Goal: Task Accomplishment & Management: Manage account settings

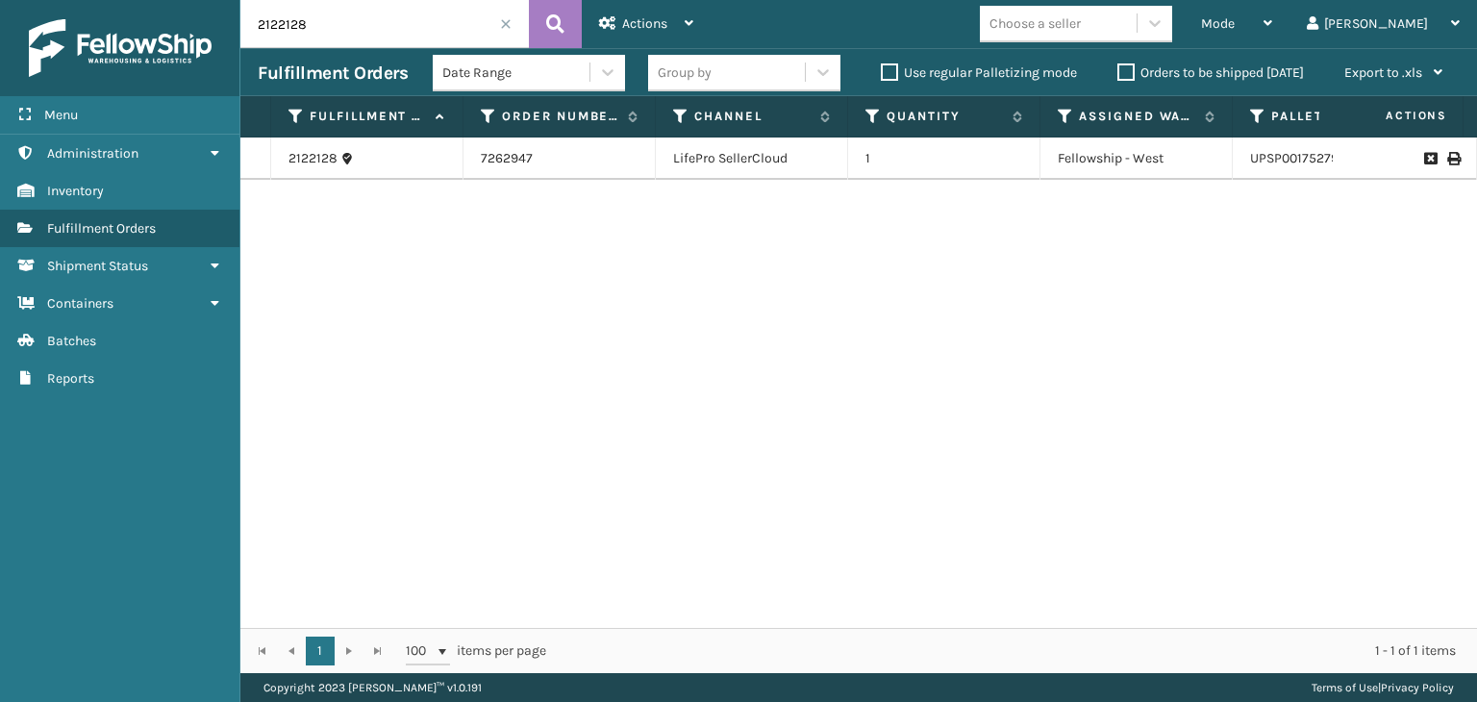
click at [1272, 38] on div "Mode" at bounding box center [1236, 24] width 71 height 48
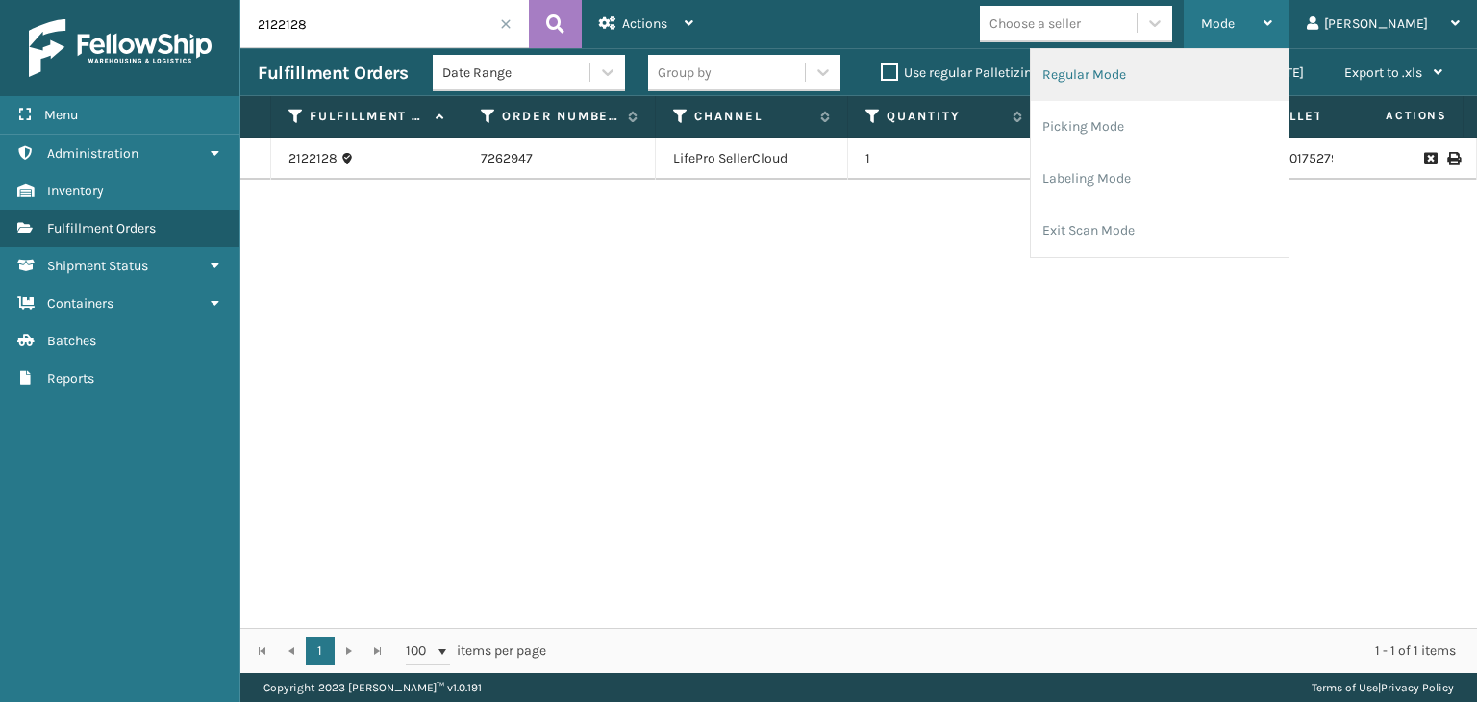
click at [1266, 80] on li "Regular Mode" at bounding box center [1160, 75] width 258 height 52
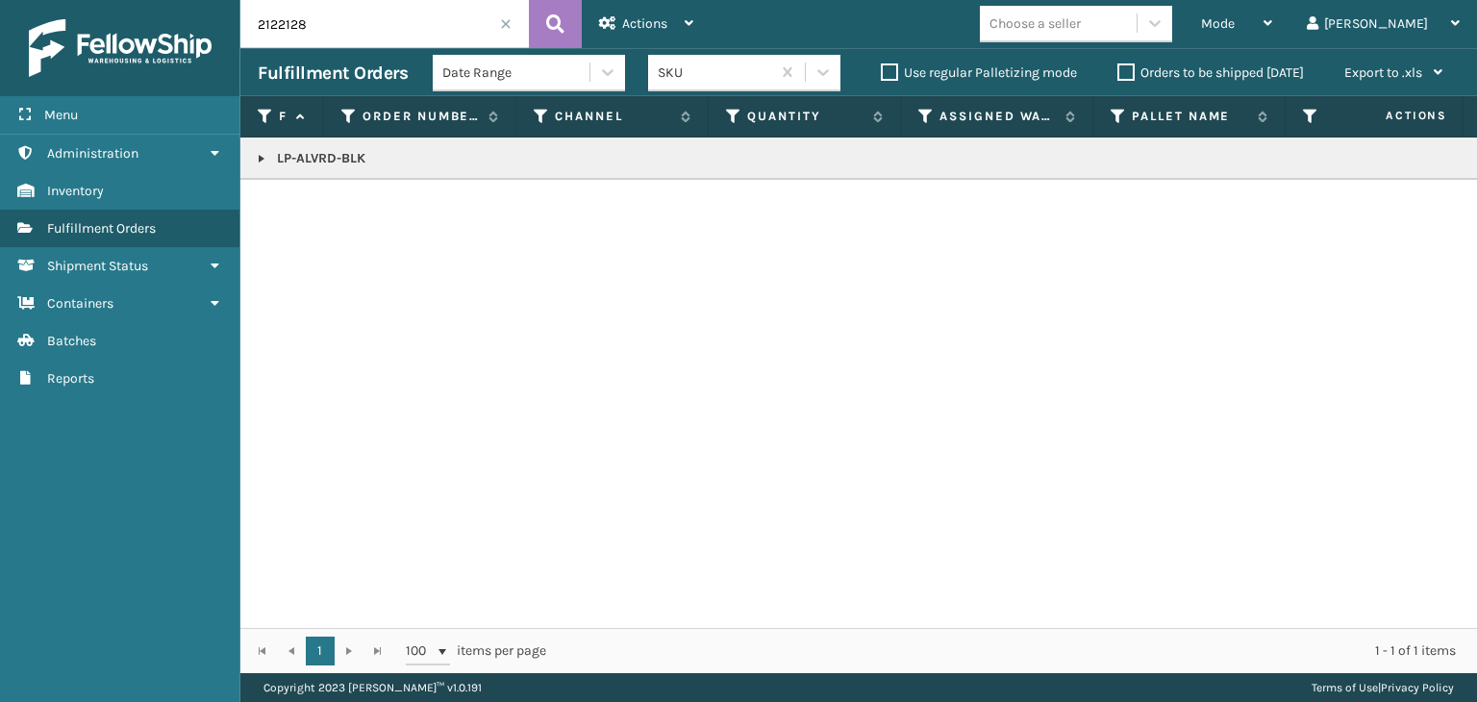
click at [388, 37] on input "2122128" at bounding box center [384, 24] width 288 height 48
type input "="
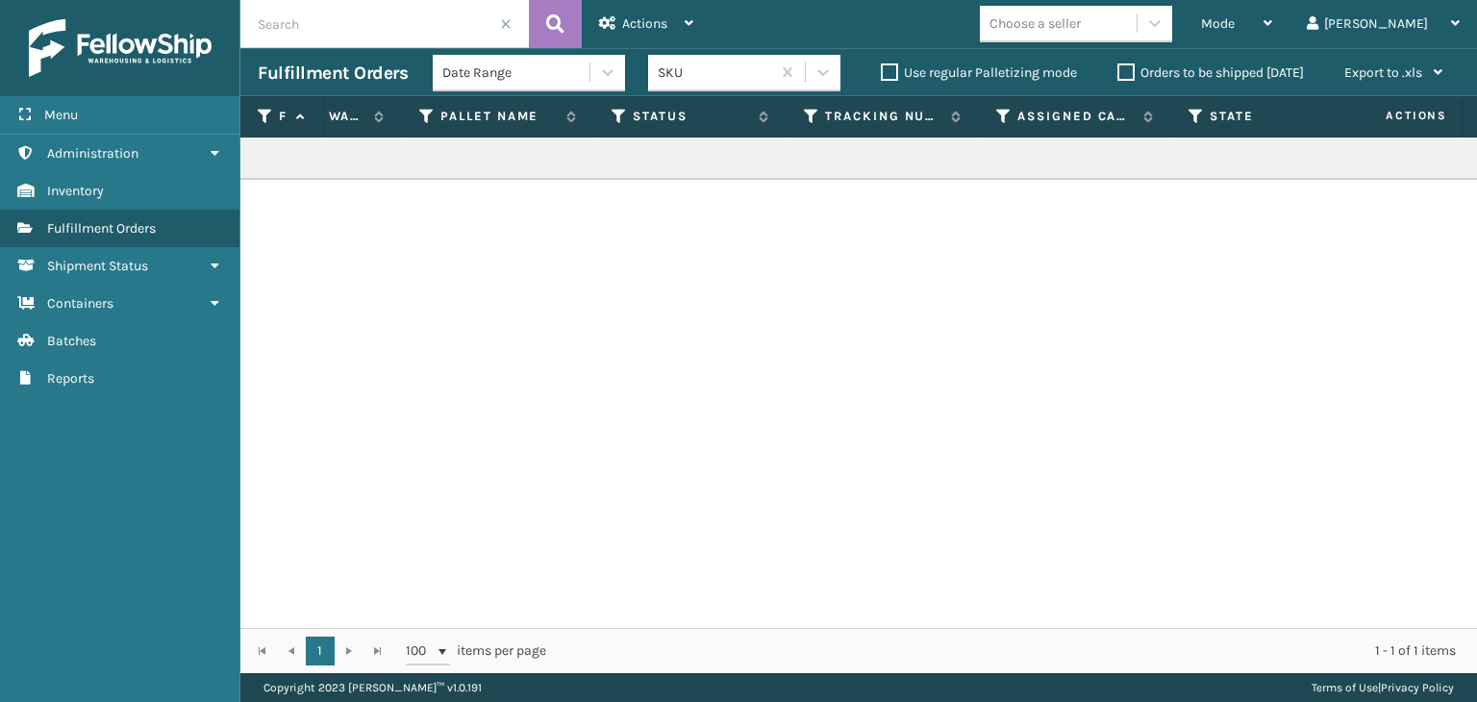
scroll to position [0, 689]
click at [625, 113] on icon at bounding box center [621, 116] width 15 height 17
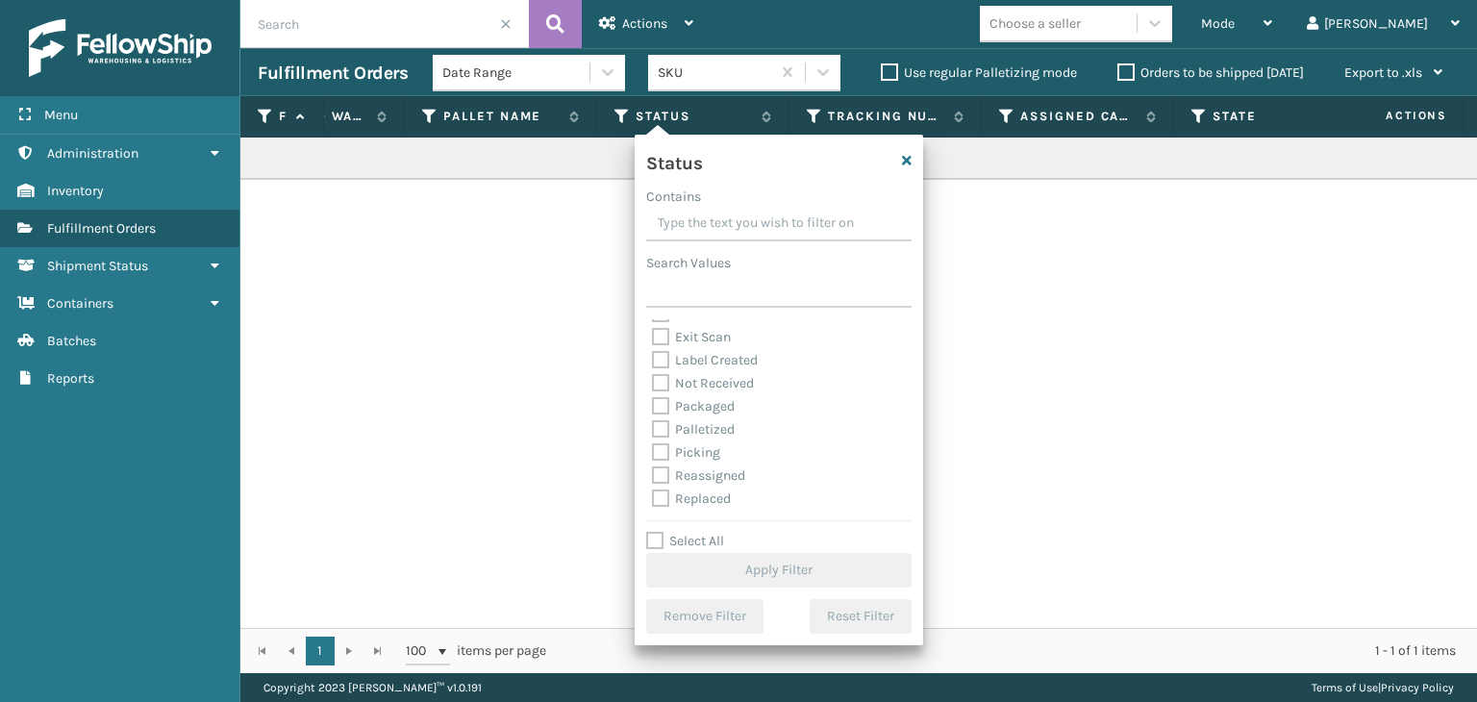
scroll to position [96, 0]
click at [710, 393] on label "Palletized" at bounding box center [693, 396] width 83 height 16
click at [653, 393] on input "Palletized" at bounding box center [652, 391] width 1 height 13
checkbox input "true"
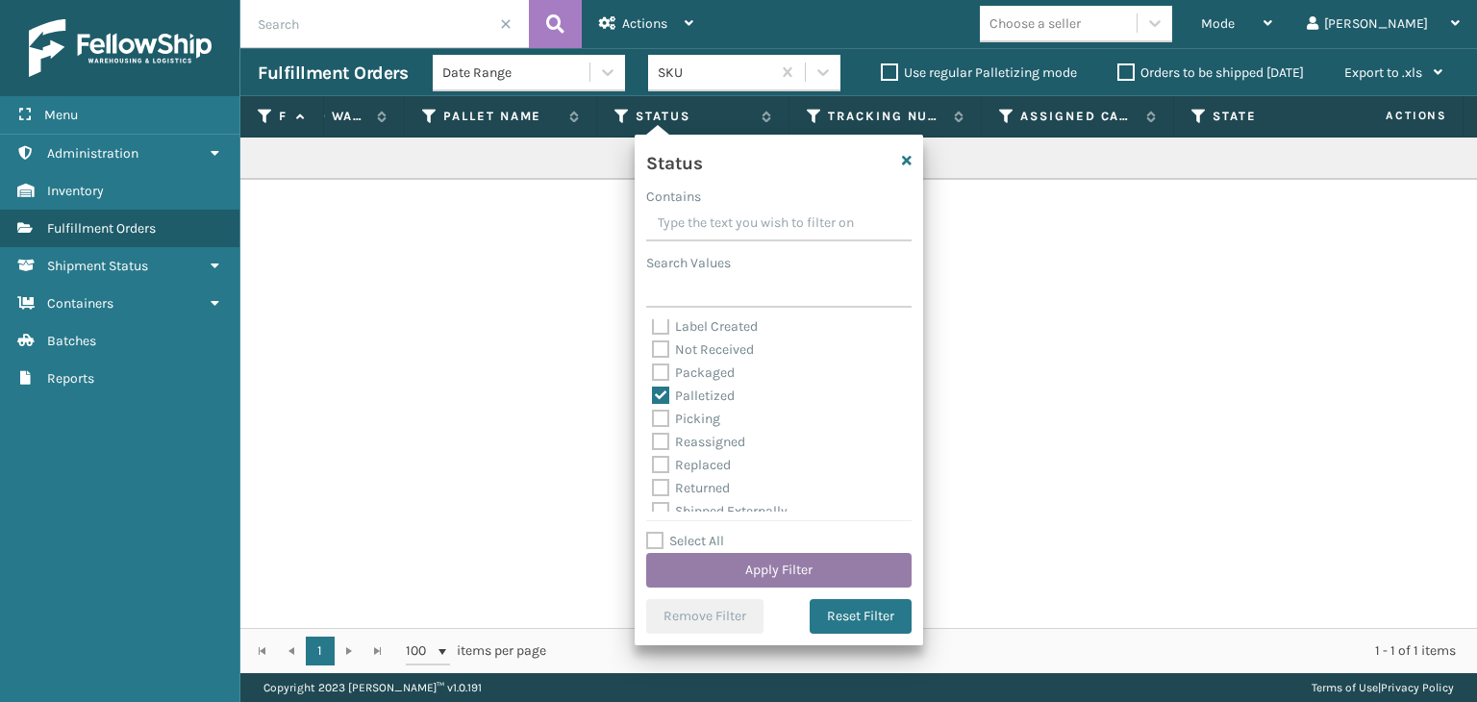
click at [845, 578] on button "Apply Filter" at bounding box center [778, 570] width 265 height 35
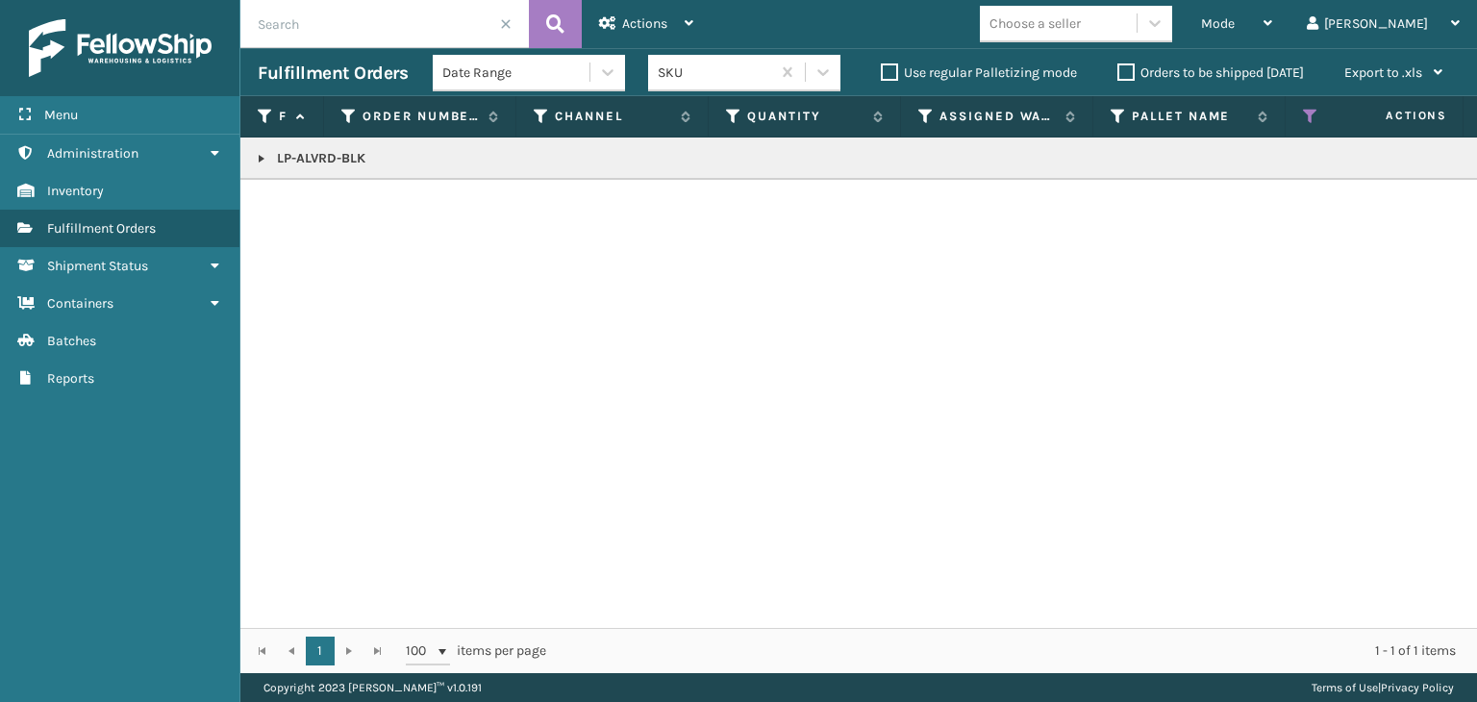
click at [1081, 16] on div "Choose a seller" at bounding box center [1034, 23] width 91 height 20
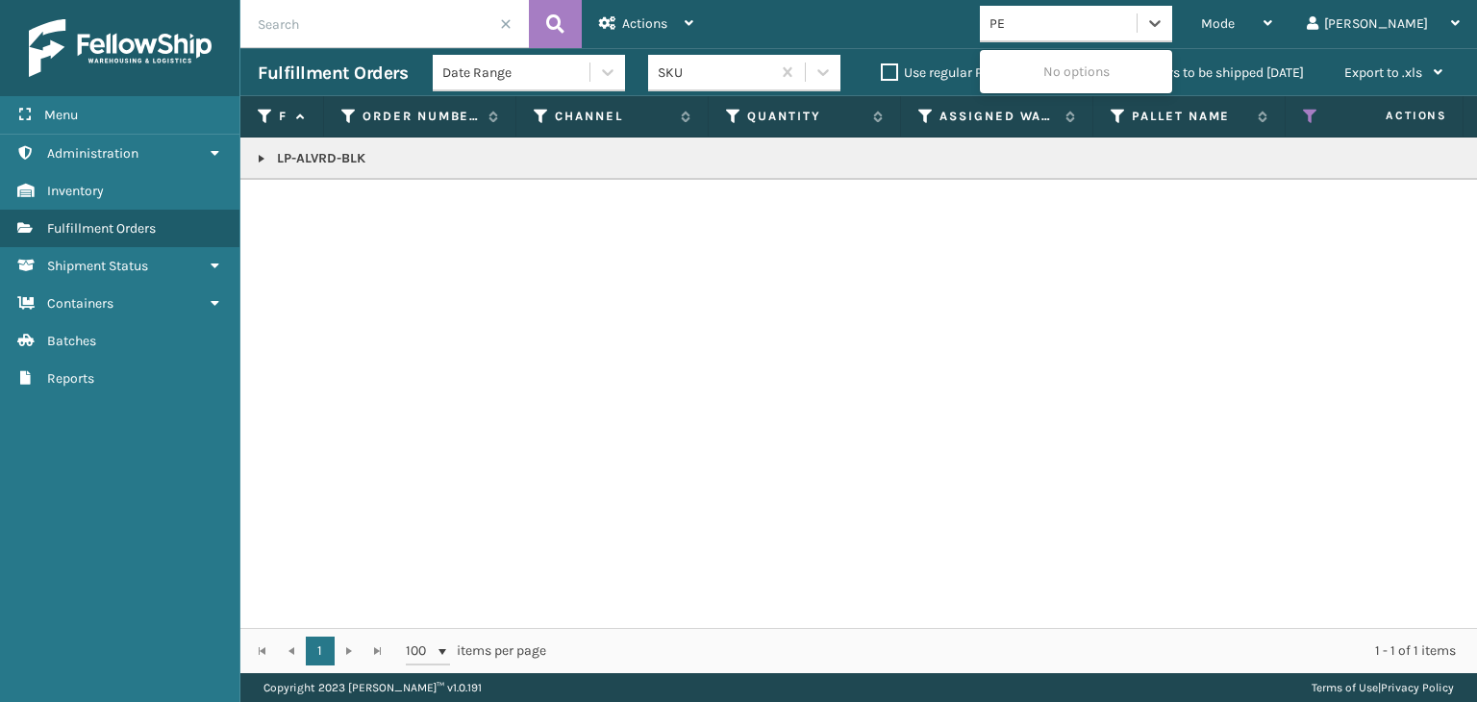
type input "PET"
click at [1092, 71] on div "Petcove" at bounding box center [1076, 72] width 192 height 36
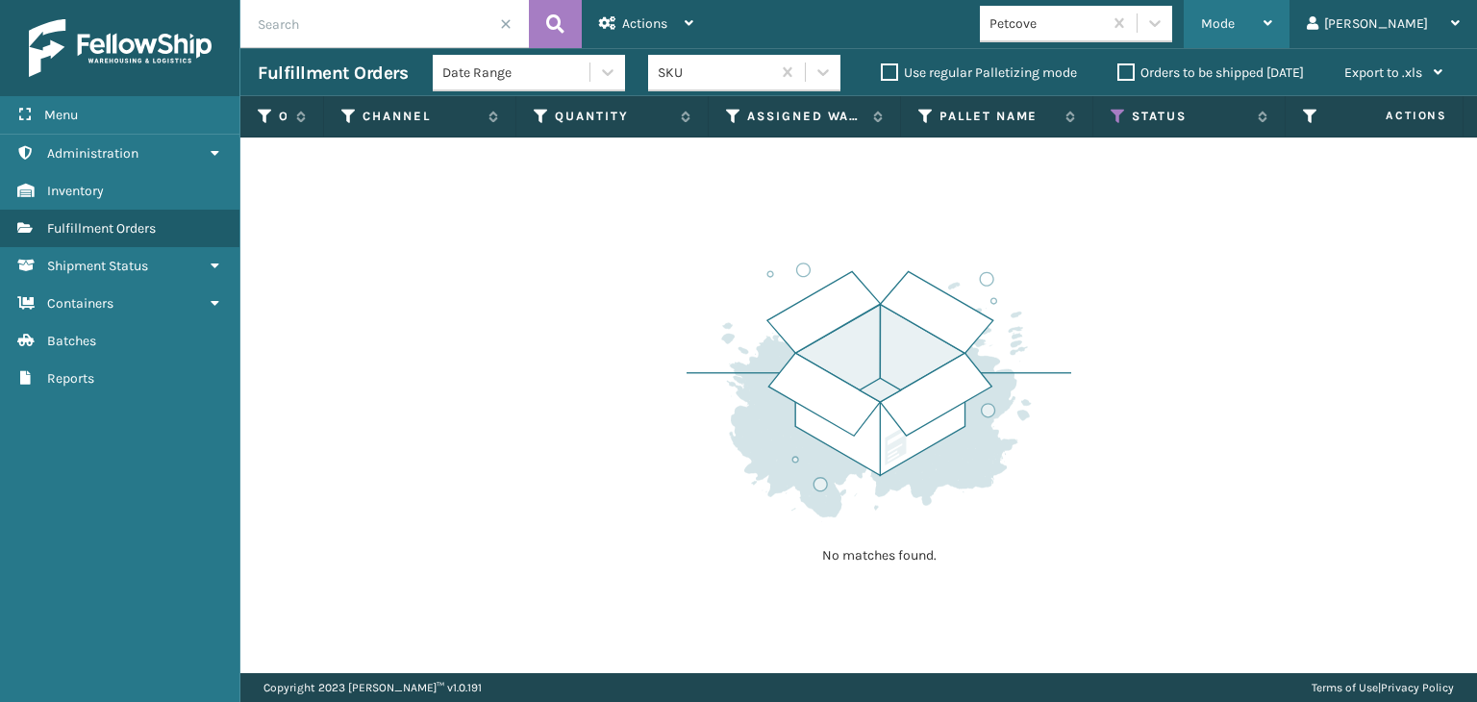
click at [1272, 19] on div "Mode" at bounding box center [1236, 24] width 71 height 48
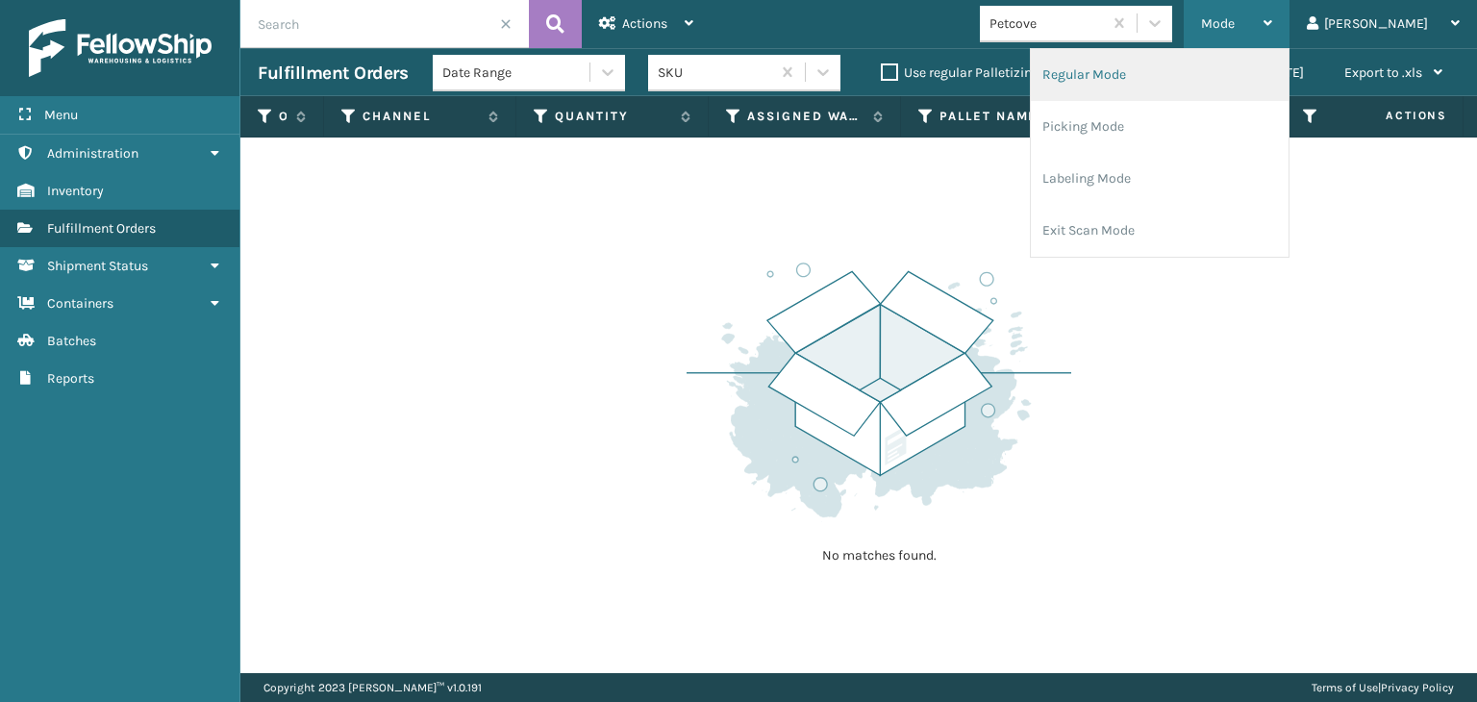
click at [1289, 63] on li "Regular Mode" at bounding box center [1160, 75] width 258 height 52
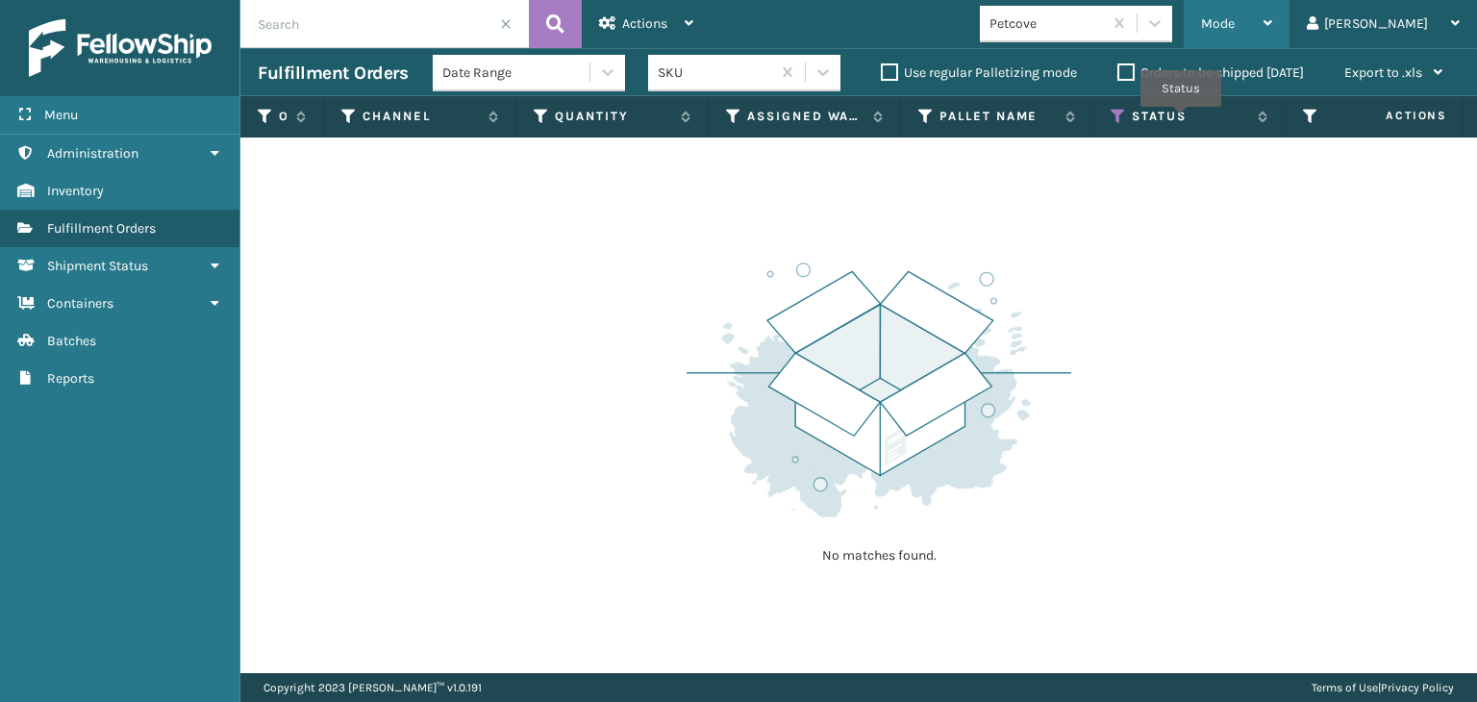
drag, startPoint x: 1258, startPoint y: 27, endPoint x: 1274, endPoint y: 27, distance: 16.3
click at [1259, 27] on div "Mode Regular Mode Picking Mode Labeling Mode Exit Scan Mode" at bounding box center [1237, 24] width 106 height 48
click at [946, 150] on td "No matches found." at bounding box center [1466, 149] width 2452 height 23
click at [1115, 124] on icon at bounding box center [1118, 116] width 15 height 17
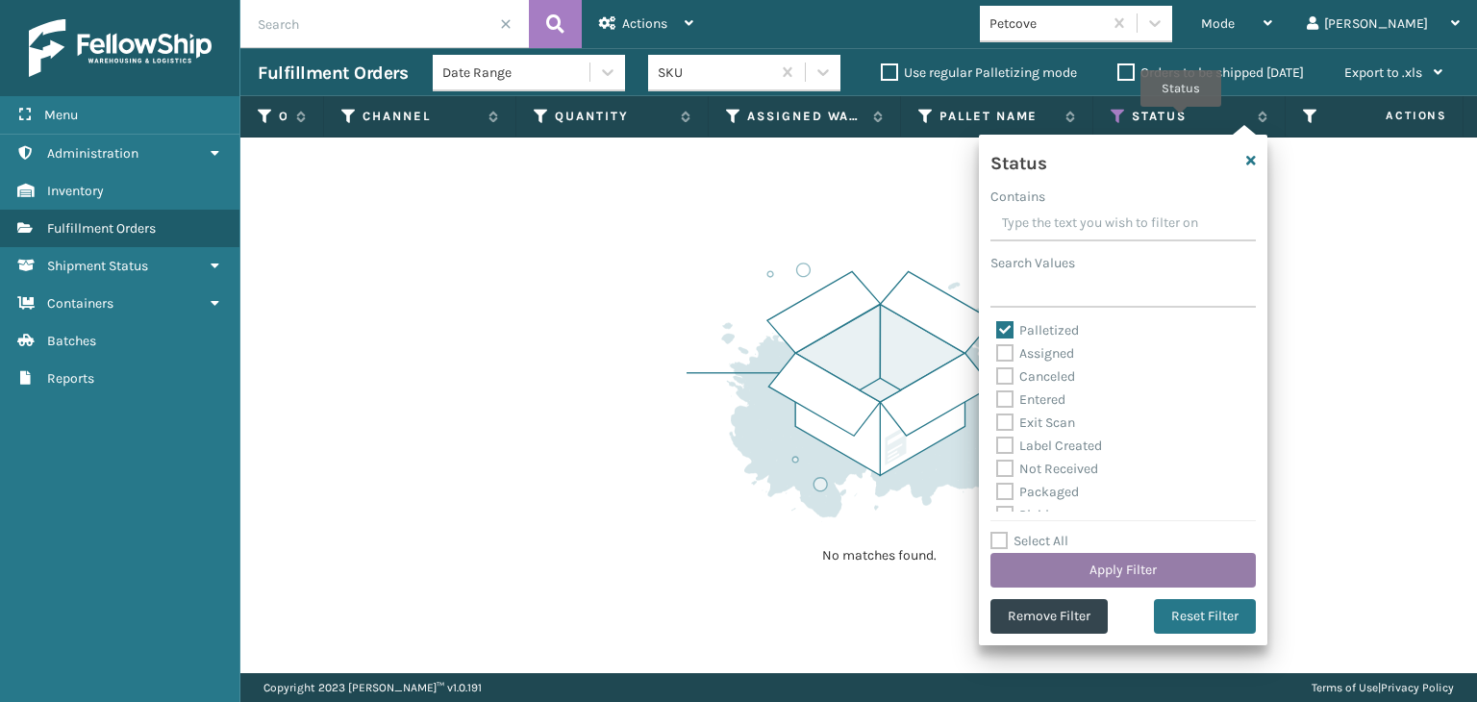
click at [1202, 559] on button "Apply Filter" at bounding box center [1122, 570] width 265 height 35
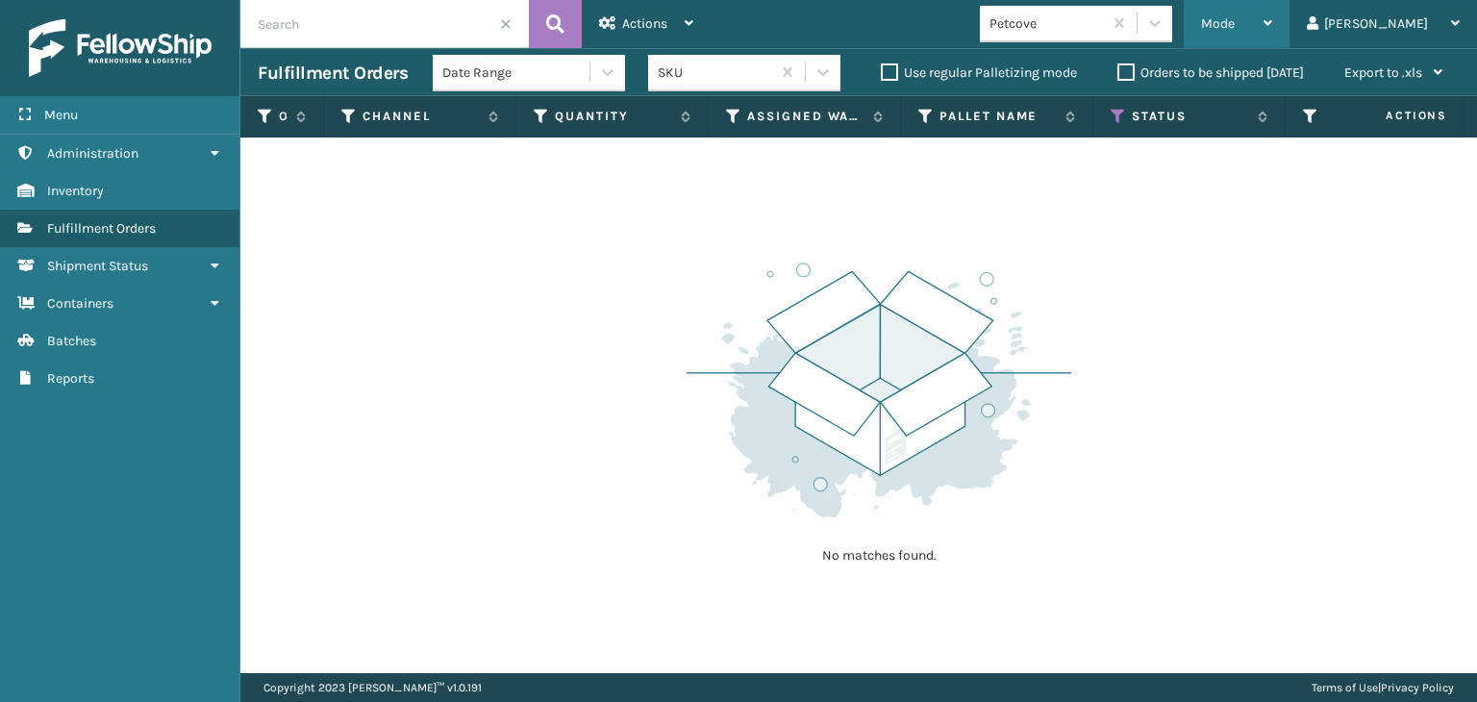
click at [1272, 37] on div "Mode" at bounding box center [1236, 24] width 71 height 48
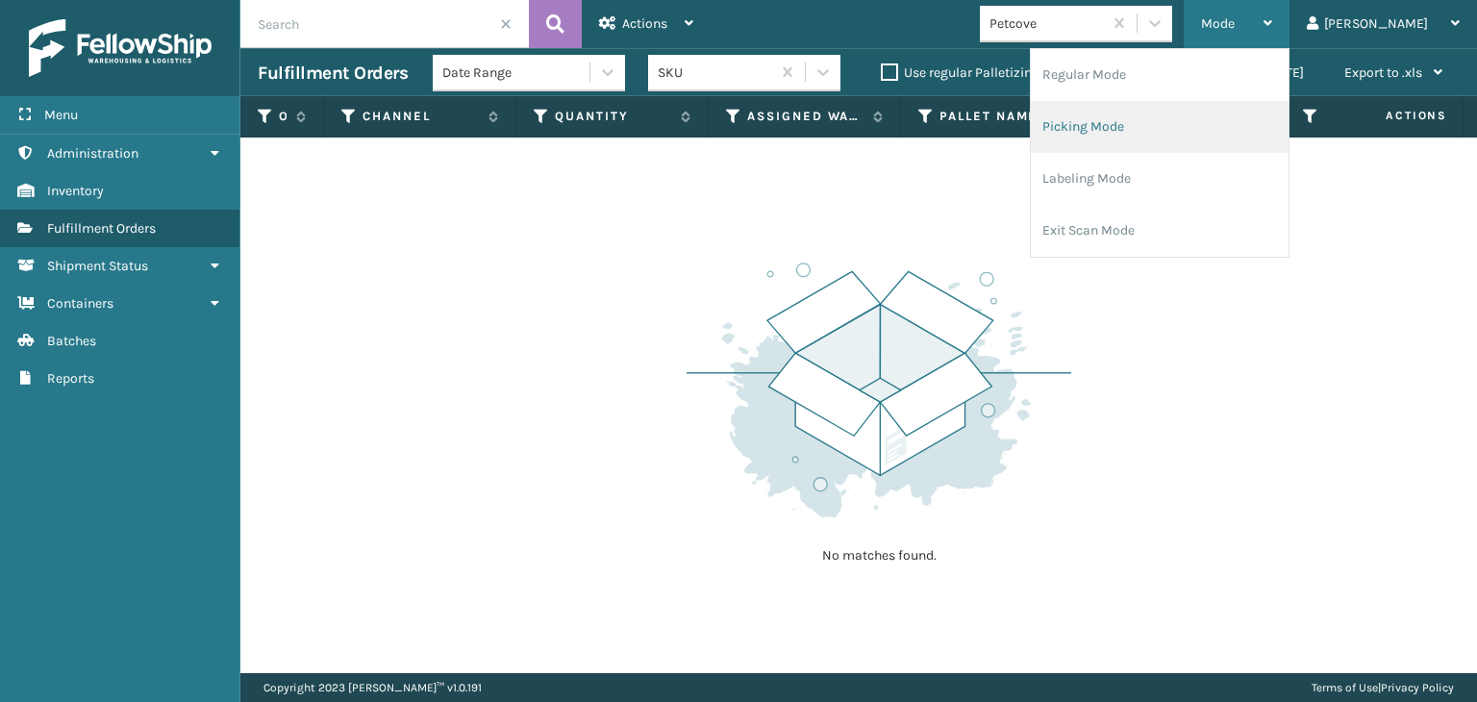
click at [1250, 78] on li "Regular Mode" at bounding box center [1160, 75] width 258 height 52
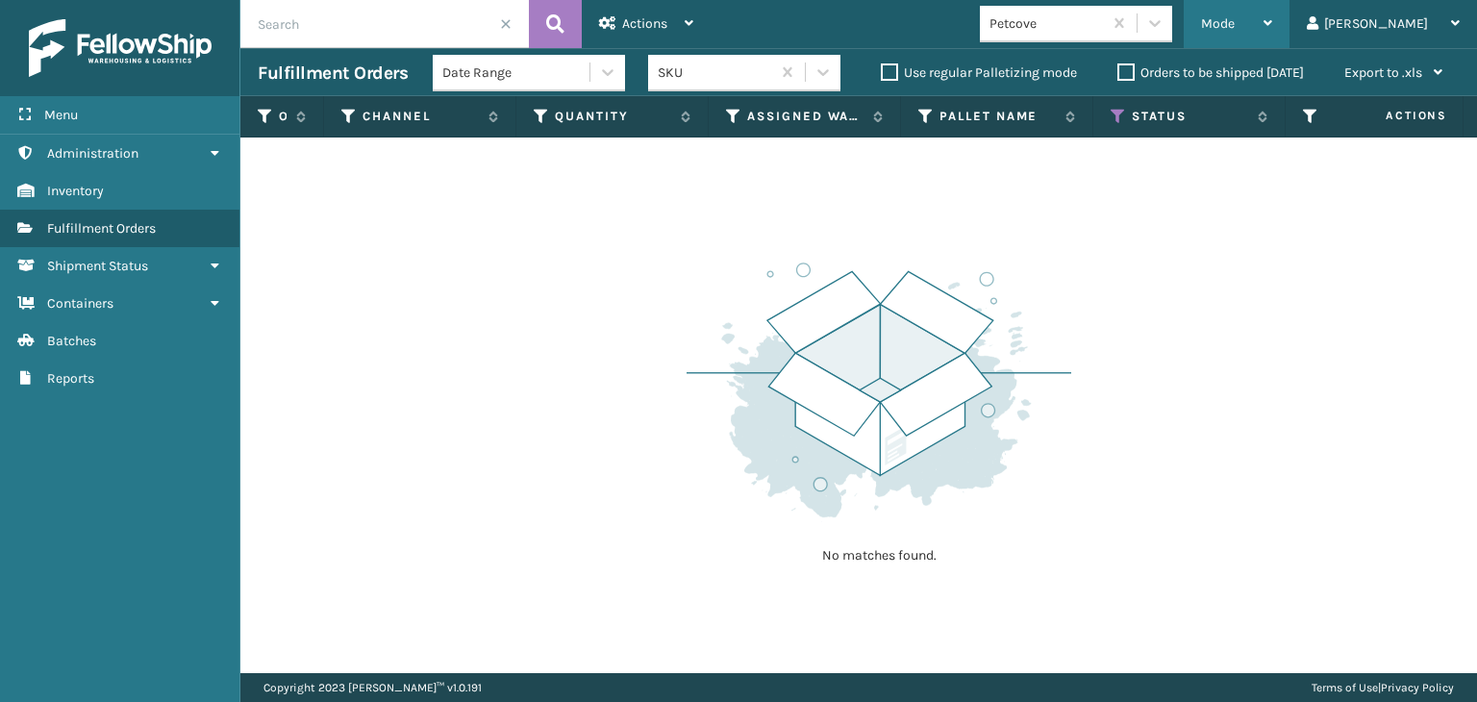
click at [1272, 23] on div "Mode" at bounding box center [1236, 24] width 71 height 48
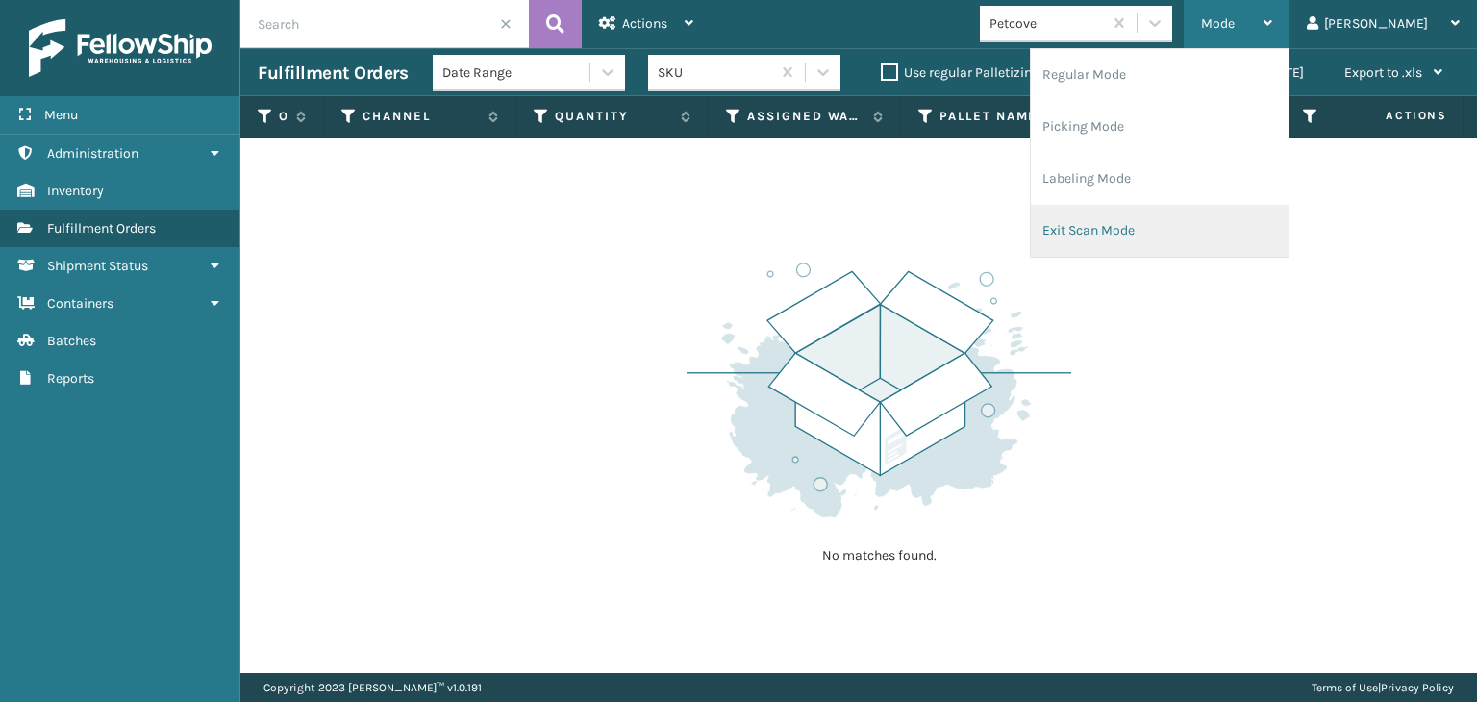
click at [1241, 245] on li "Exit Scan Mode" at bounding box center [1160, 231] width 258 height 52
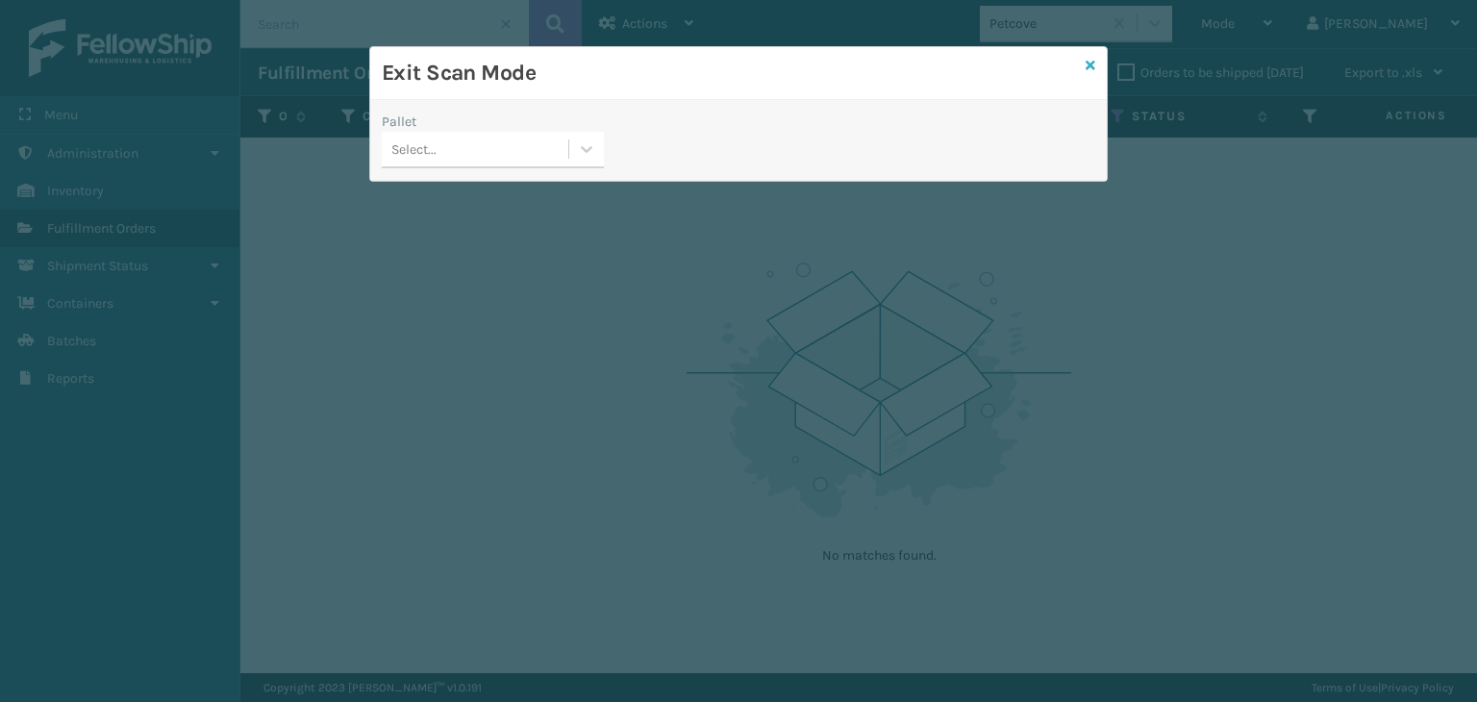
click at [1085, 66] on div "Exit Scan Mode" at bounding box center [738, 73] width 737 height 53
click at [1083, 74] on div "Exit Scan Mode" at bounding box center [738, 73] width 737 height 53
click at [1092, 69] on icon at bounding box center [1091, 65] width 10 height 13
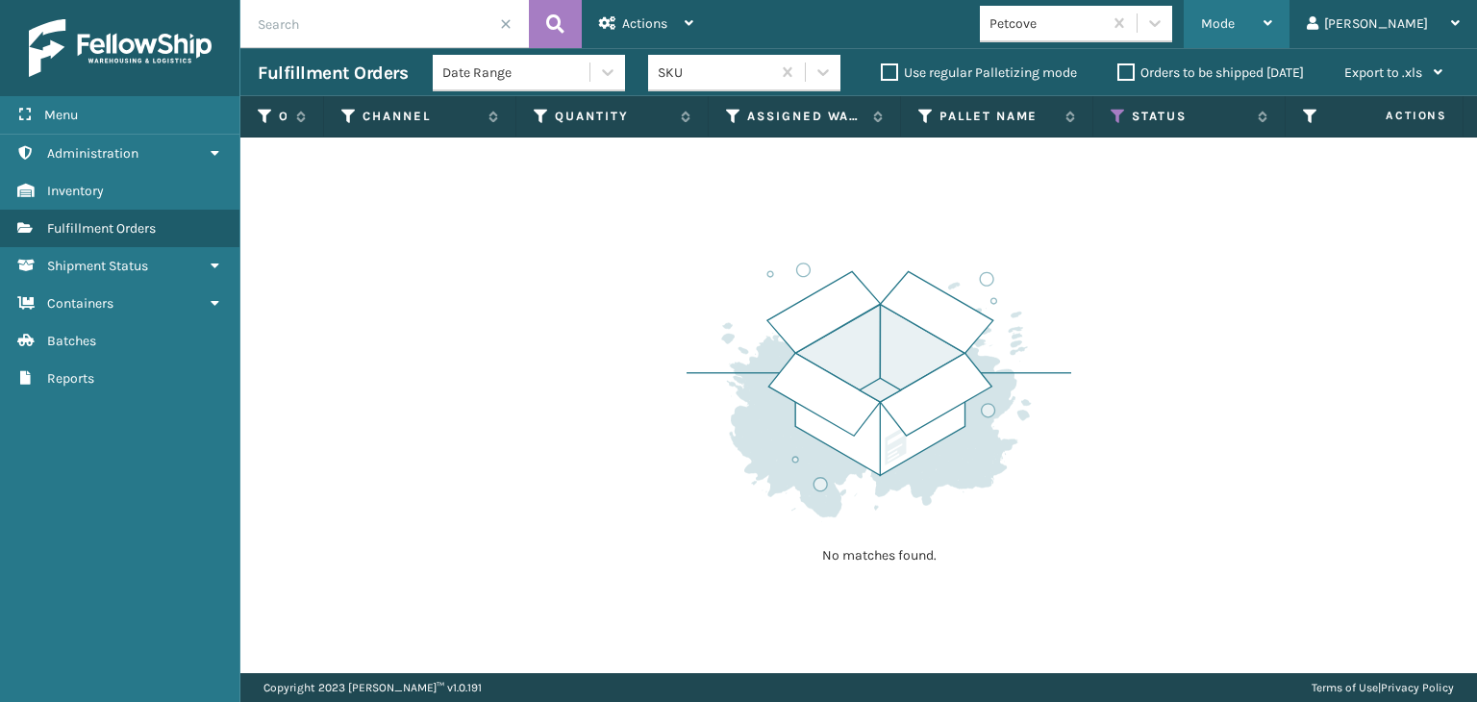
click at [1272, 28] on div "Mode" at bounding box center [1236, 24] width 71 height 48
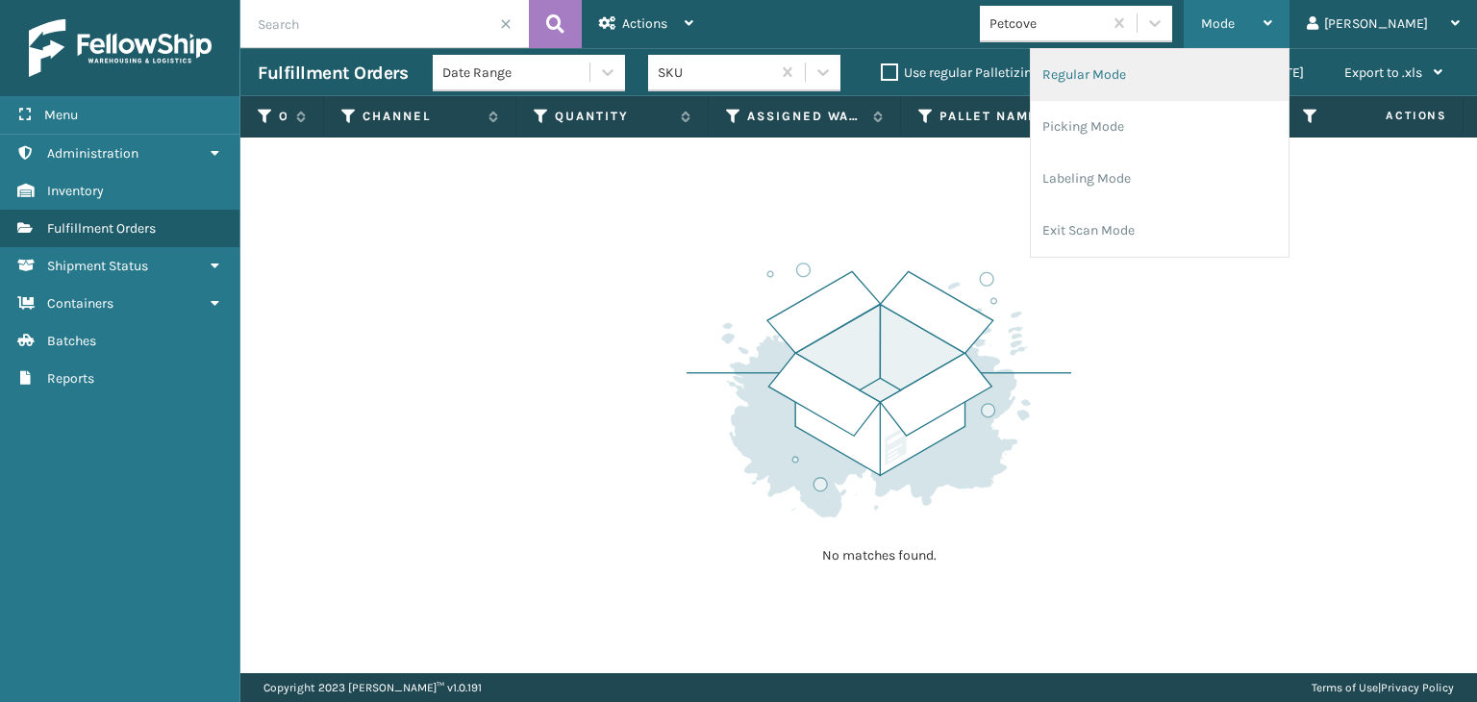
click at [1220, 82] on li "Regular Mode" at bounding box center [1160, 75] width 258 height 52
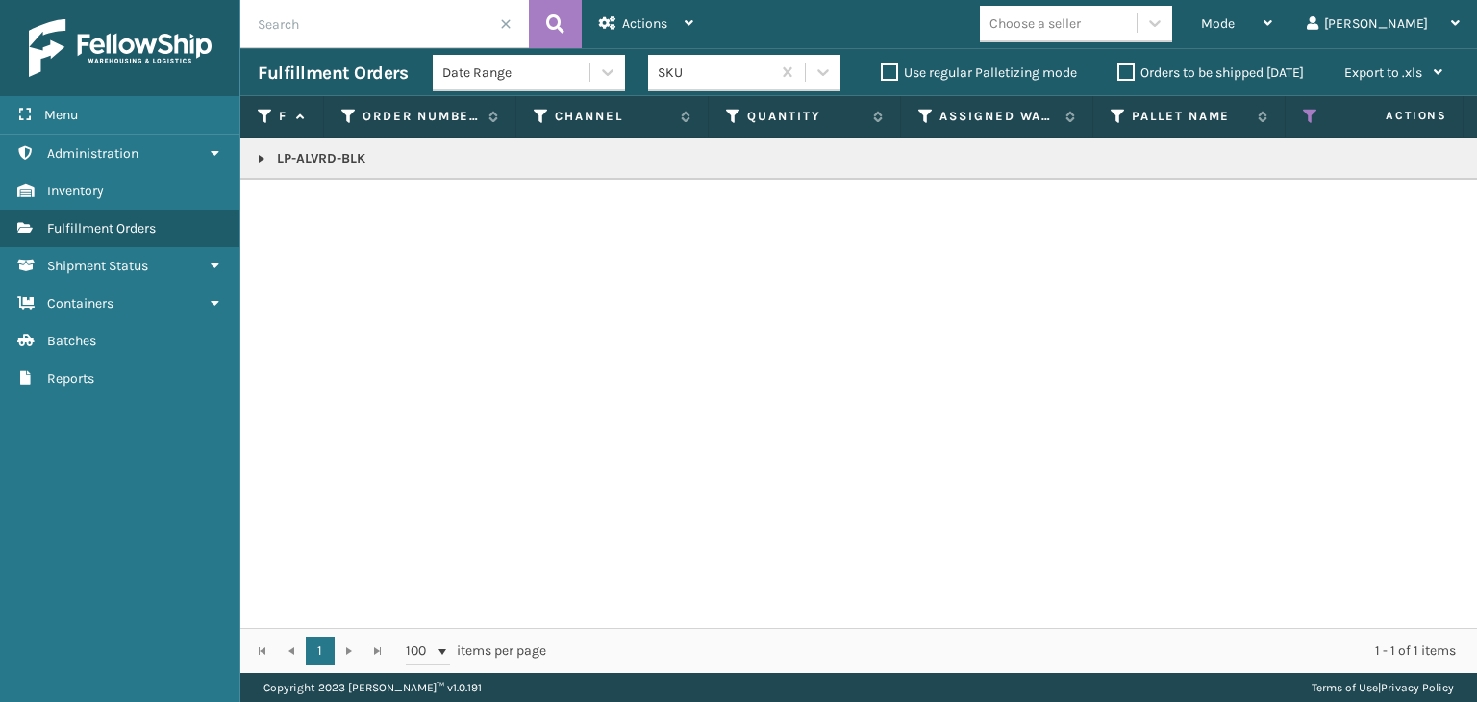
click at [388, 32] on input "text" at bounding box center [384, 24] width 288 height 48
paste input "PC-PRRTK-GRY"
type input "PC-PRRTK-GRY"
drag, startPoint x: 811, startPoint y: 611, endPoint x: 989, endPoint y: 655, distance: 184.2
click at [989, 655] on div "Fulfillment Order Id Order Number Channel Quantity Assigned Warehouse Pallet Na…" at bounding box center [858, 384] width 1237 height 577
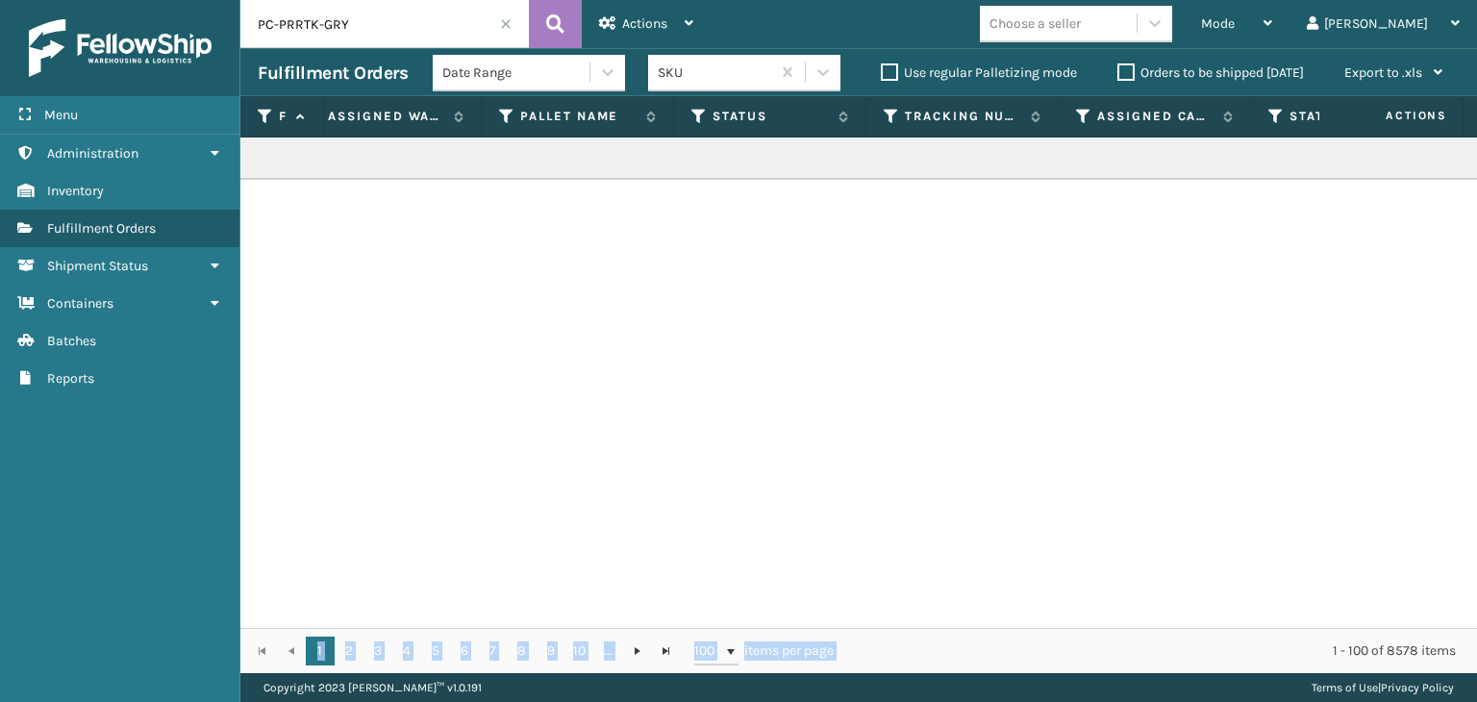
scroll to position [0, 606]
click at [699, 113] on icon at bounding box center [704, 116] width 15 height 17
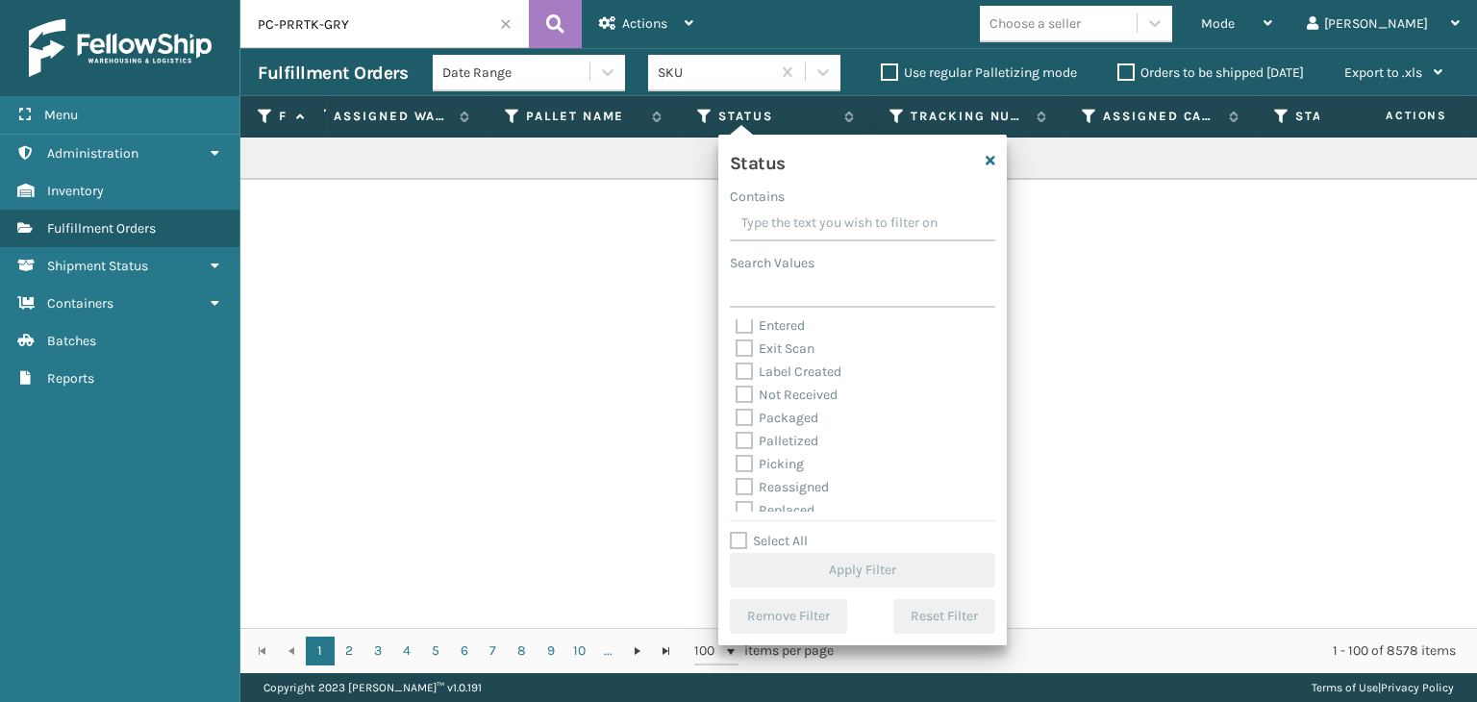
scroll to position [96, 0]
click at [792, 395] on label "Palletized" at bounding box center [777, 396] width 83 height 16
click at [737, 395] on input "Palletized" at bounding box center [736, 391] width 1 height 13
checkbox input "true"
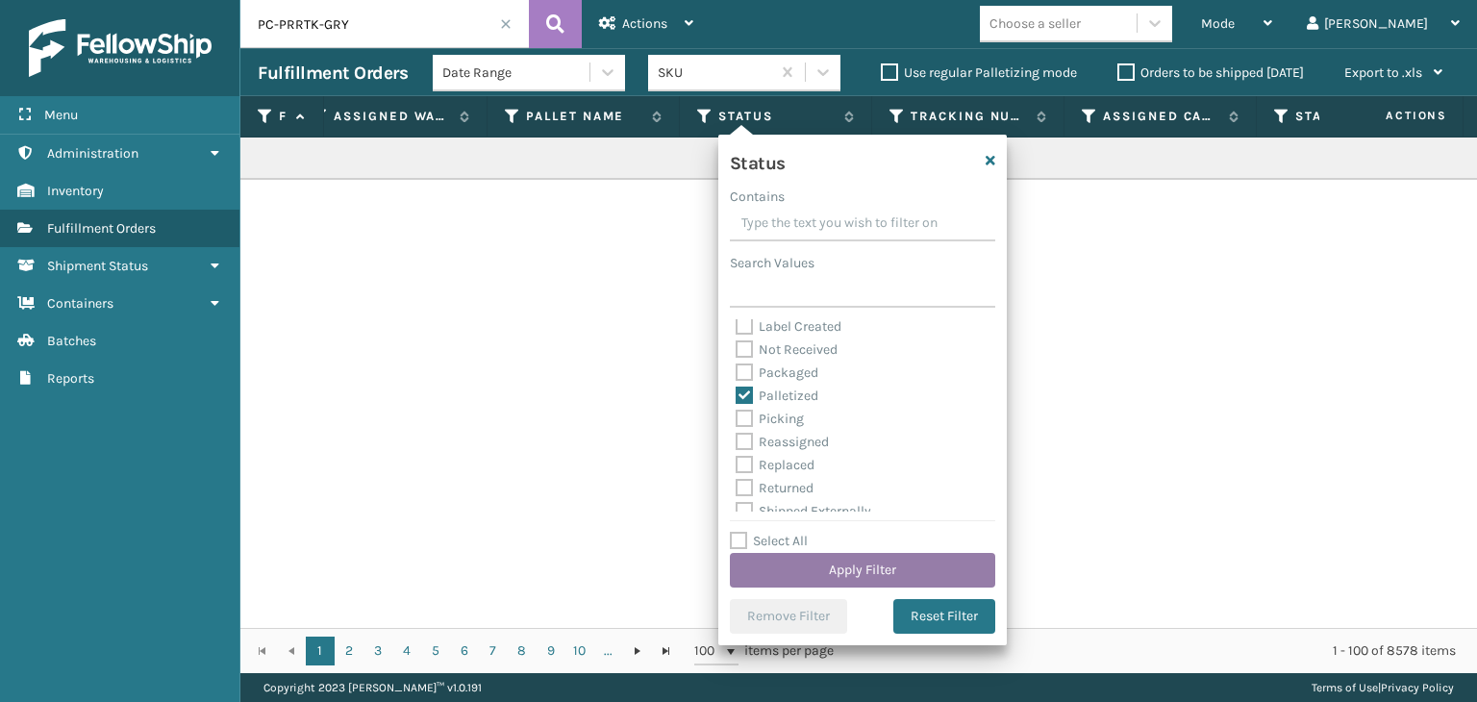
click at [823, 559] on button "Apply Filter" at bounding box center [862, 570] width 265 height 35
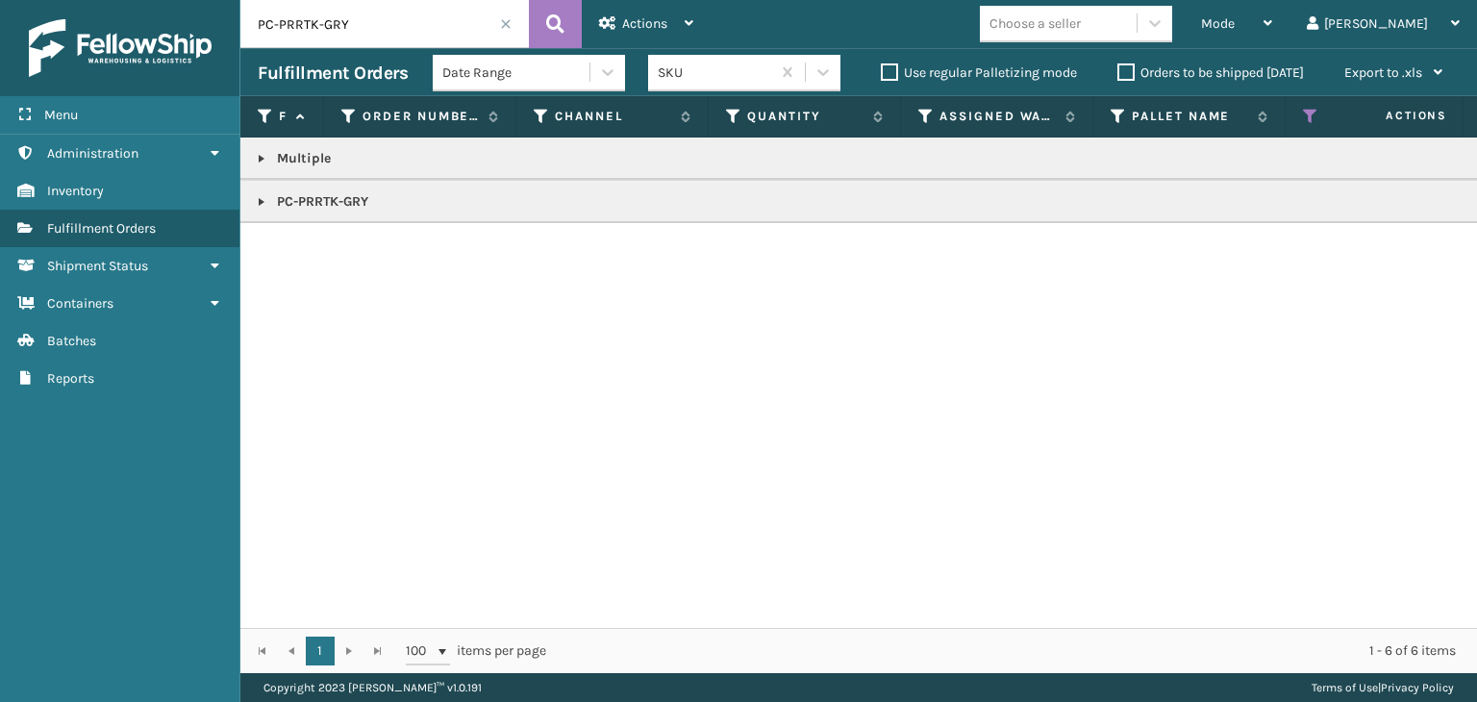
drag, startPoint x: 260, startPoint y: 162, endPoint x: 294, endPoint y: 162, distance: 34.6
click at [260, 162] on link at bounding box center [261, 158] width 15 height 15
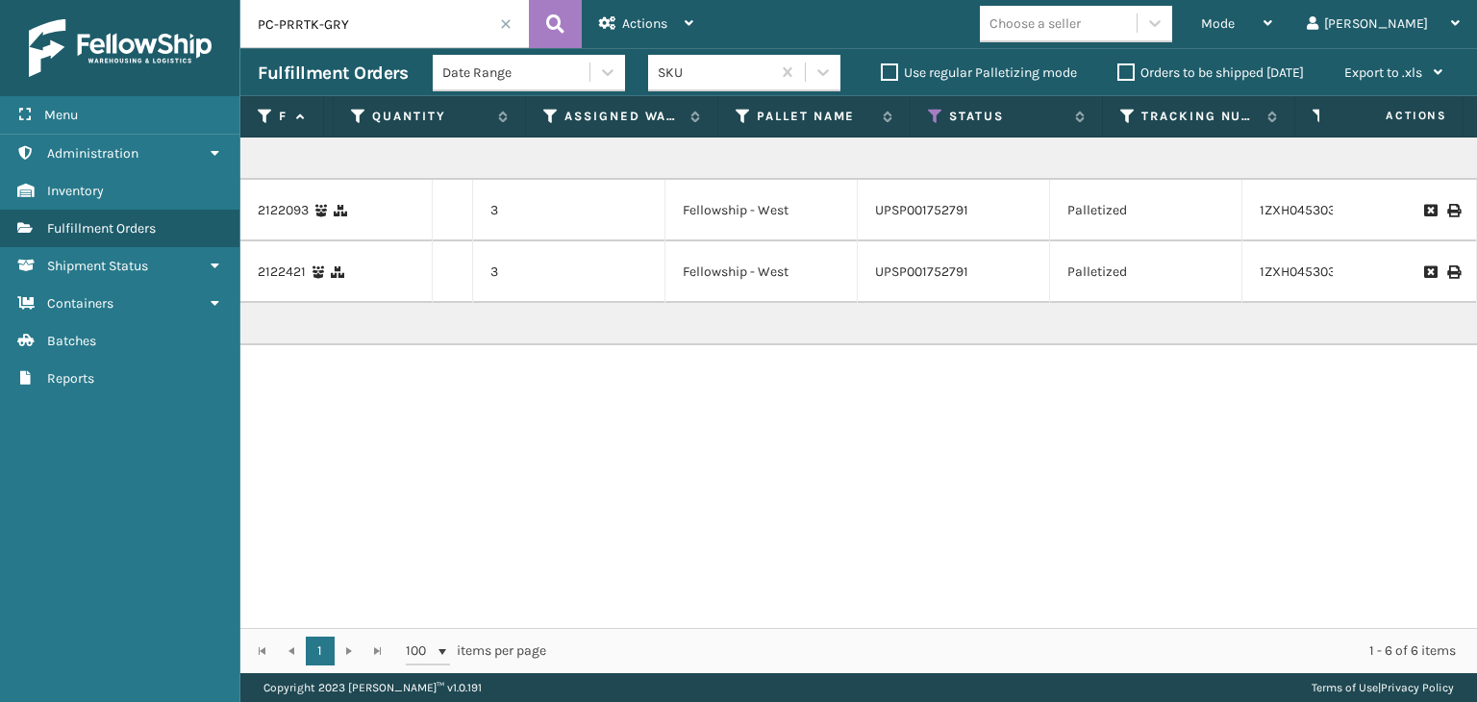
scroll to position [0, 377]
click at [285, 270] on link "2122421" at bounding box center [282, 272] width 48 height 19
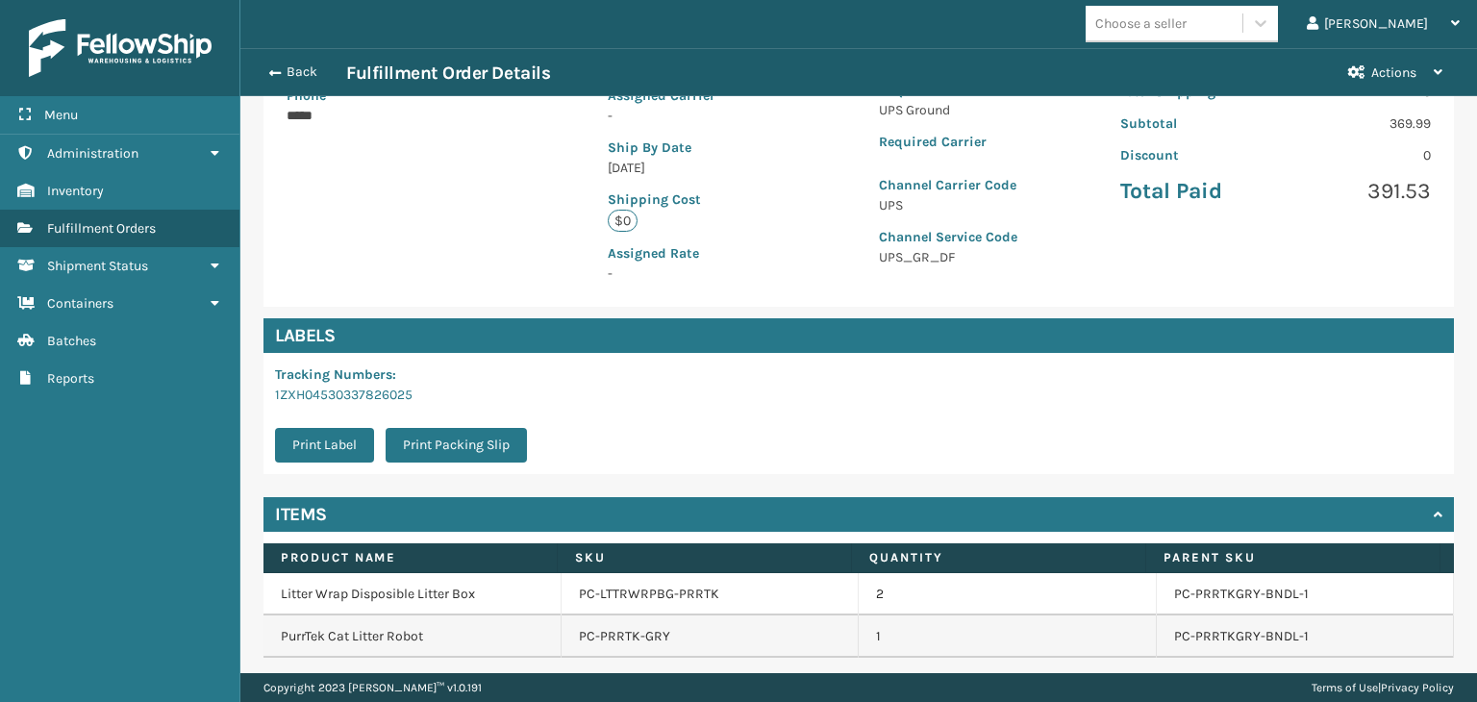
scroll to position [442, 0]
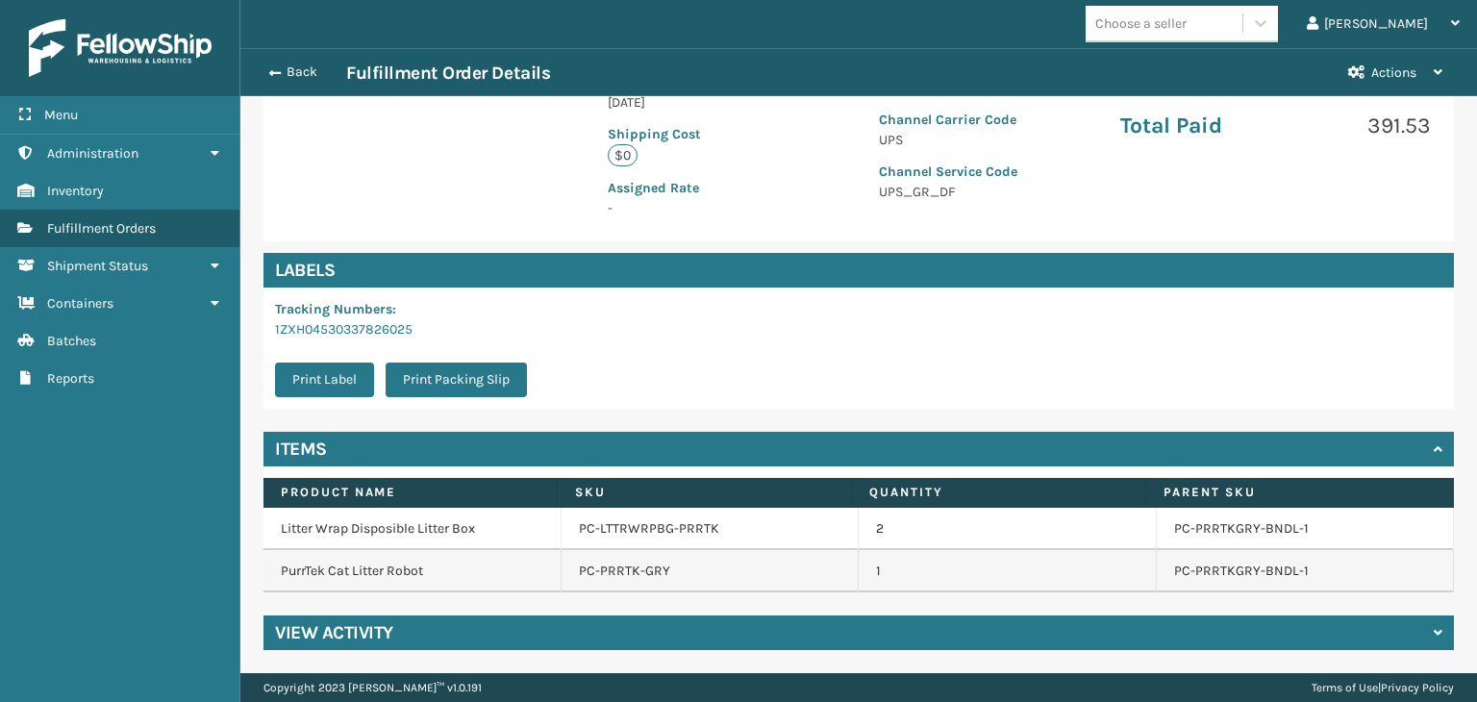
click at [412, 644] on div "View Activity" at bounding box center [858, 632] width 1190 height 35
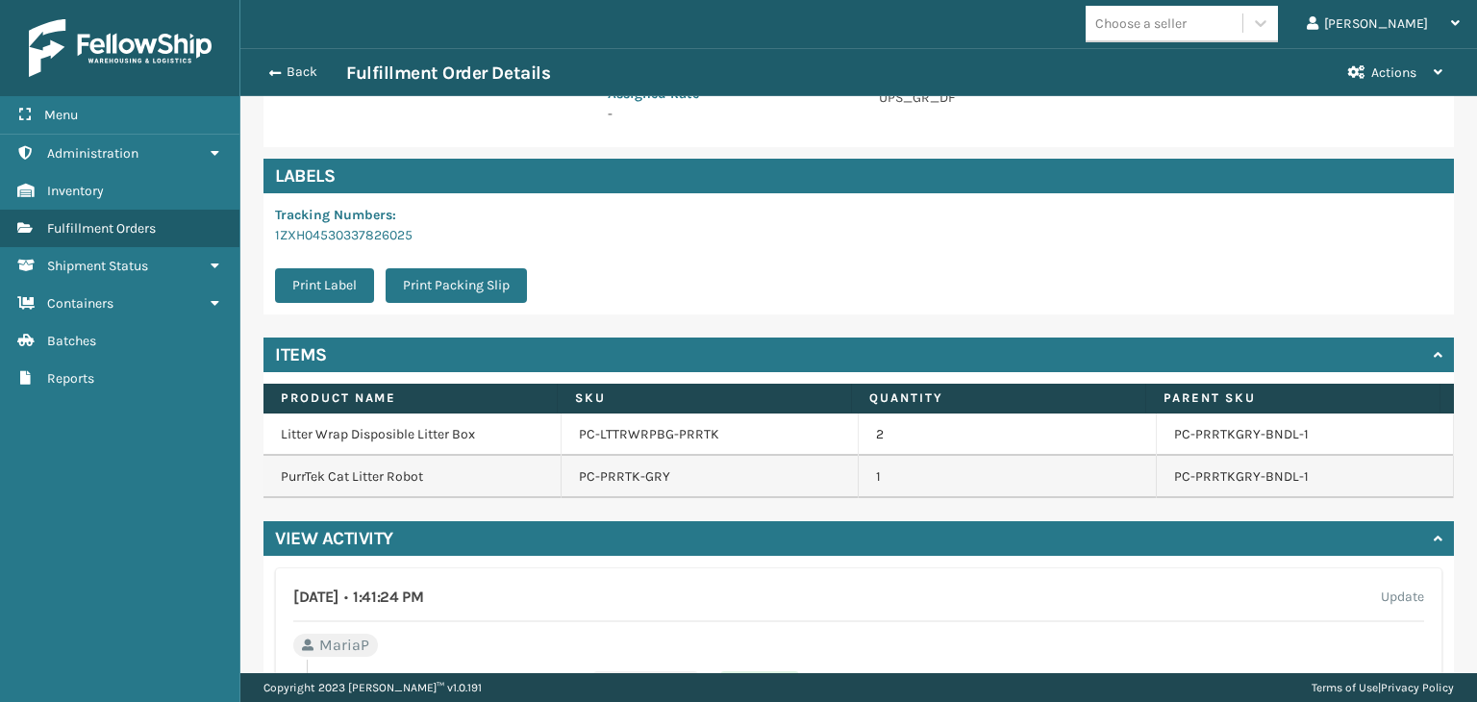
scroll to position [635, 0]
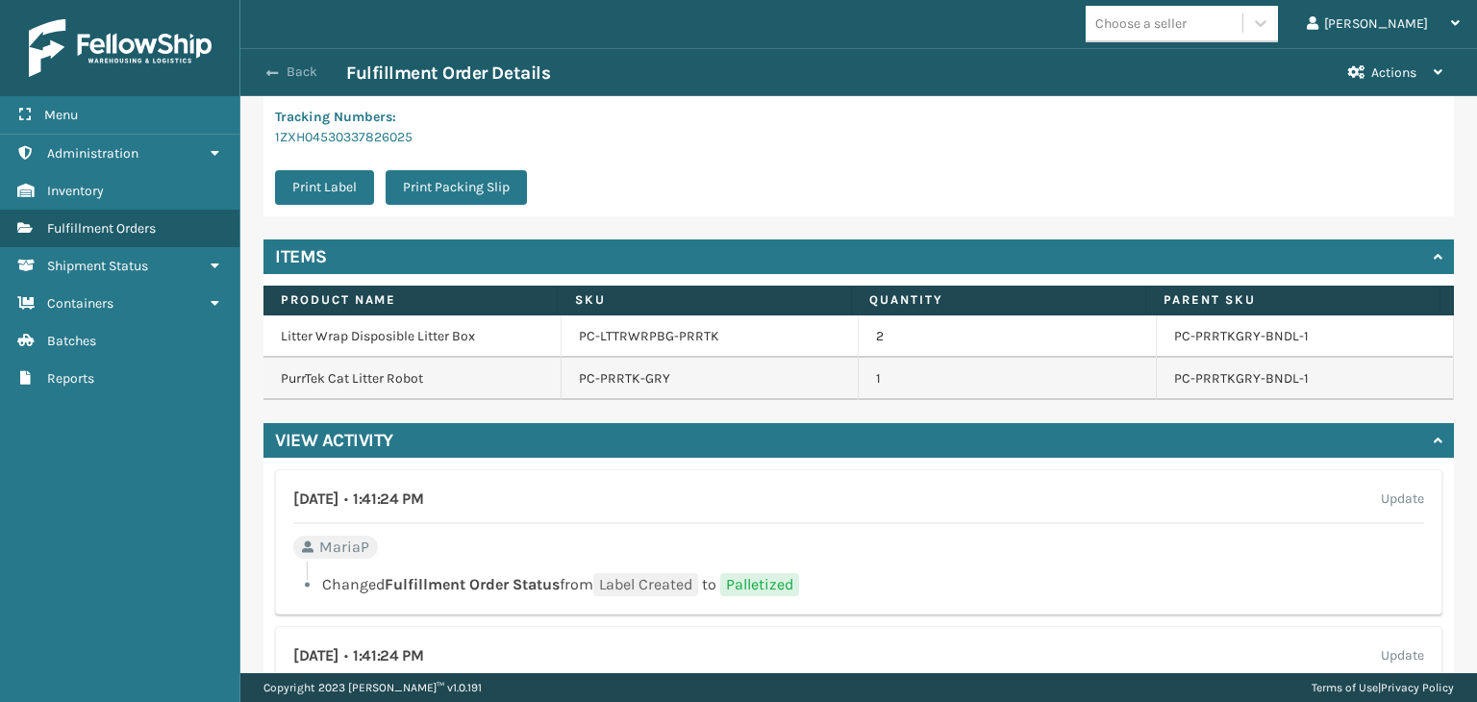
click at [310, 70] on button "Back" at bounding box center [302, 71] width 88 height 17
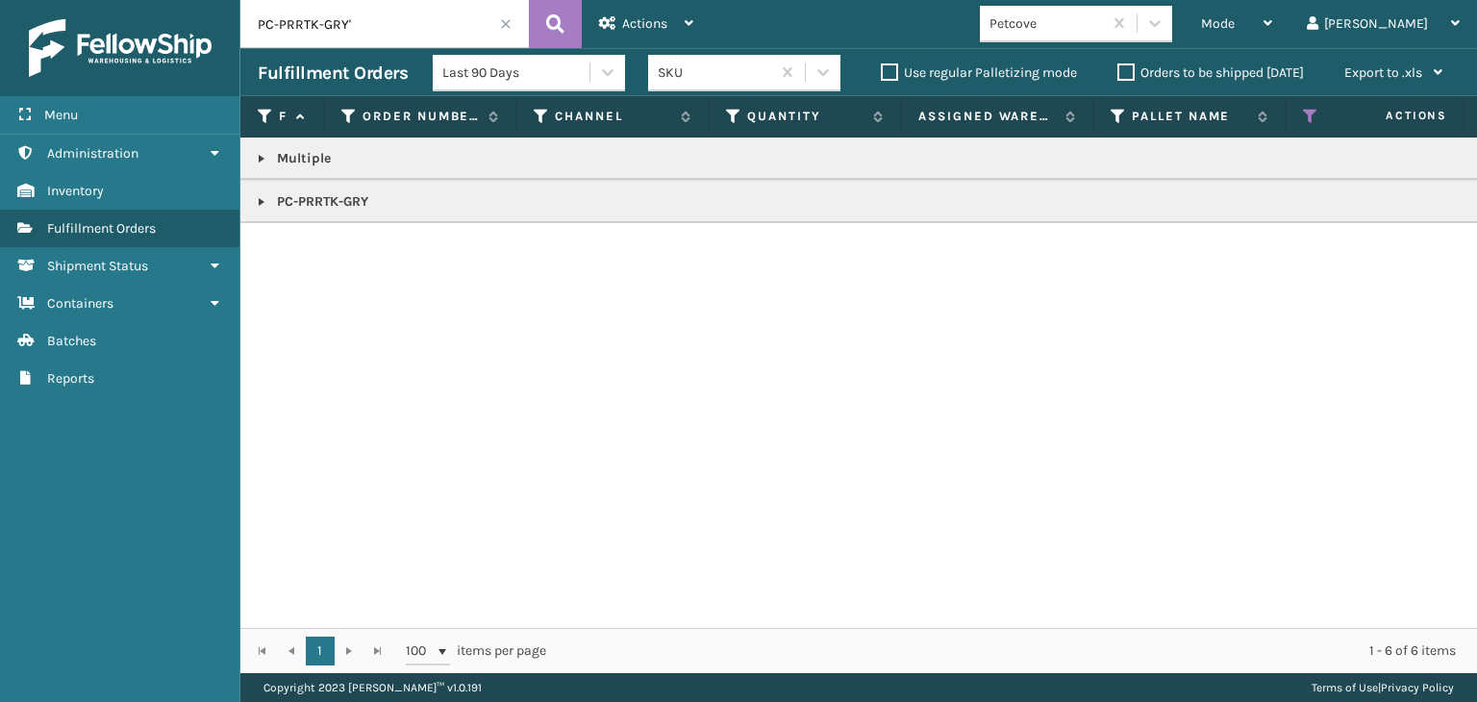
click at [259, 160] on link at bounding box center [261, 158] width 15 height 15
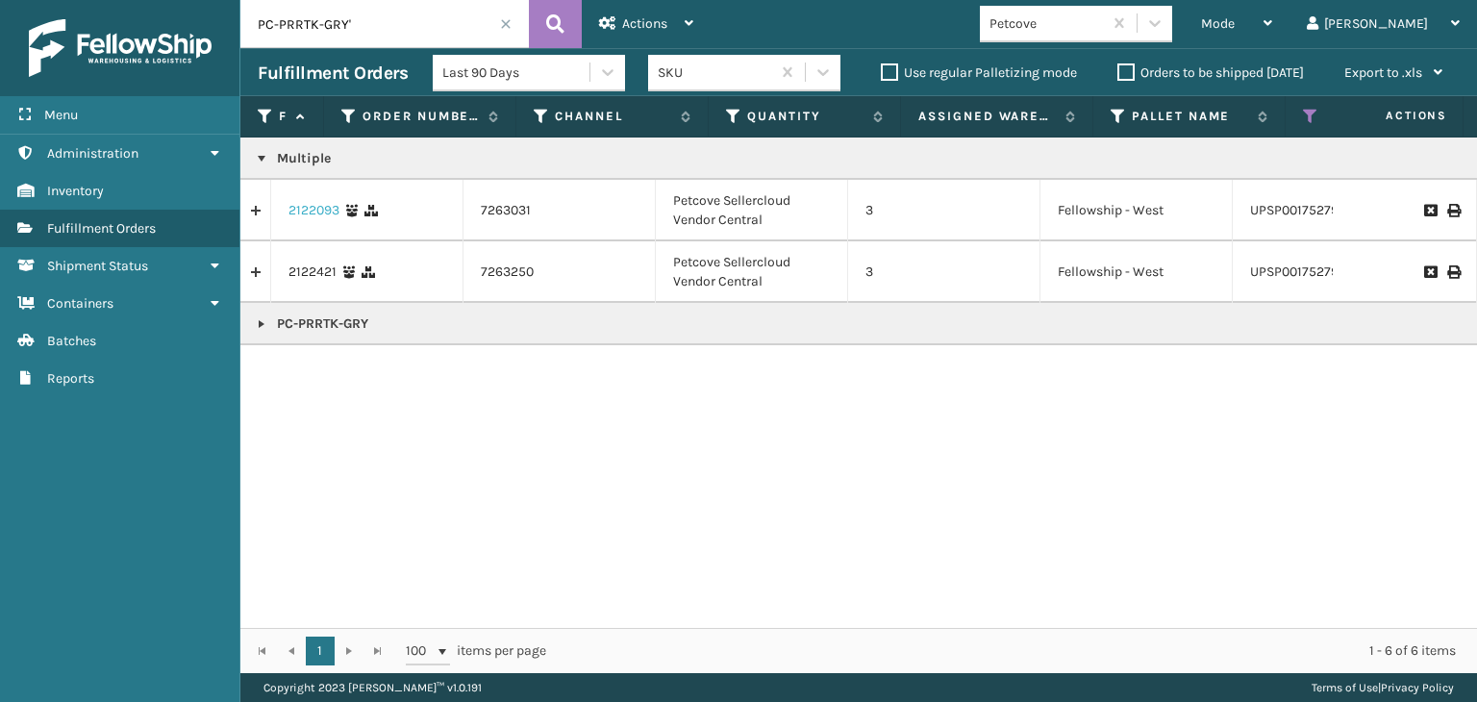
click at [301, 205] on link "2122093" at bounding box center [313, 210] width 51 height 19
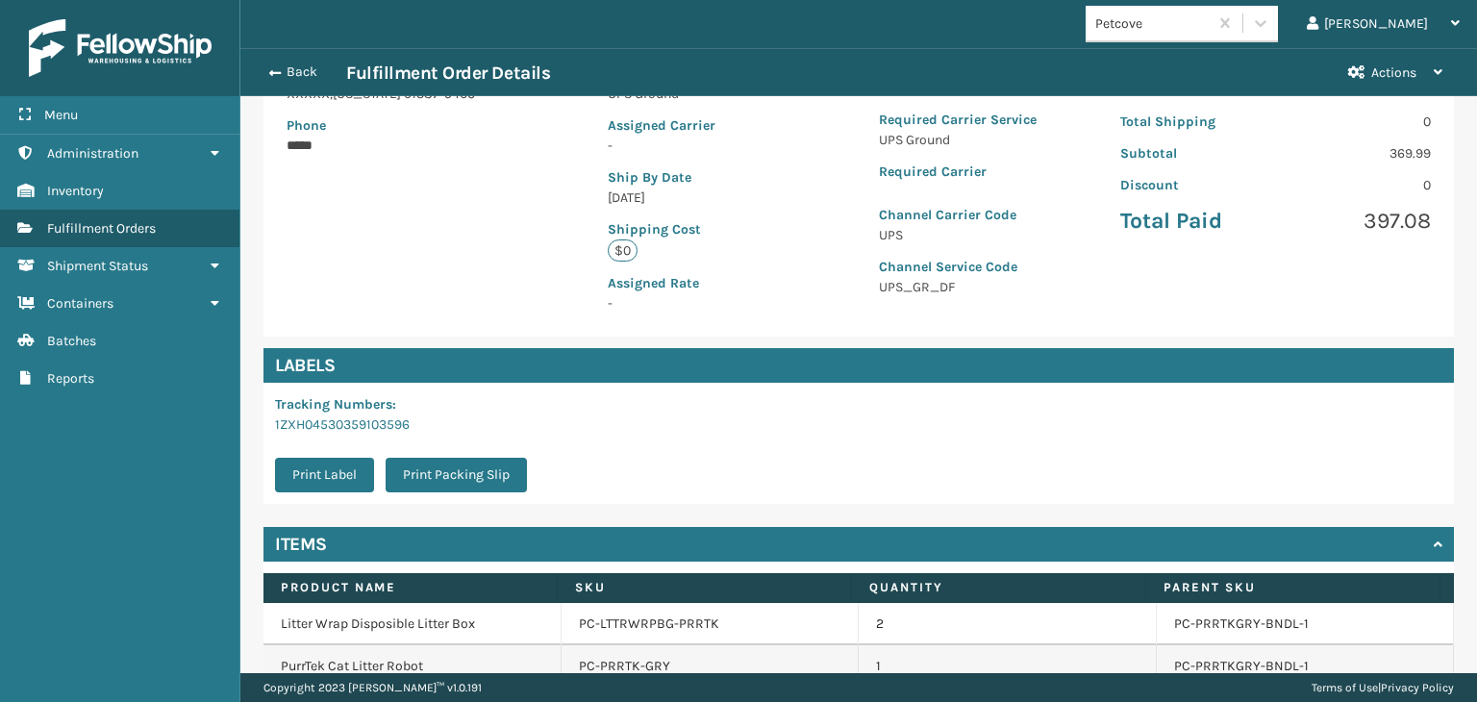
scroll to position [385, 0]
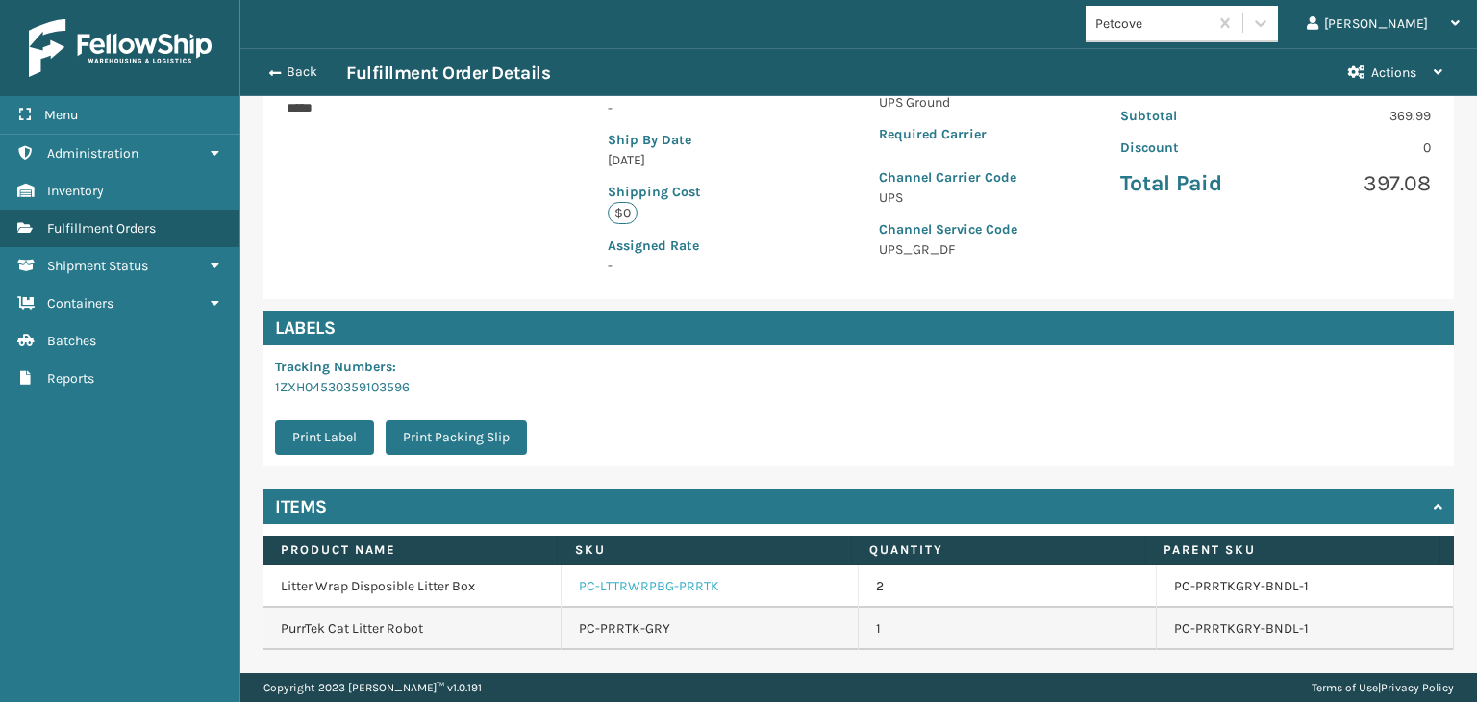
click at [603, 577] on link "PC-LTTRWRPBG-PRRTK" at bounding box center [649, 586] width 140 height 19
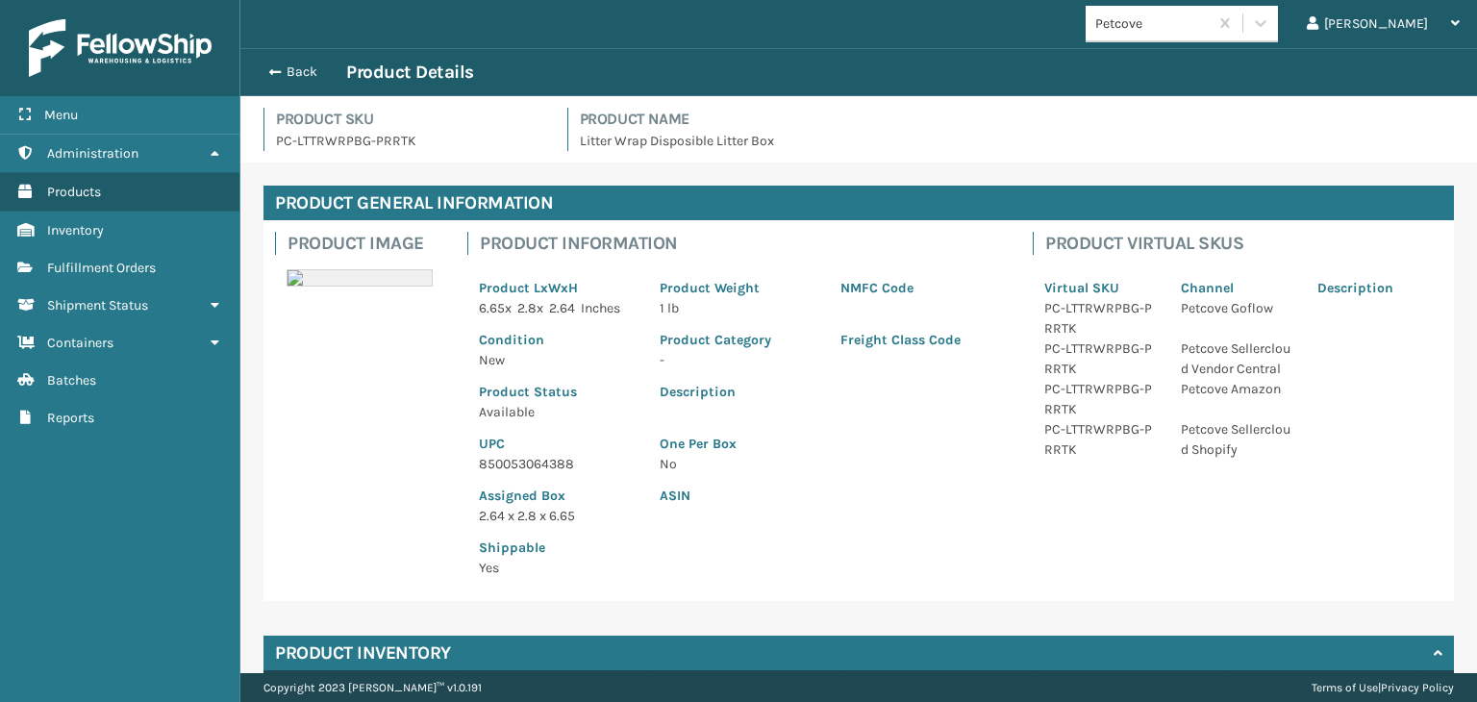
scroll to position [181, 0]
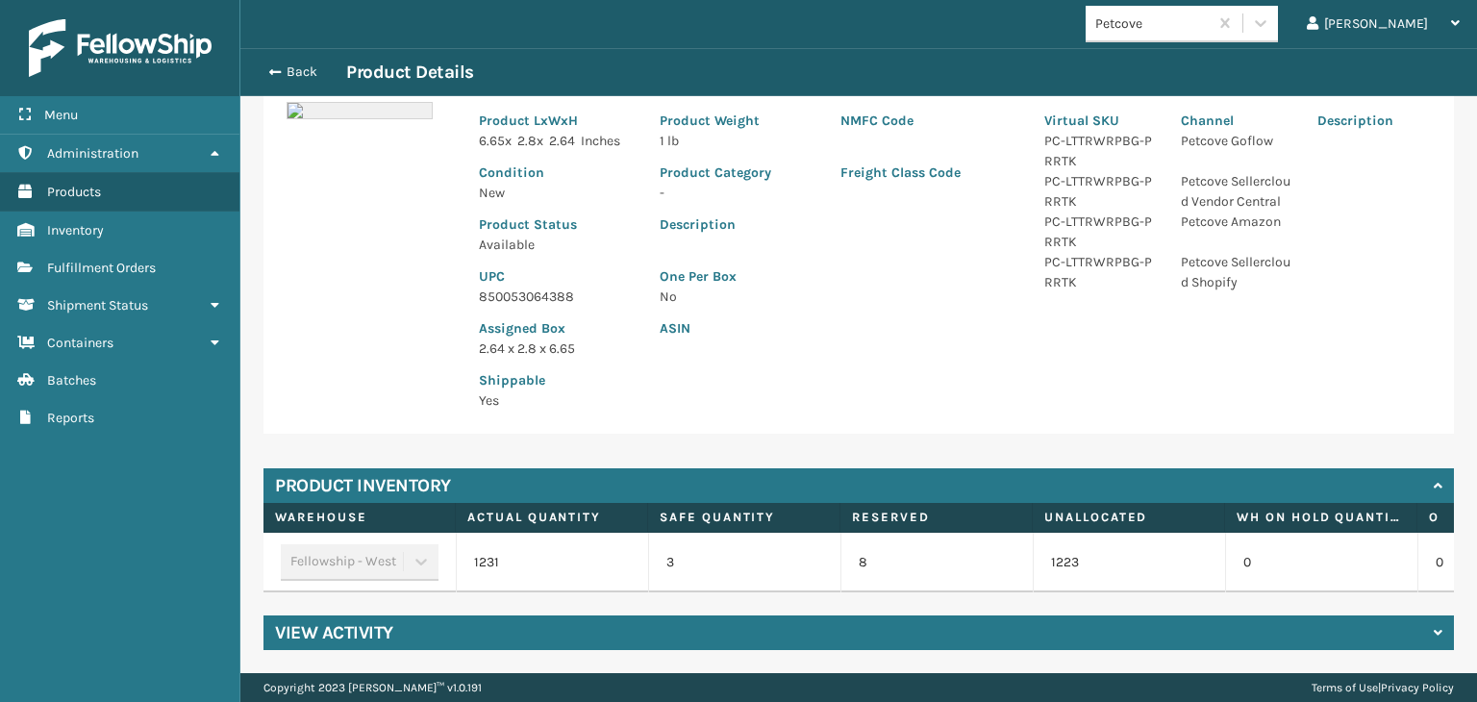
drag, startPoint x: 389, startPoint y: 629, endPoint x: 400, endPoint y: 609, distance: 22.8
click at [396, 625] on div "View Activity" at bounding box center [858, 632] width 1190 height 35
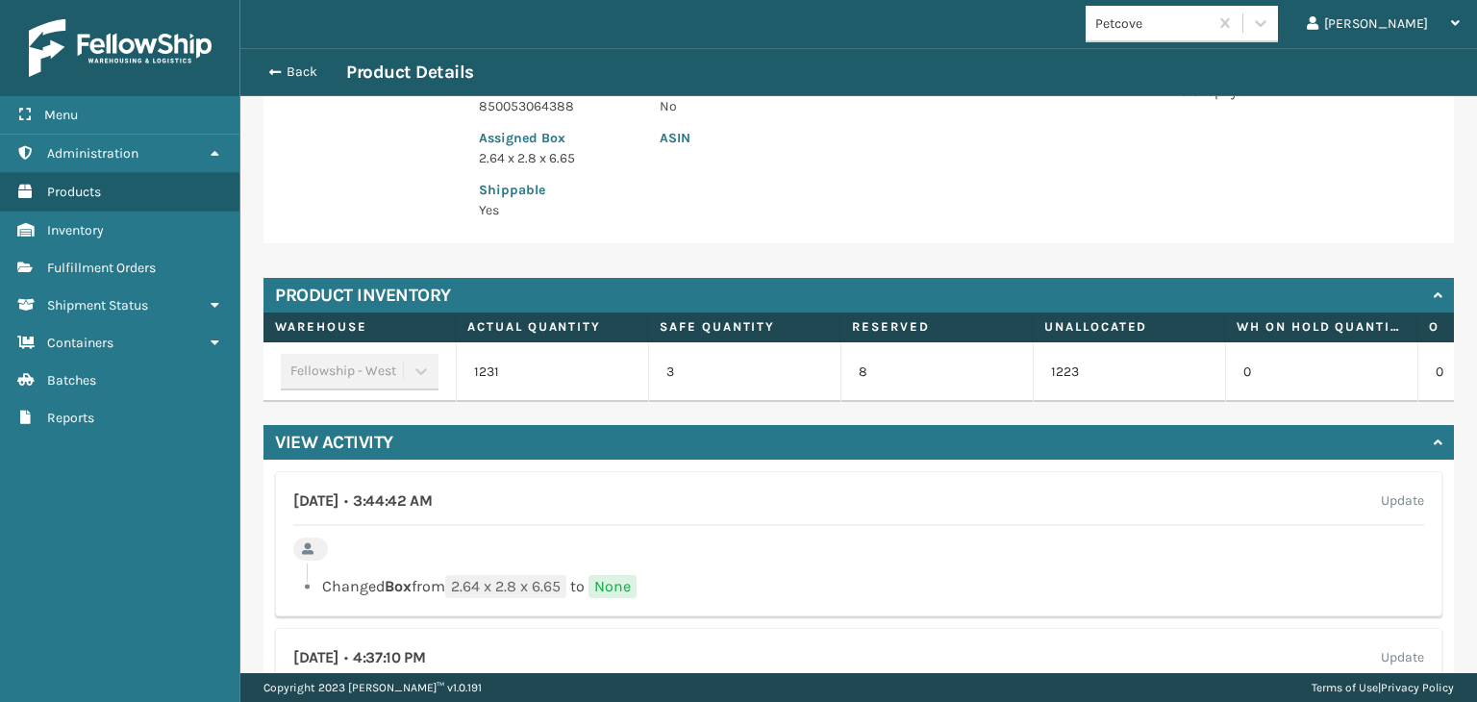
scroll to position [454, 0]
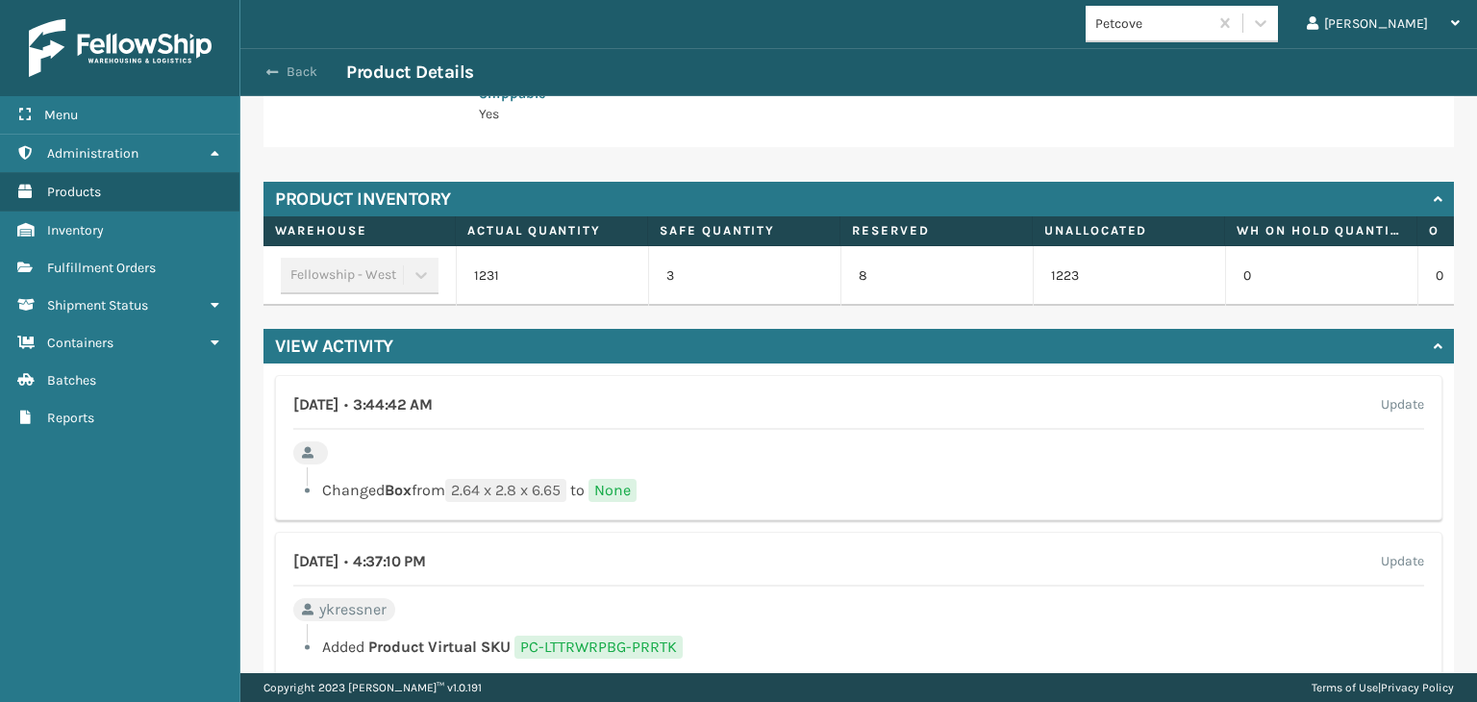
click at [300, 73] on button "Back" at bounding box center [302, 71] width 88 height 17
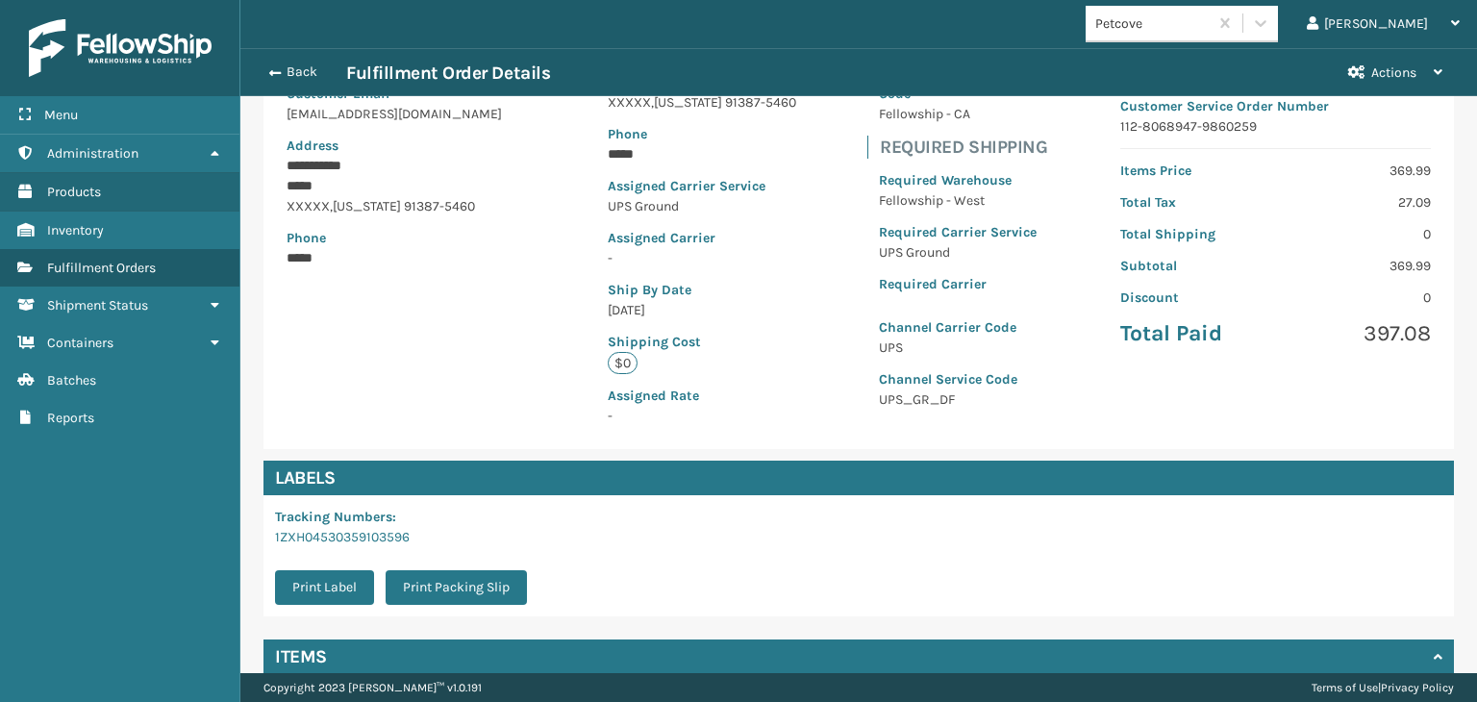
scroll to position [442, 0]
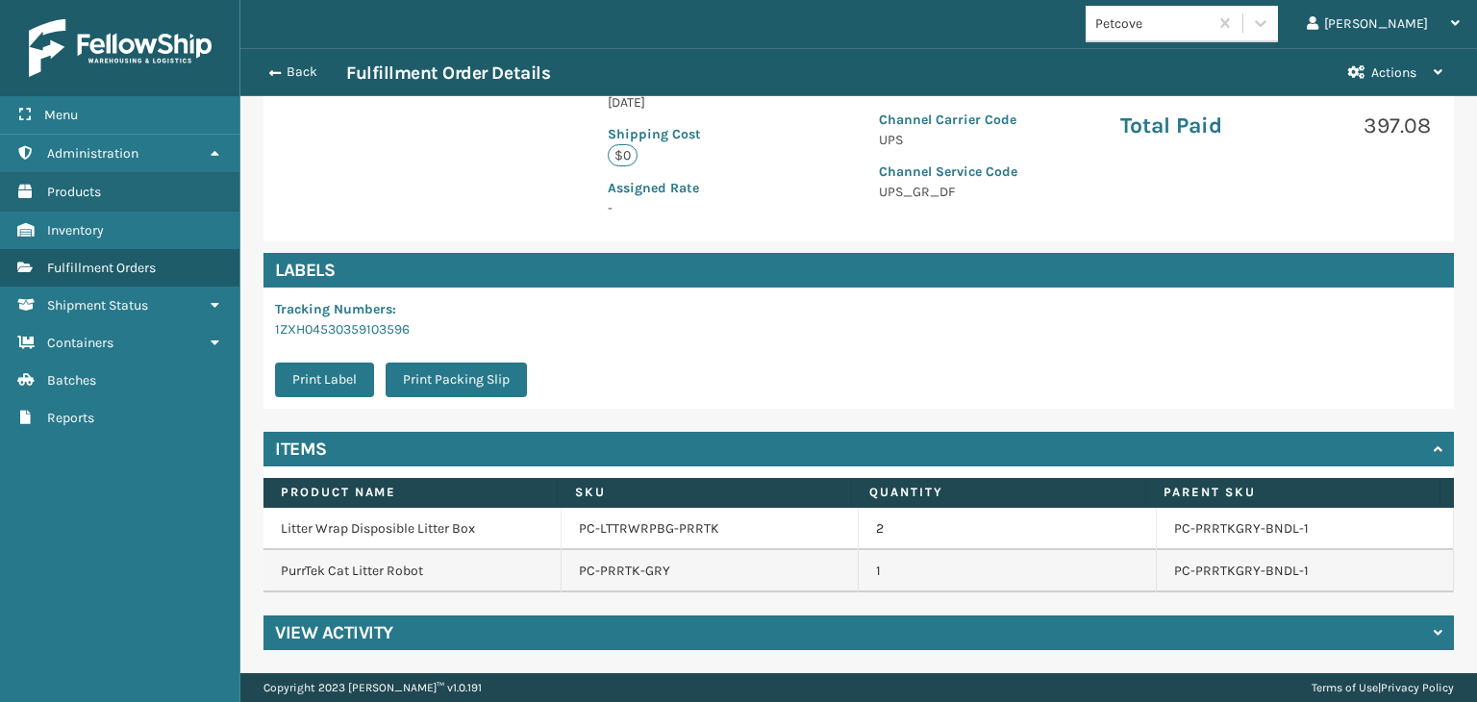
drag, startPoint x: 360, startPoint y: 625, endPoint x: 377, endPoint y: 563, distance: 64.9
click at [360, 624] on h4 "View Activity" at bounding box center [334, 632] width 118 height 23
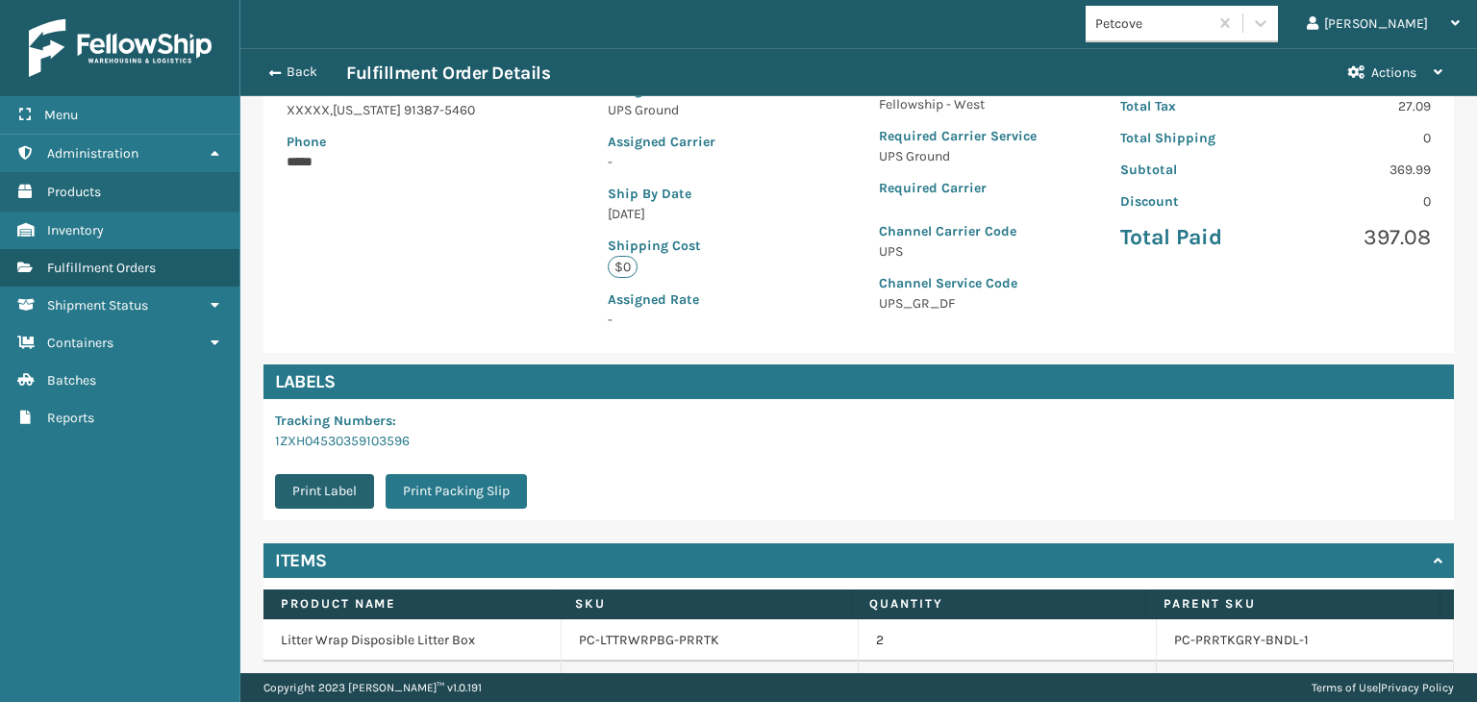
click at [342, 499] on button "Print Label" at bounding box center [324, 491] width 99 height 35
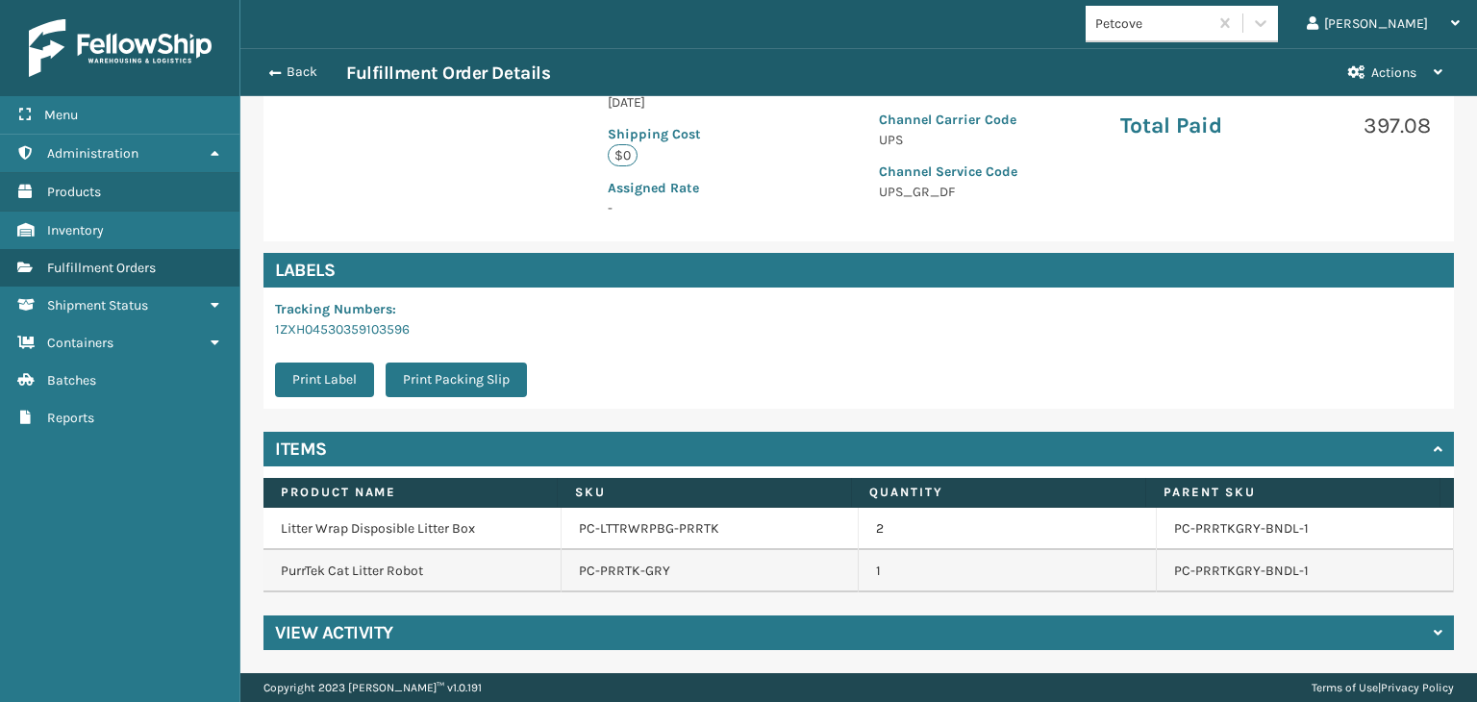
click at [481, 628] on div "View Activity" at bounding box center [858, 632] width 1190 height 35
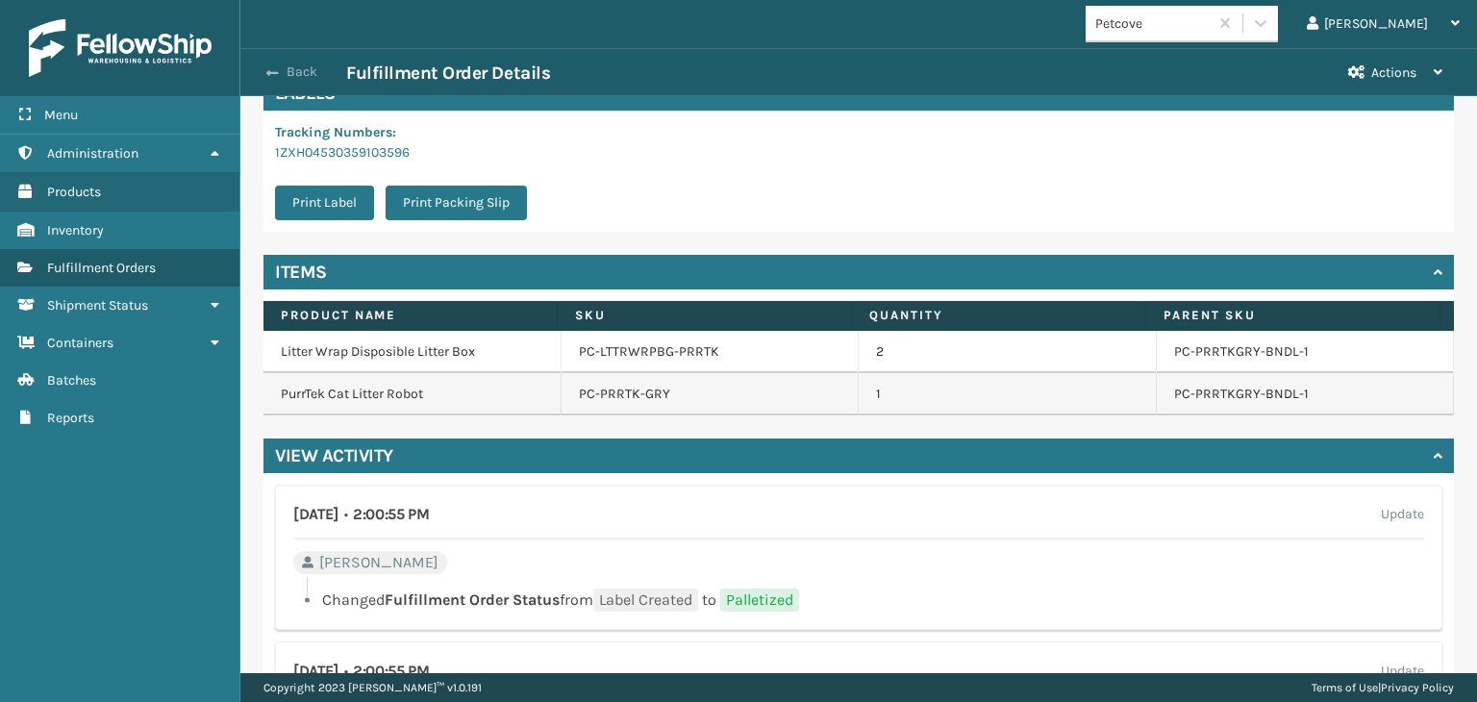
click at [293, 80] on button "Back" at bounding box center [302, 71] width 88 height 17
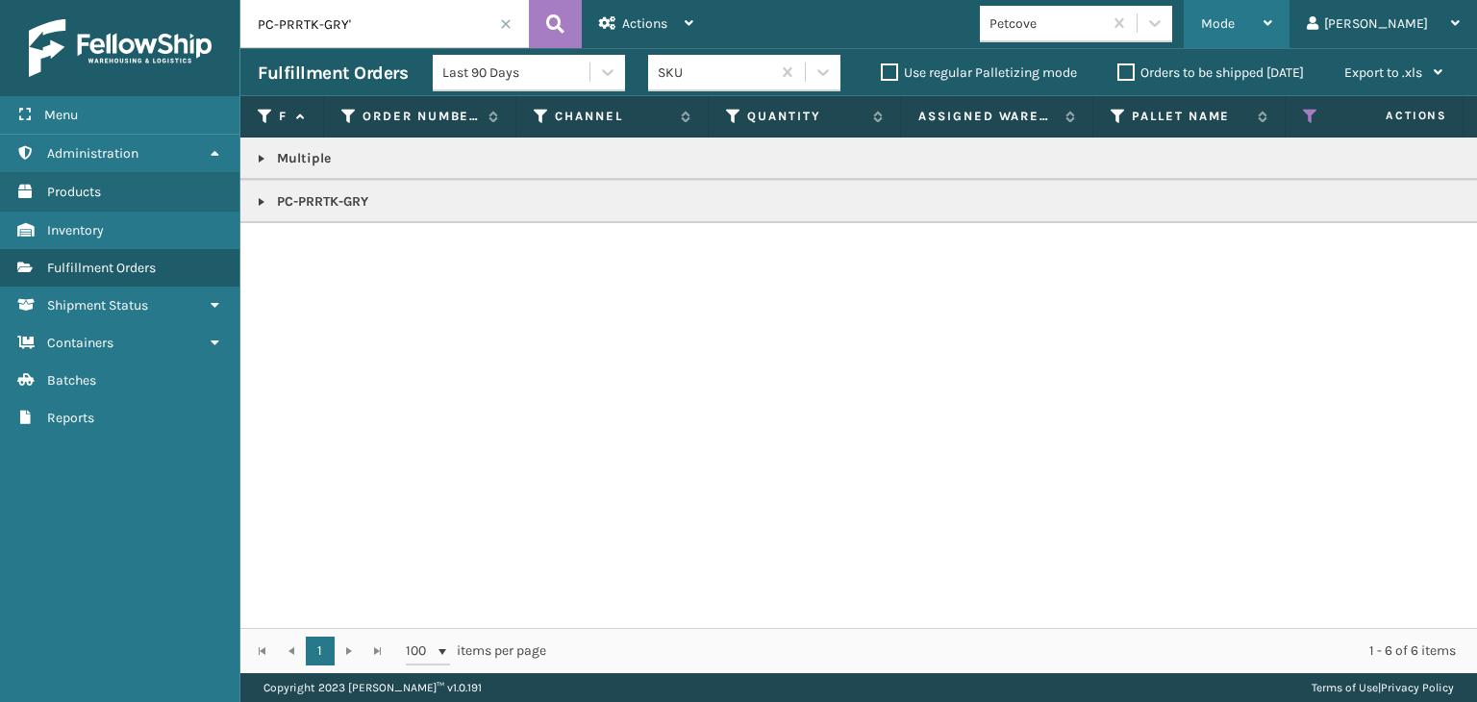
click at [1235, 23] on span "Mode" at bounding box center [1218, 23] width 34 height 16
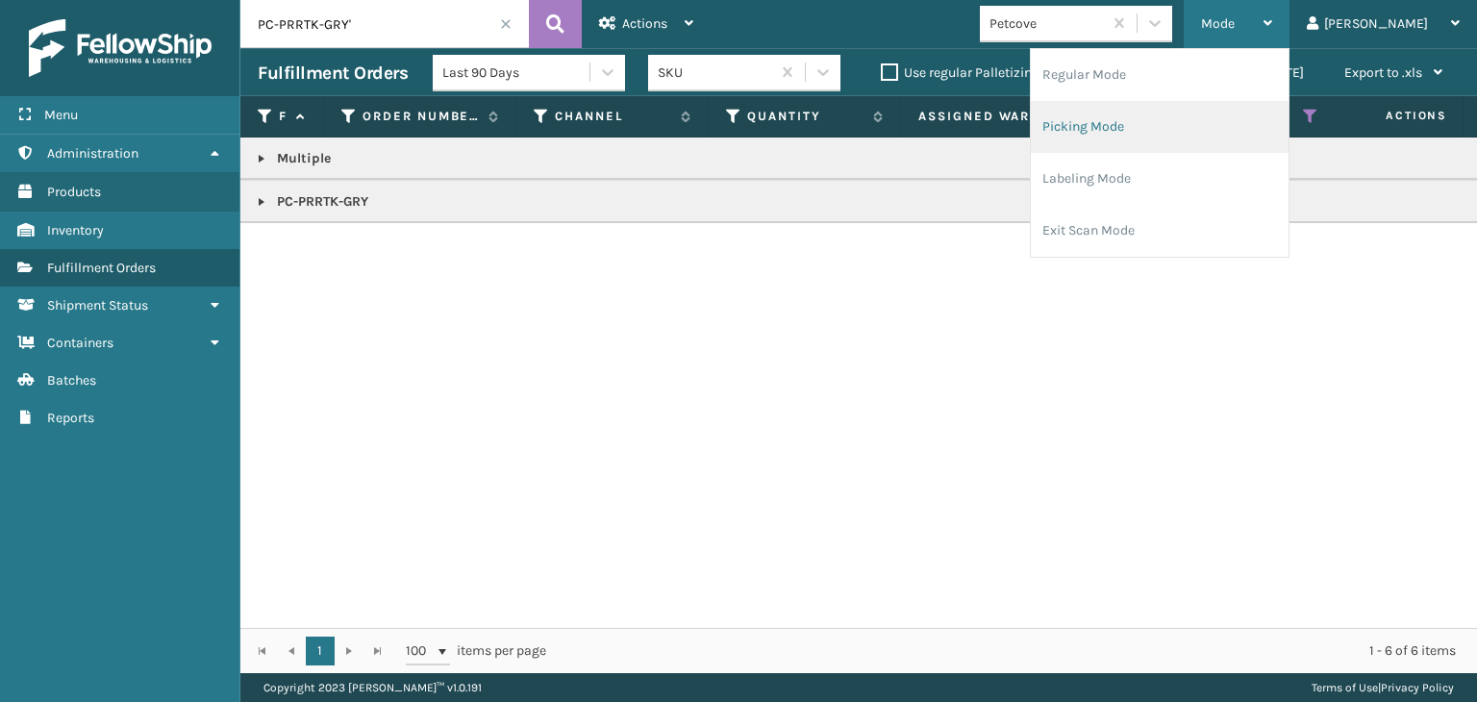
click at [1159, 128] on li "Picking Mode" at bounding box center [1160, 127] width 258 height 52
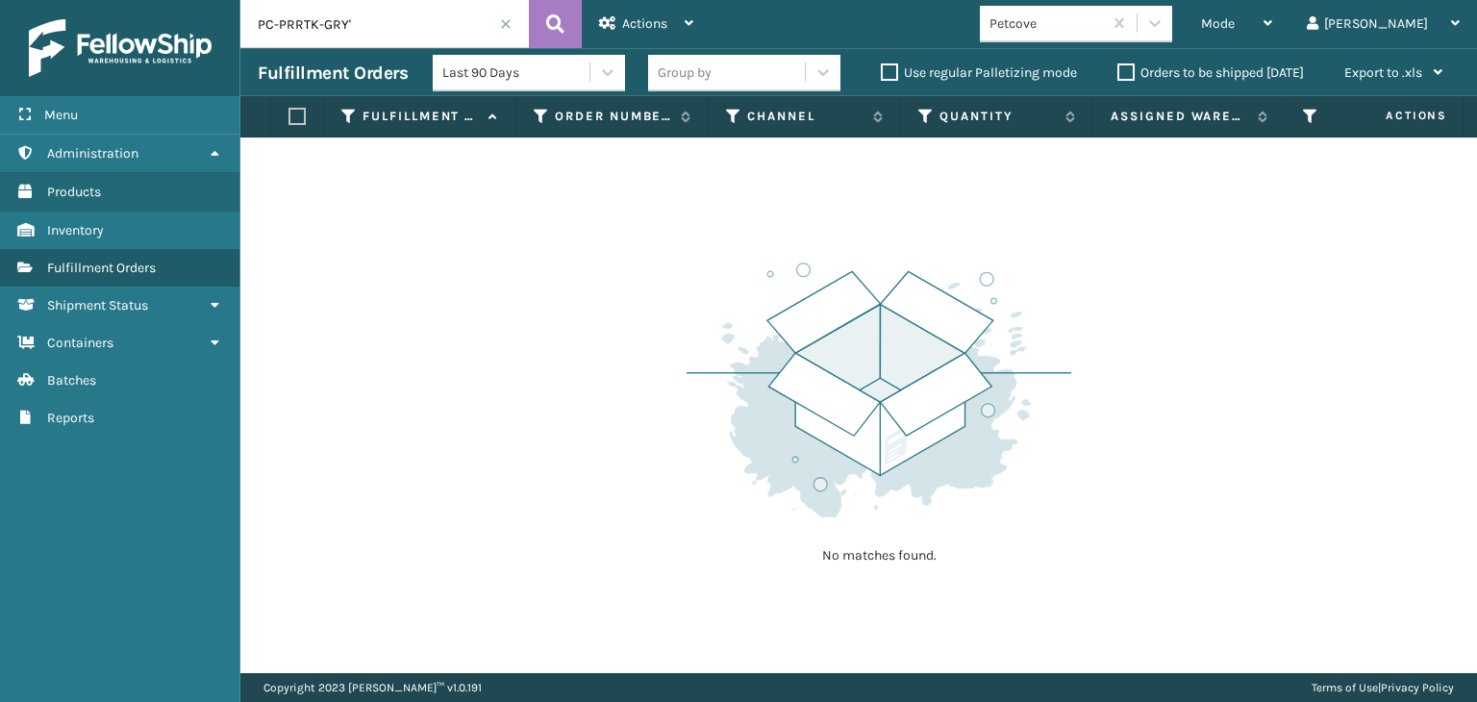
click at [511, 22] on span at bounding box center [506, 24] width 12 height 12
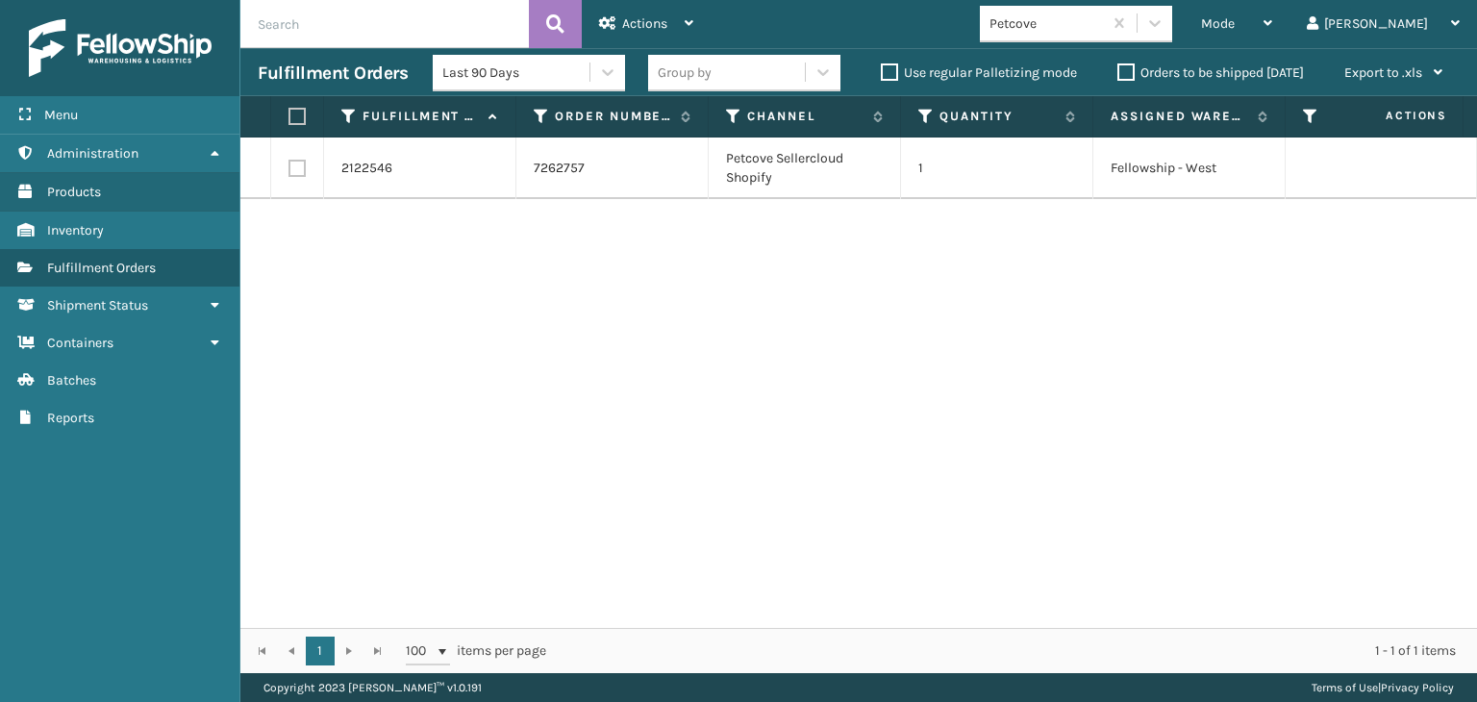
click at [778, 75] on div "Group by" at bounding box center [726, 73] width 157 height 32
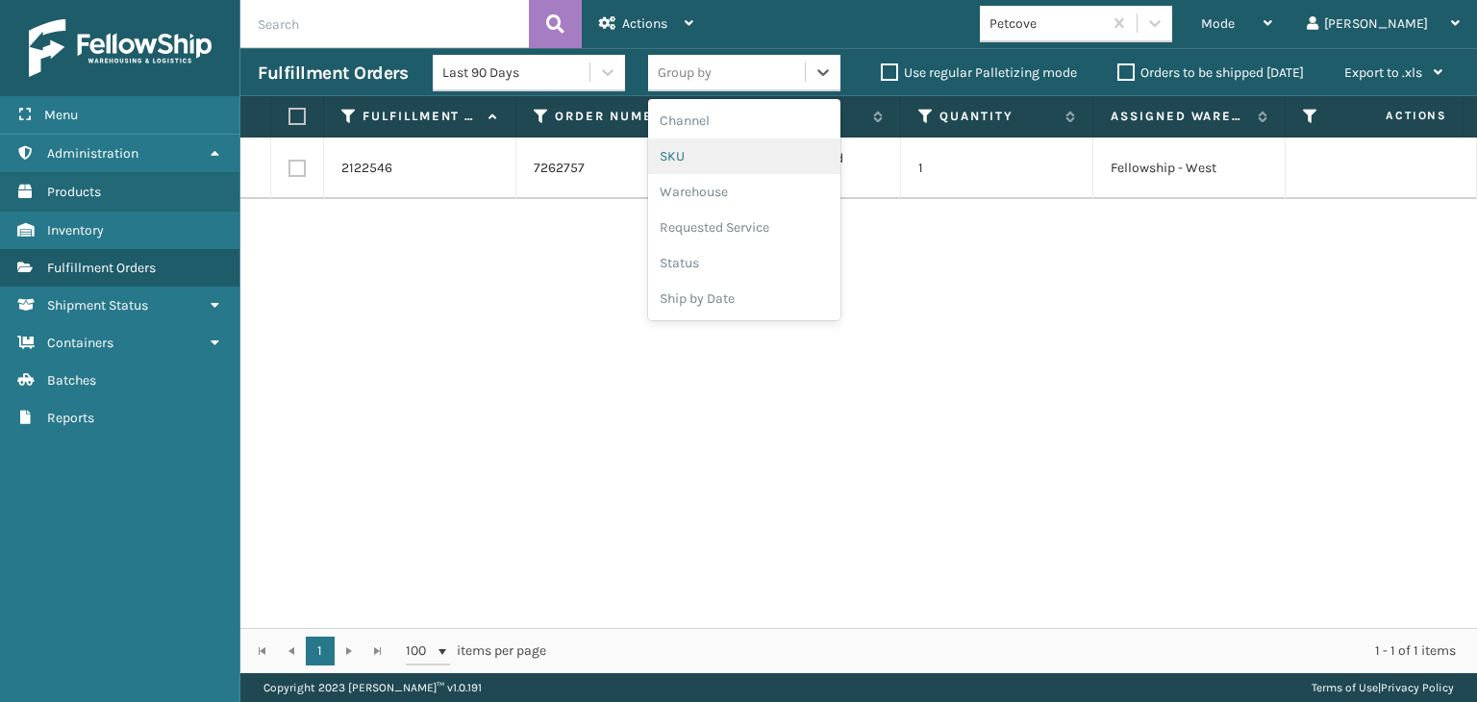
click at [741, 161] on div "SKU" at bounding box center [744, 156] width 192 height 36
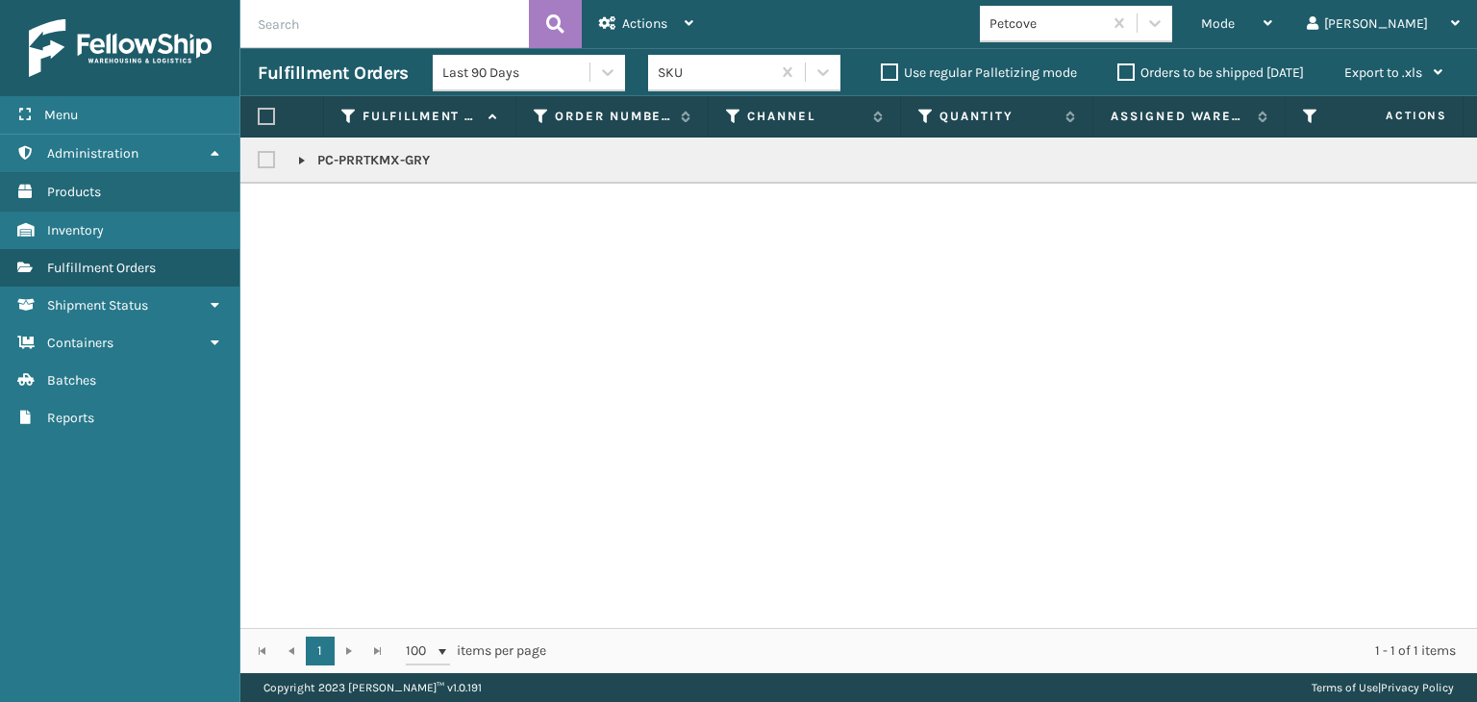
click at [1194, 72] on label "Orders to be shipped [DATE]" at bounding box center [1210, 72] width 187 height 16
click at [1118, 72] on input "Orders to be shipped [DATE]" at bounding box center [1117, 68] width 1 height 13
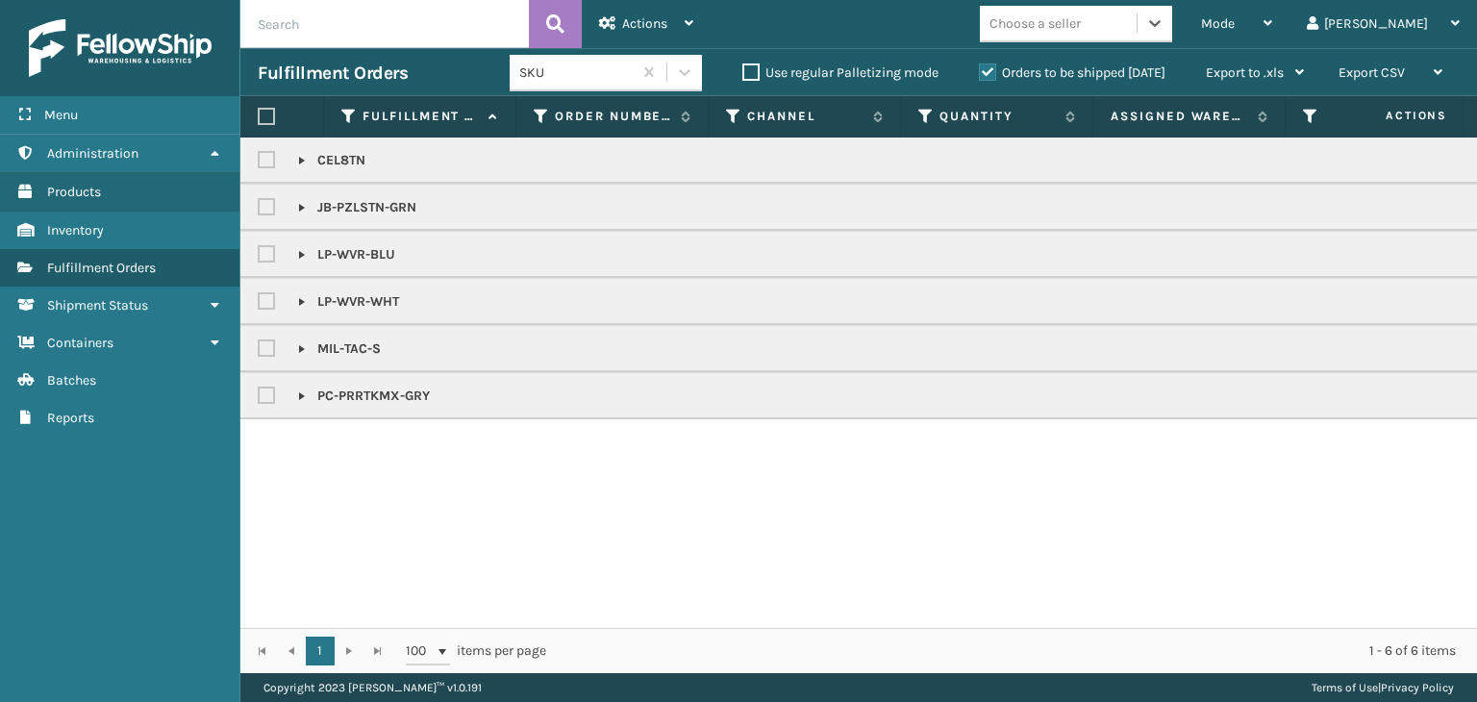
click at [1006, 72] on label "Orders to be shipped [DATE]" at bounding box center [1072, 72] width 187 height 16
click at [980, 72] on input "Orders to be shipped [DATE]" at bounding box center [979, 68] width 1 height 13
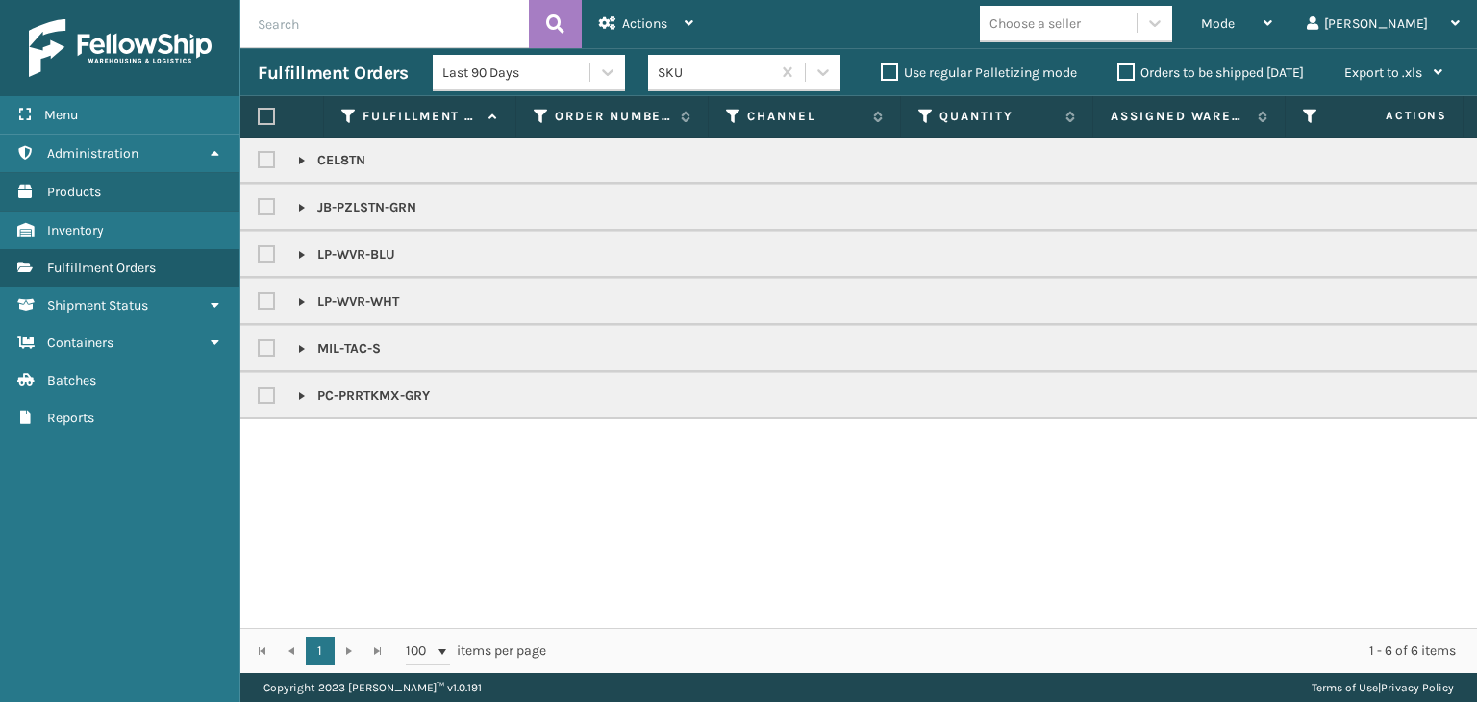
drag, startPoint x: 298, startPoint y: 154, endPoint x: 315, endPoint y: 179, distance: 30.4
click at [298, 154] on link at bounding box center [301, 160] width 15 height 15
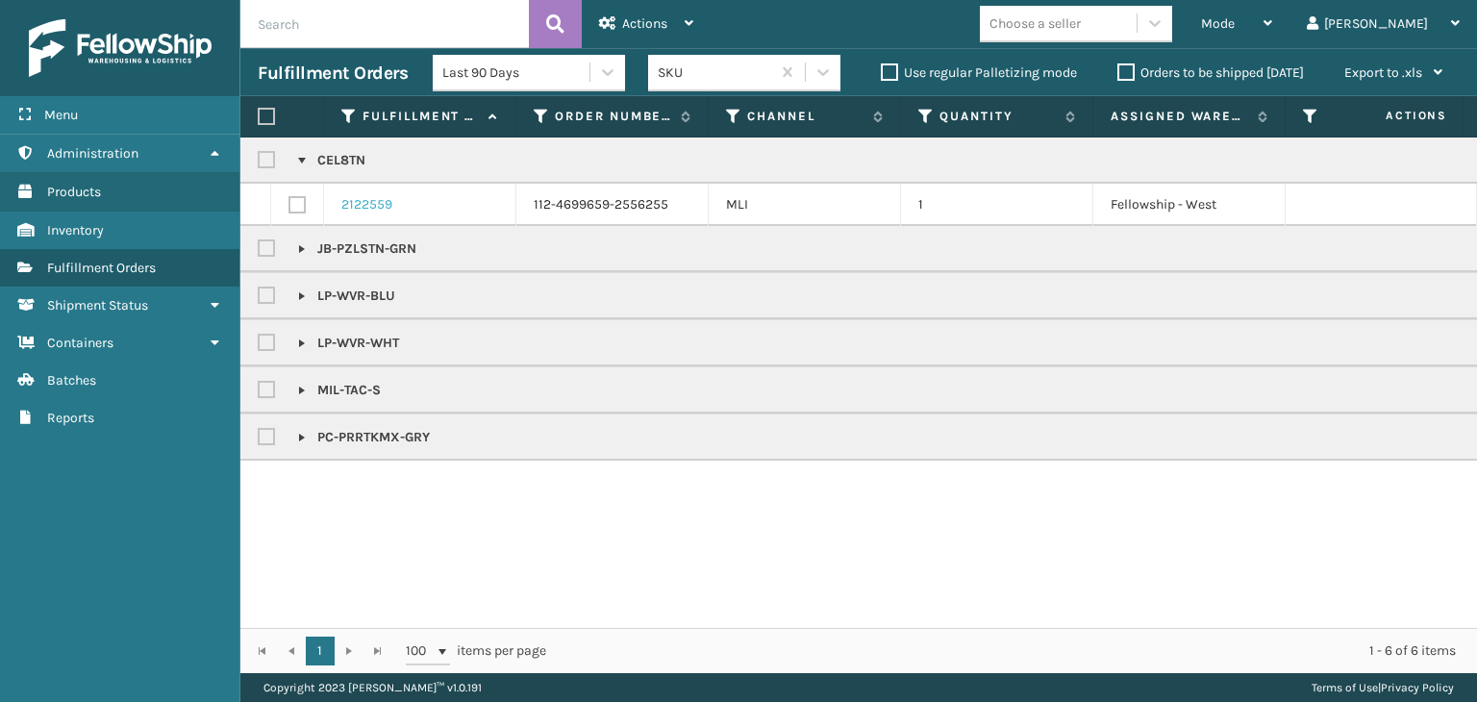
click at [369, 201] on link "2122559" at bounding box center [366, 204] width 51 height 19
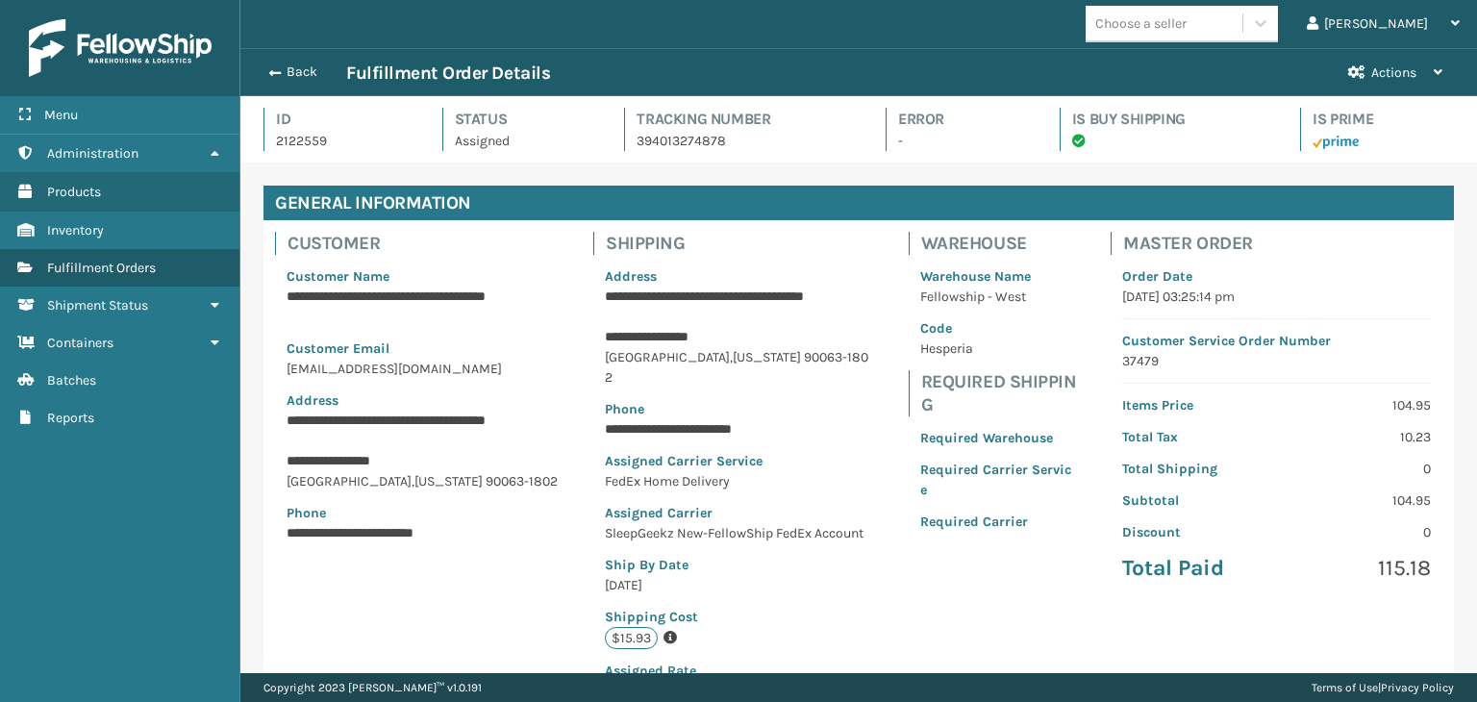
scroll to position [46, 1236]
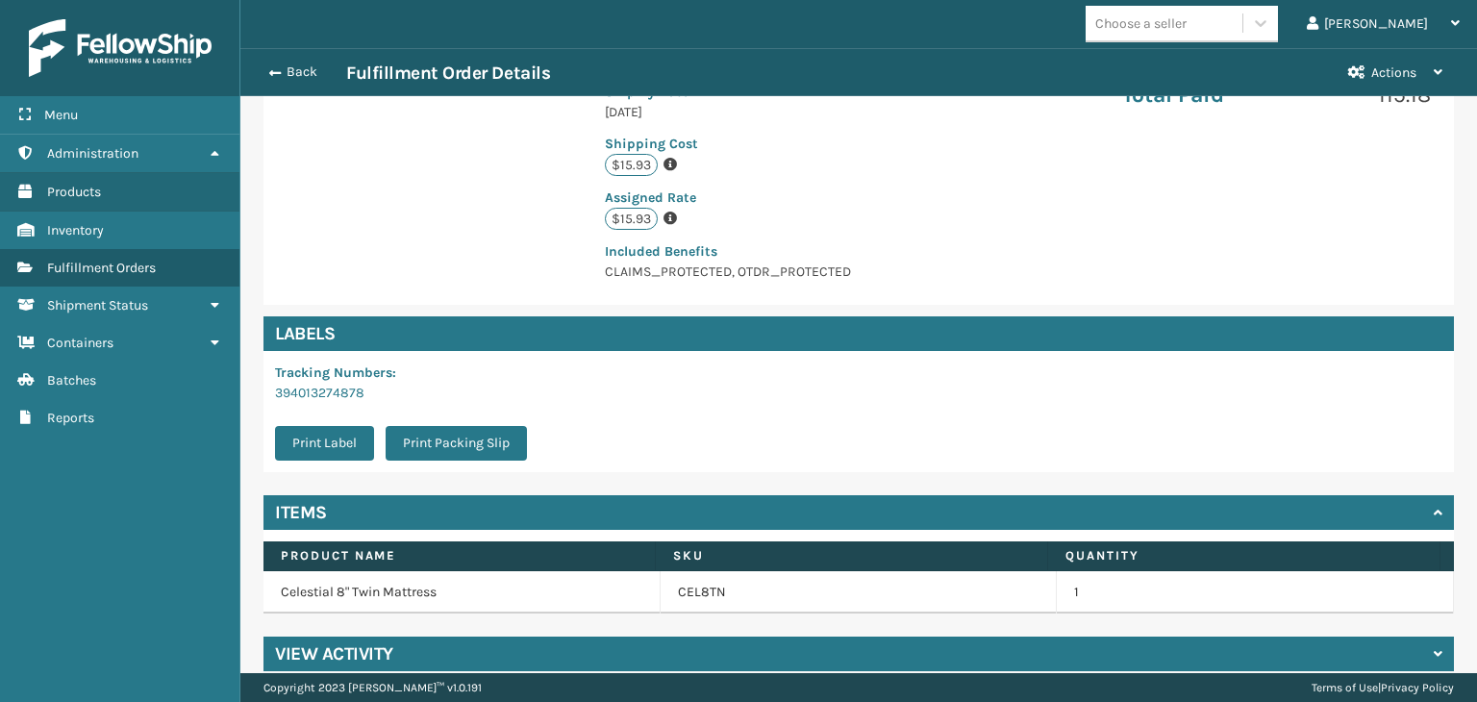
click at [441, 637] on div "View Activity" at bounding box center [858, 654] width 1190 height 35
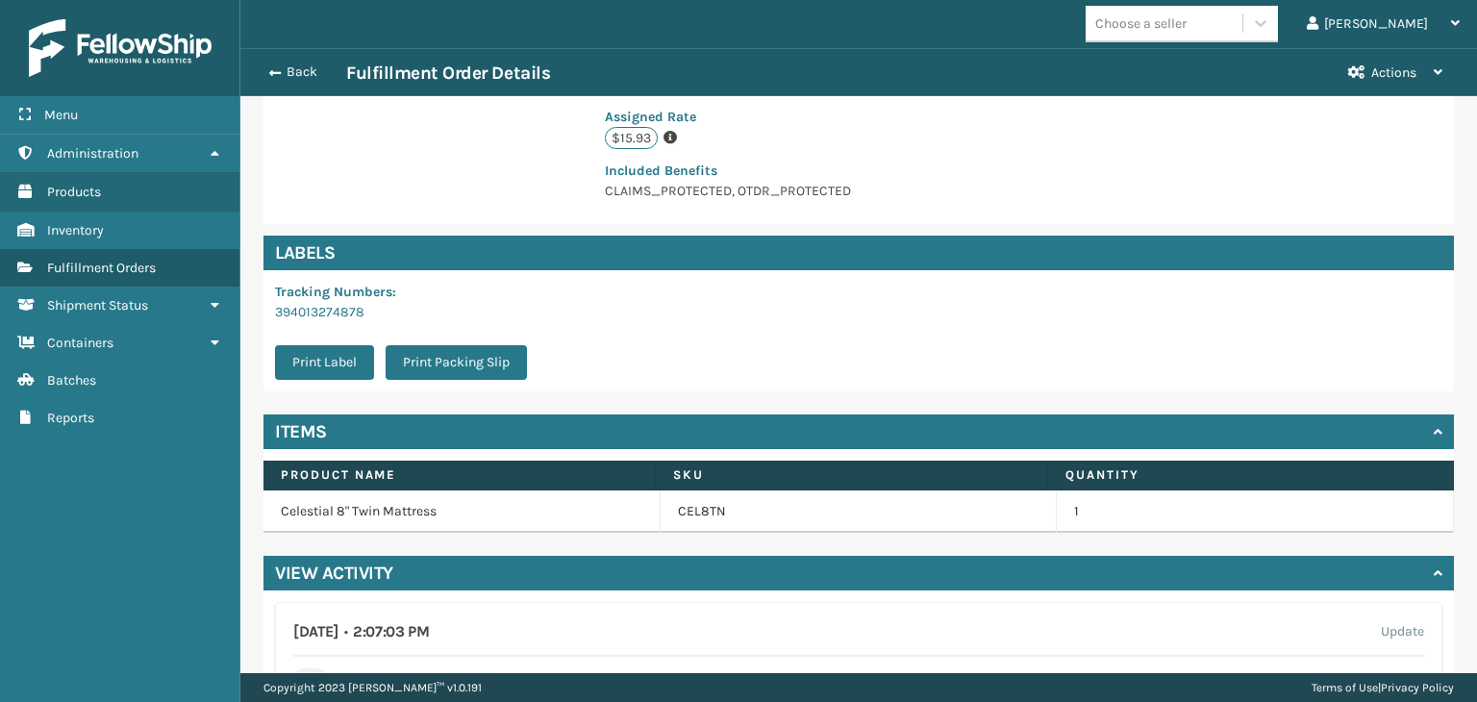
click at [300, 82] on div "Back Fulfillment Order Details" at bounding box center [794, 73] width 1073 height 23
click at [316, 63] on div "Back Fulfillment Order Details" at bounding box center [794, 73] width 1073 height 23
click at [312, 63] on button "Back" at bounding box center [302, 71] width 88 height 17
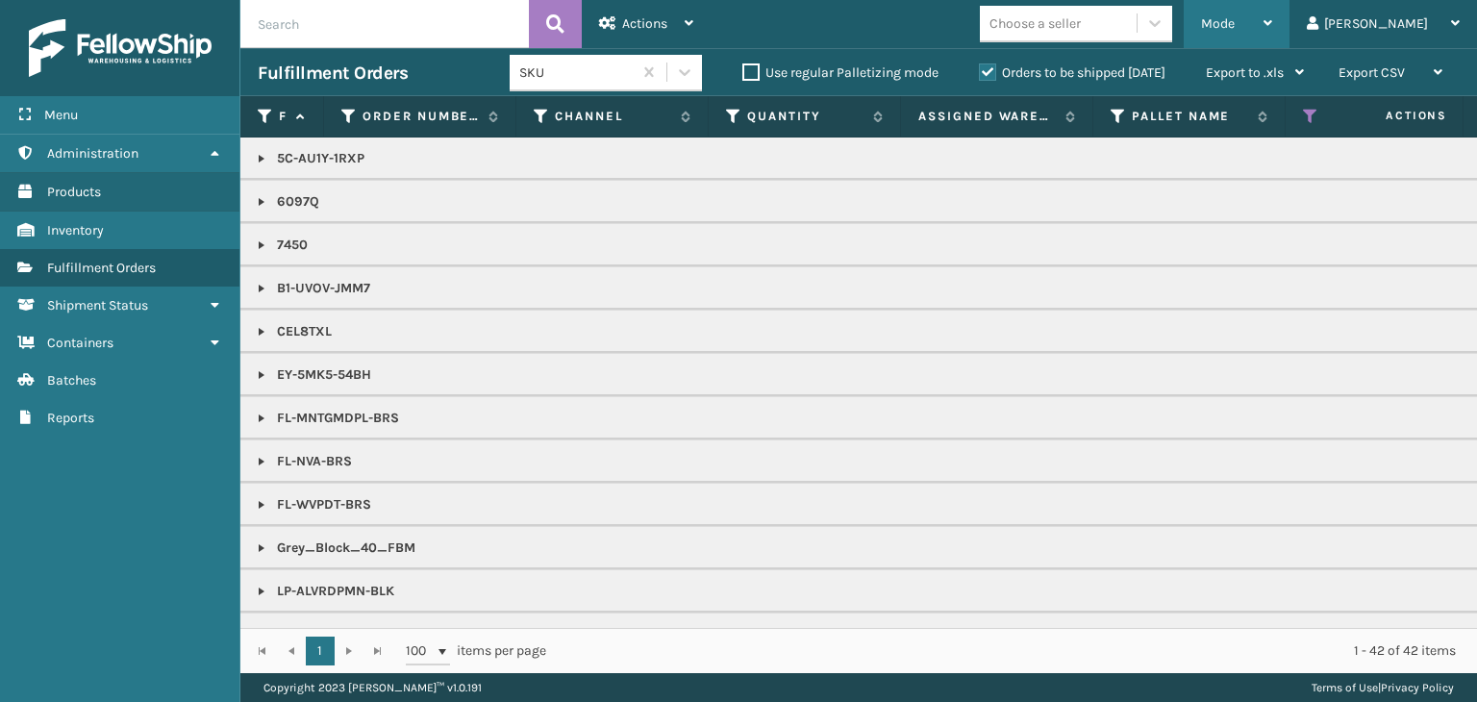
click at [1235, 18] on span "Mode" at bounding box center [1218, 23] width 34 height 16
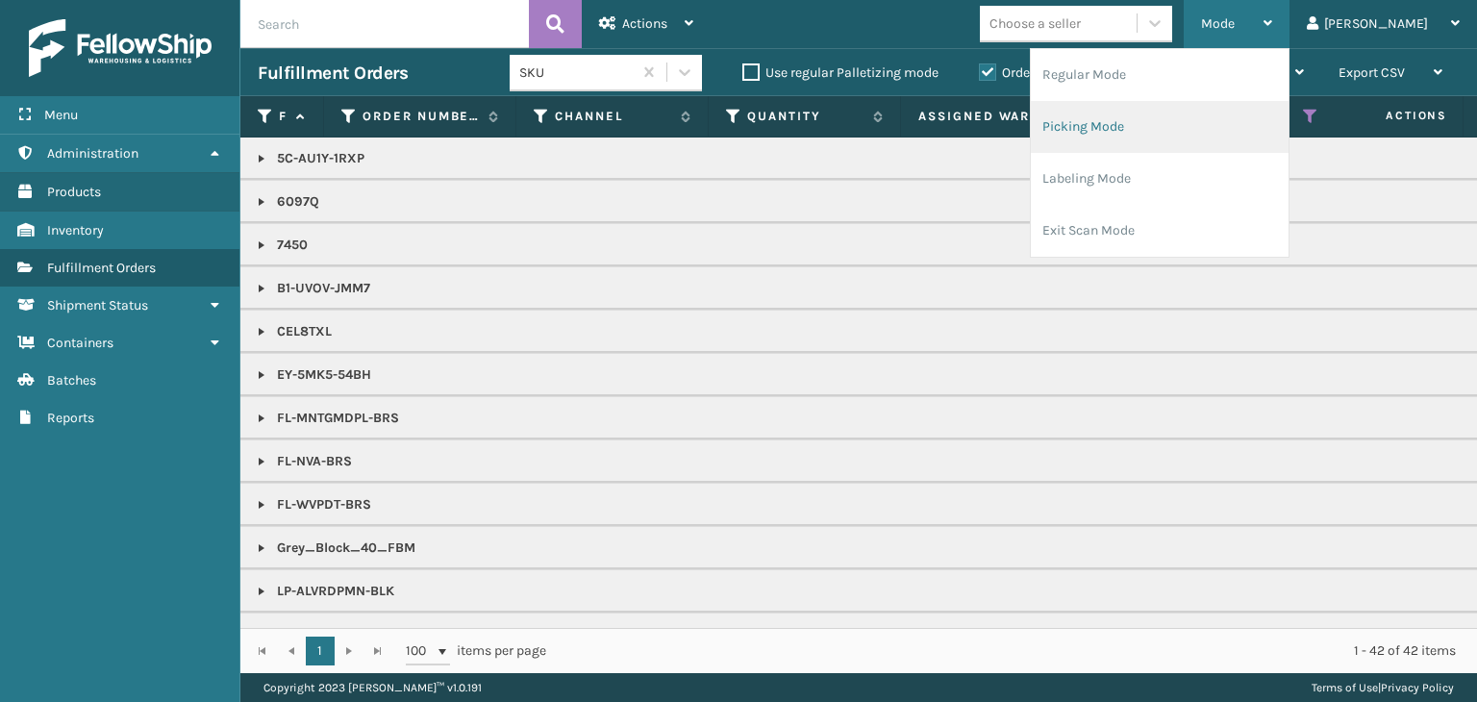
click at [1265, 126] on li "Picking Mode" at bounding box center [1160, 127] width 258 height 52
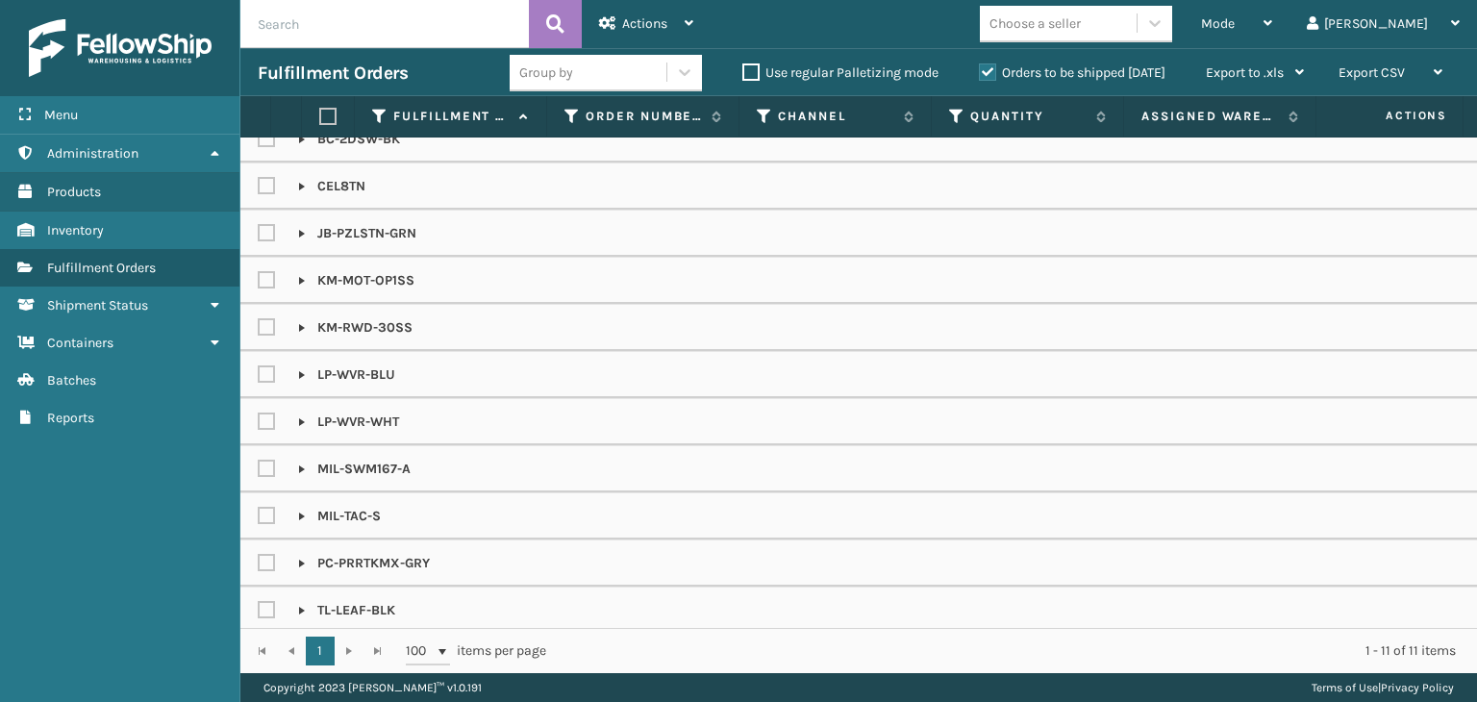
scroll to position [38, 0]
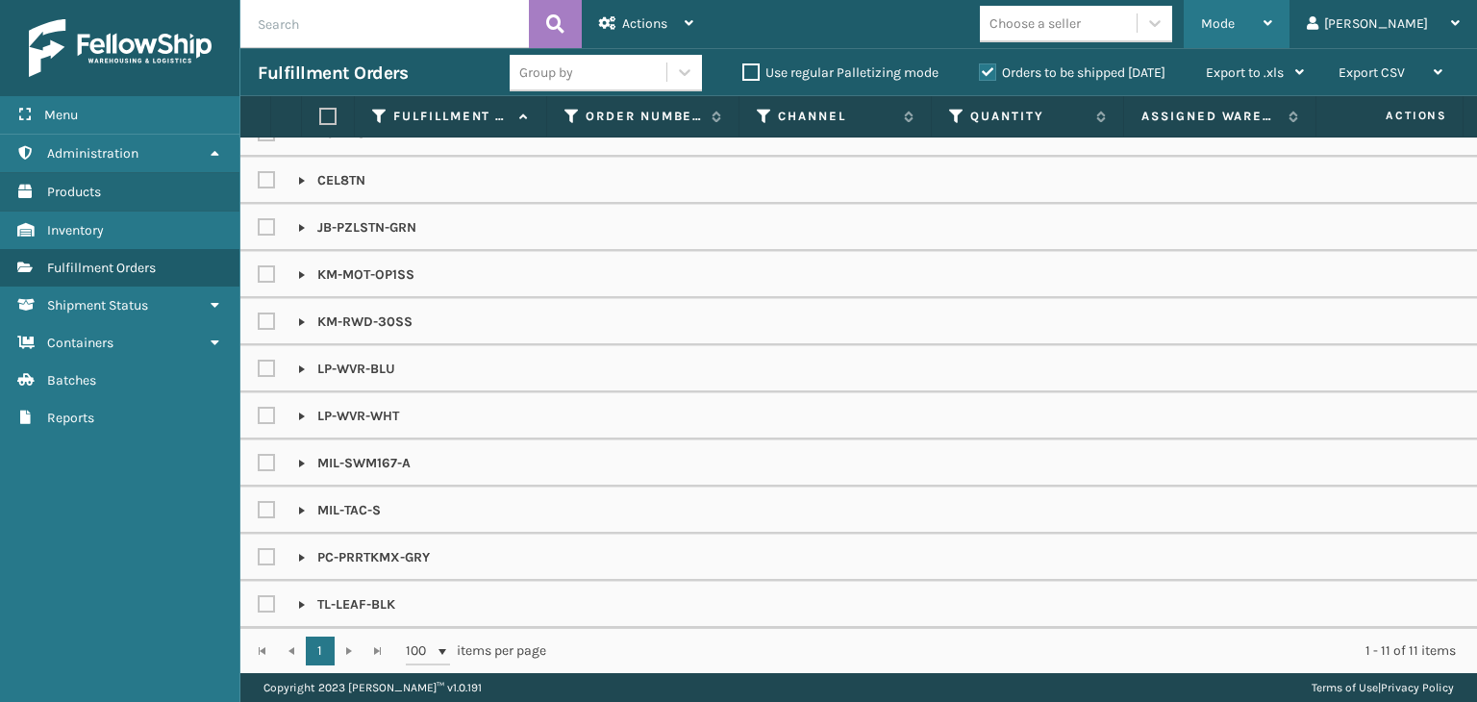
click at [1272, 15] on div "Mode" at bounding box center [1236, 24] width 71 height 48
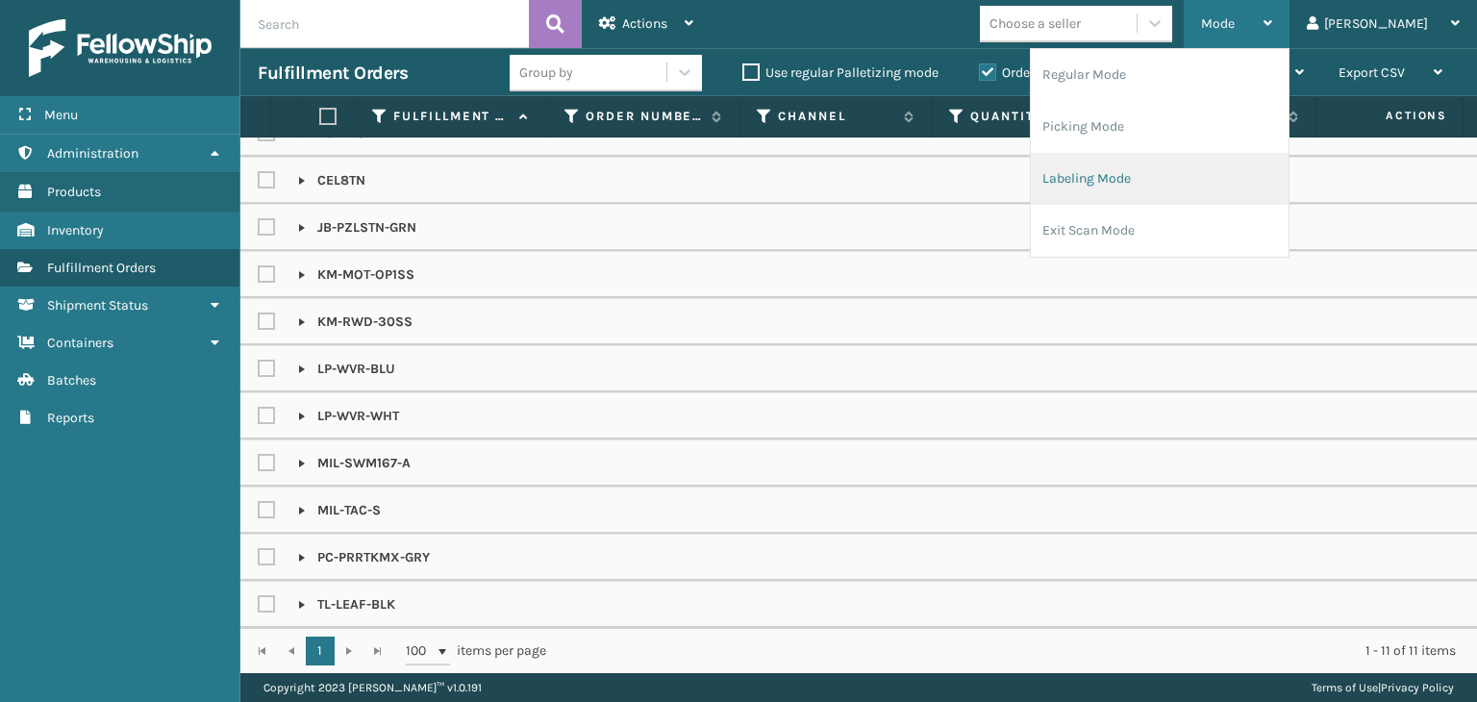
drag, startPoint x: 1268, startPoint y: 187, endPoint x: 1257, endPoint y: 184, distance: 11.9
click at [1257, 184] on li "Labeling Mode" at bounding box center [1160, 179] width 258 height 52
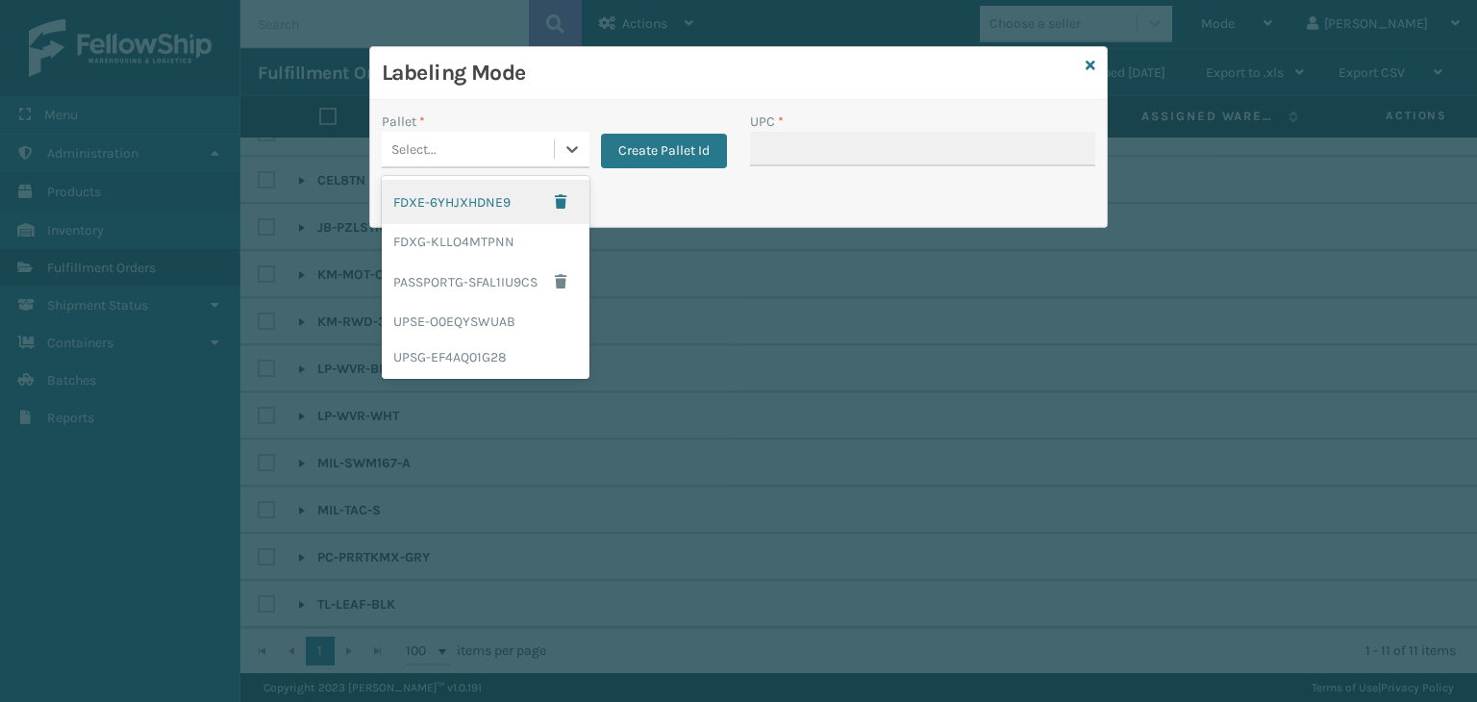
click at [505, 134] on div "Select..." at bounding box center [468, 150] width 172 height 32
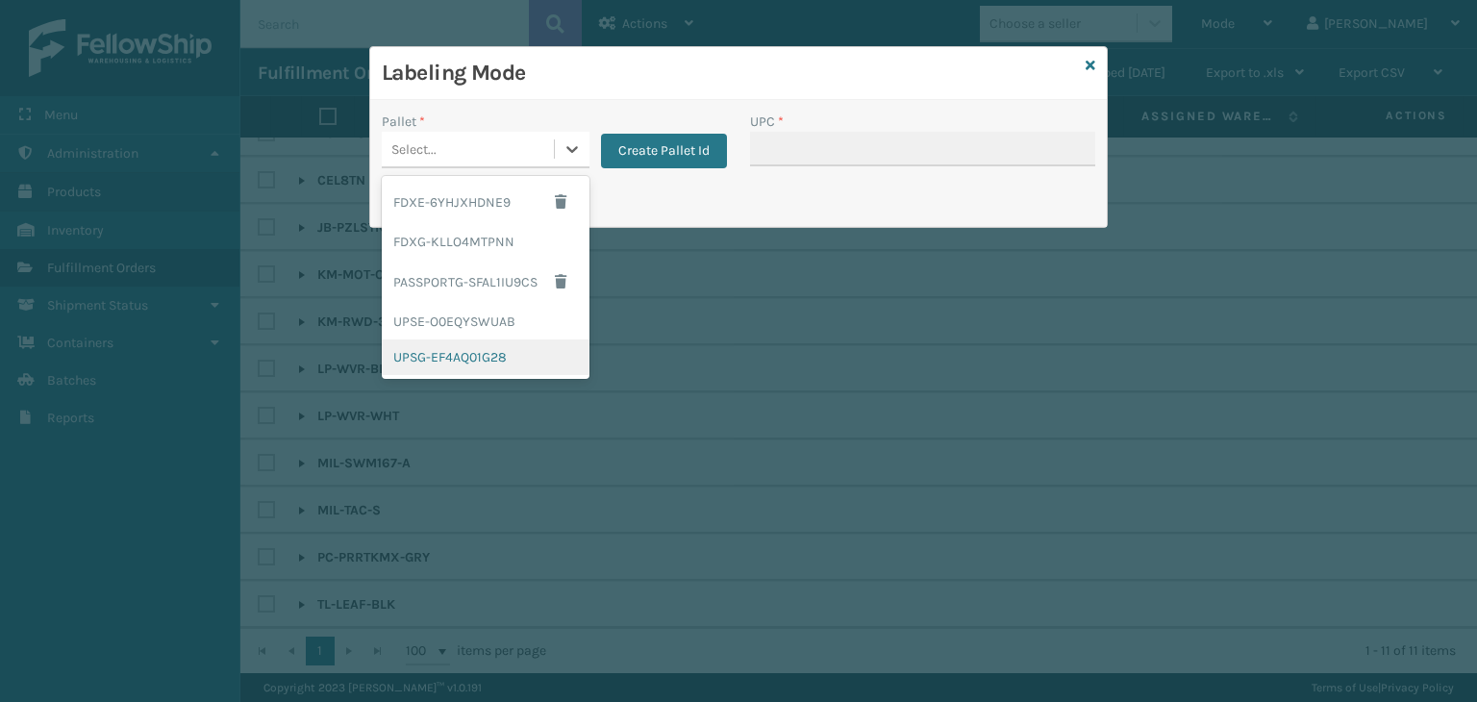
click at [518, 355] on div "UPSG-EF4AQ01G28" at bounding box center [486, 357] width 208 height 36
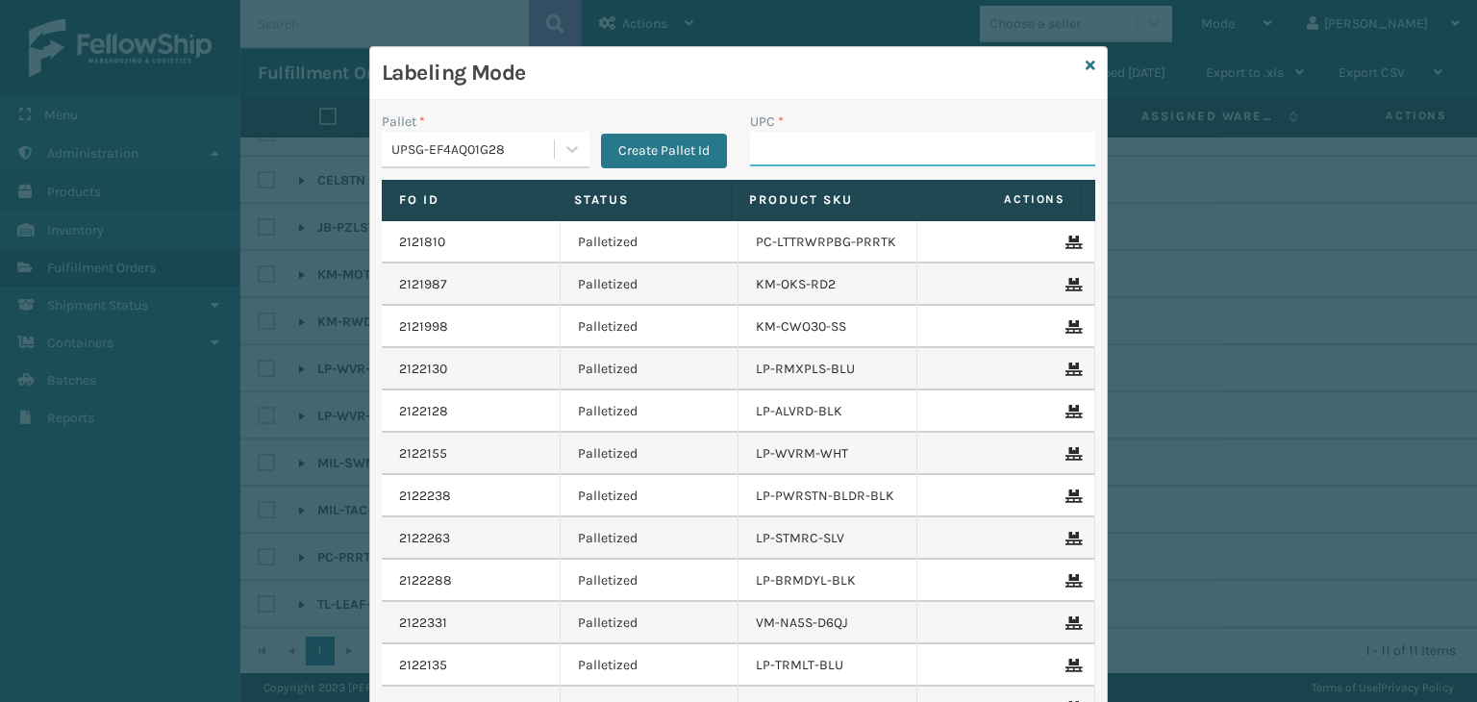
click at [816, 135] on input "UPC *" at bounding box center [922, 149] width 345 height 35
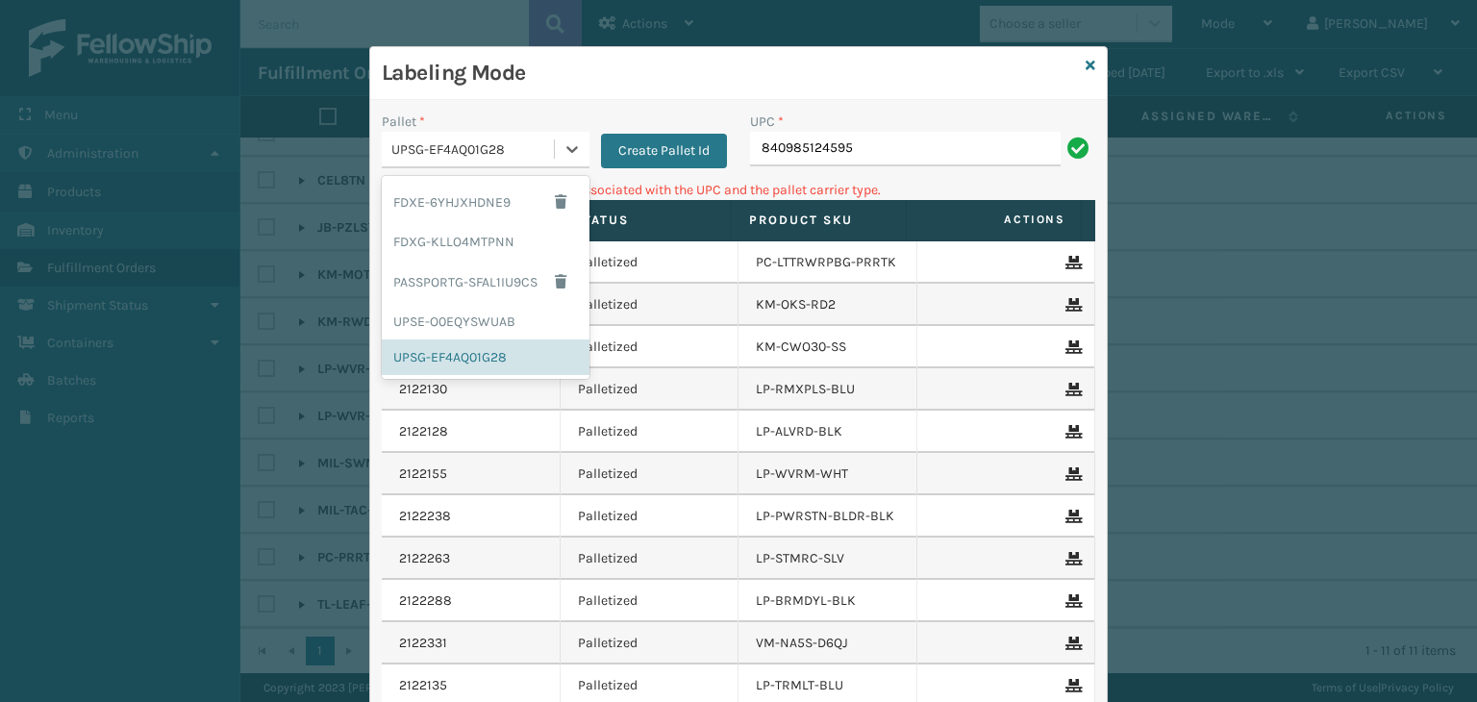
click at [484, 155] on div "UPSG-EF4AQ01G28" at bounding box center [473, 149] width 164 height 20
click at [497, 230] on div "FDXG-KLLO4MTPNN" at bounding box center [486, 242] width 208 height 36
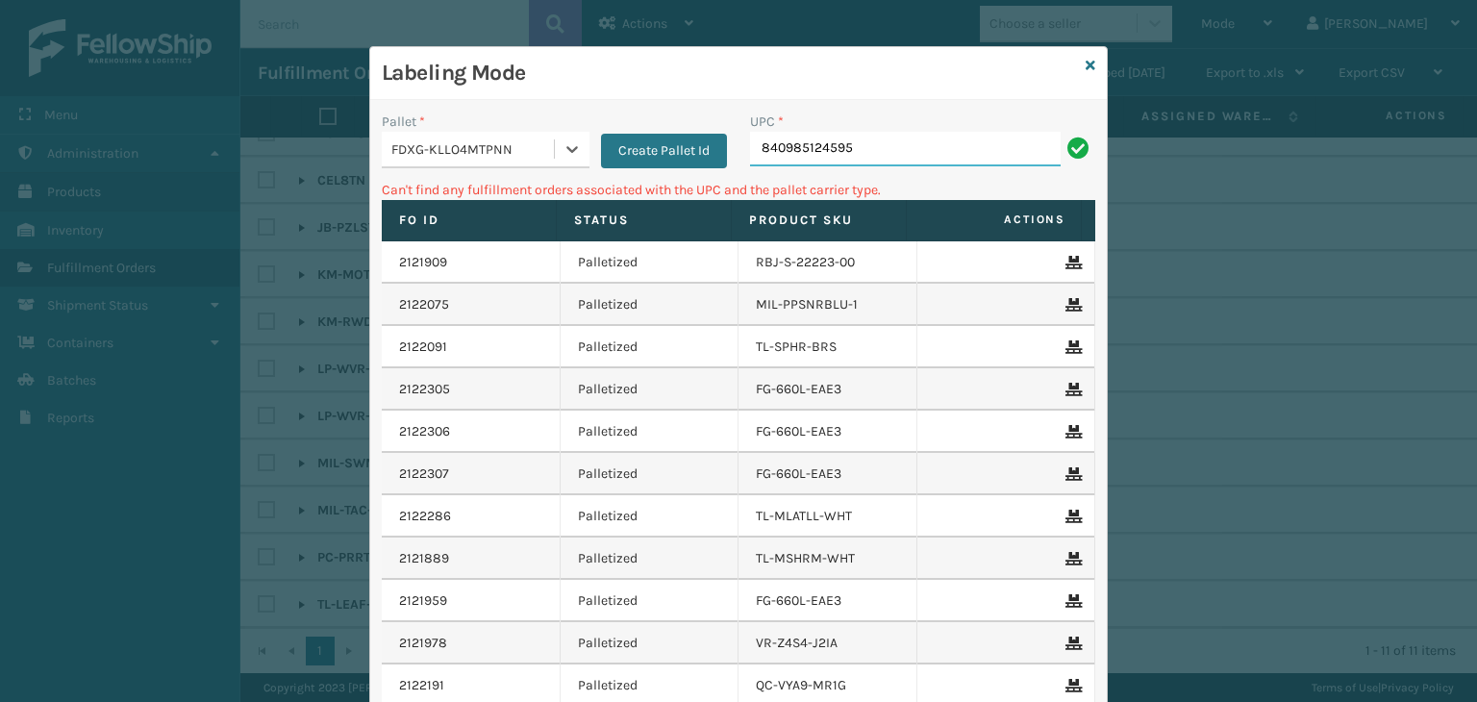
click at [945, 148] on input "840985124595" at bounding box center [905, 149] width 311 height 35
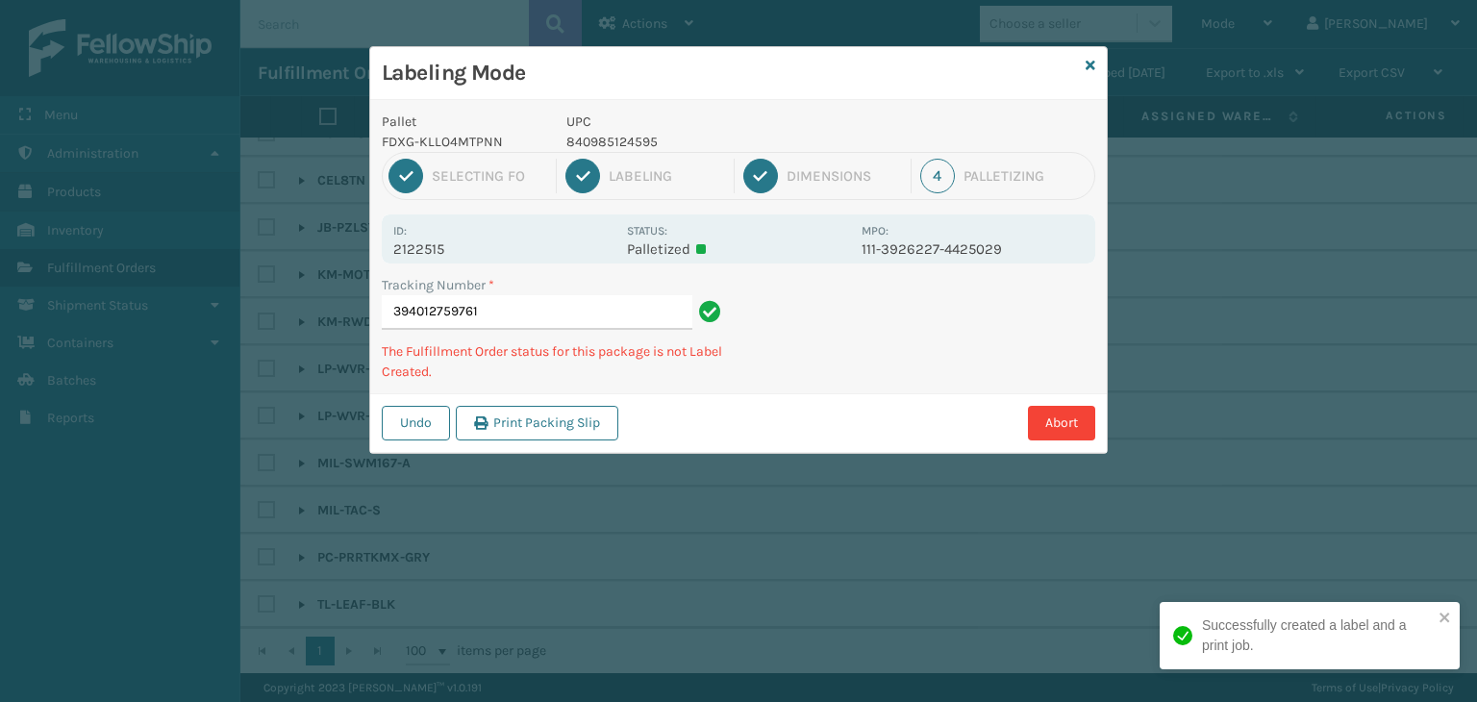
click at [427, 240] on p "2122515" at bounding box center [504, 248] width 222 height 17
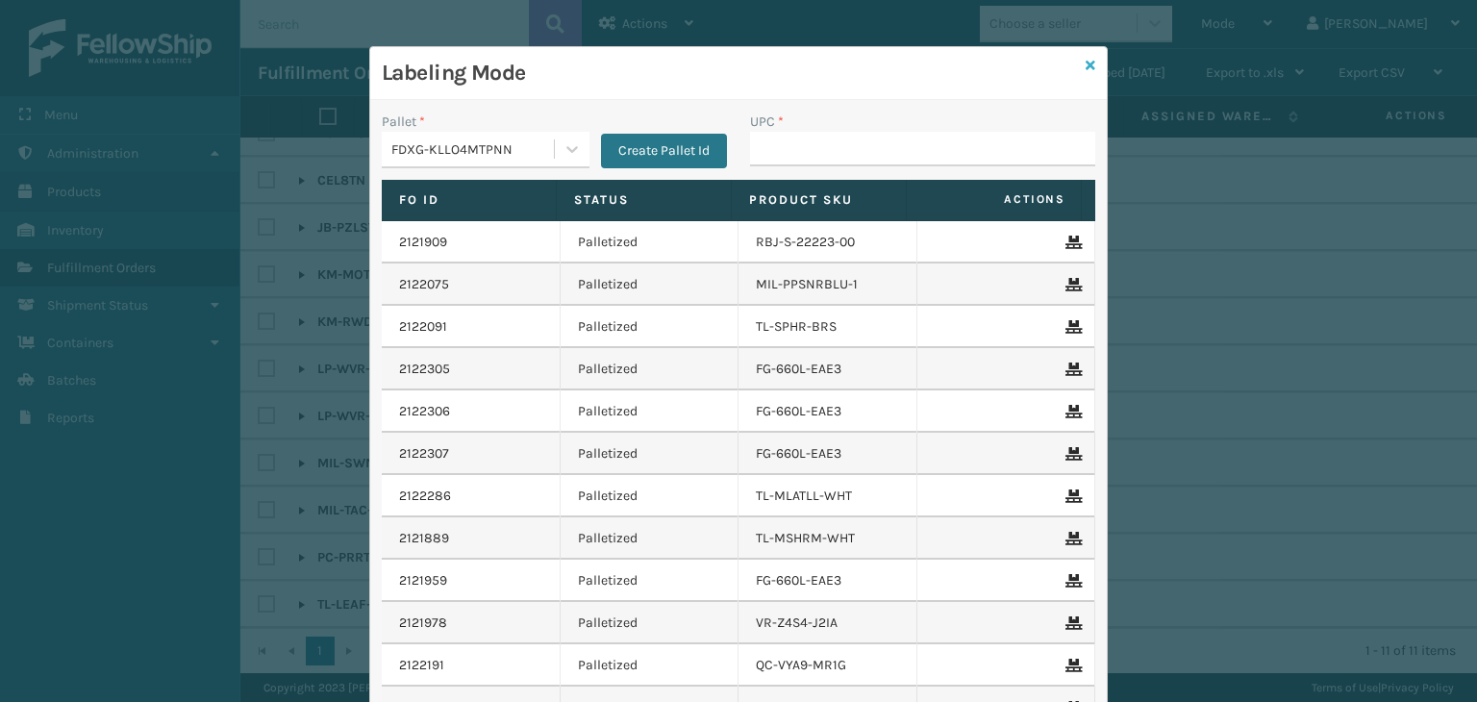
click at [1086, 65] on icon at bounding box center [1091, 65] width 10 height 13
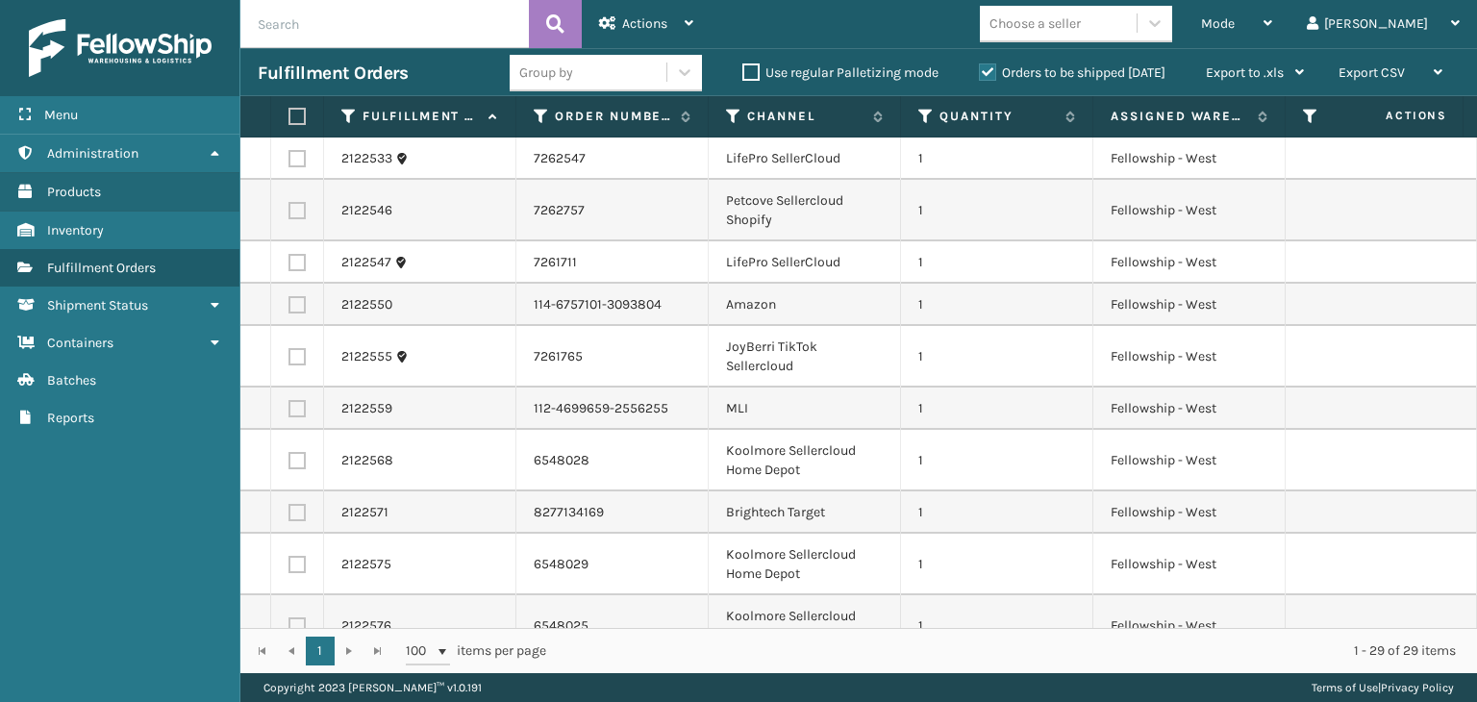
click at [344, 22] on input "text" at bounding box center [384, 24] width 288 height 48
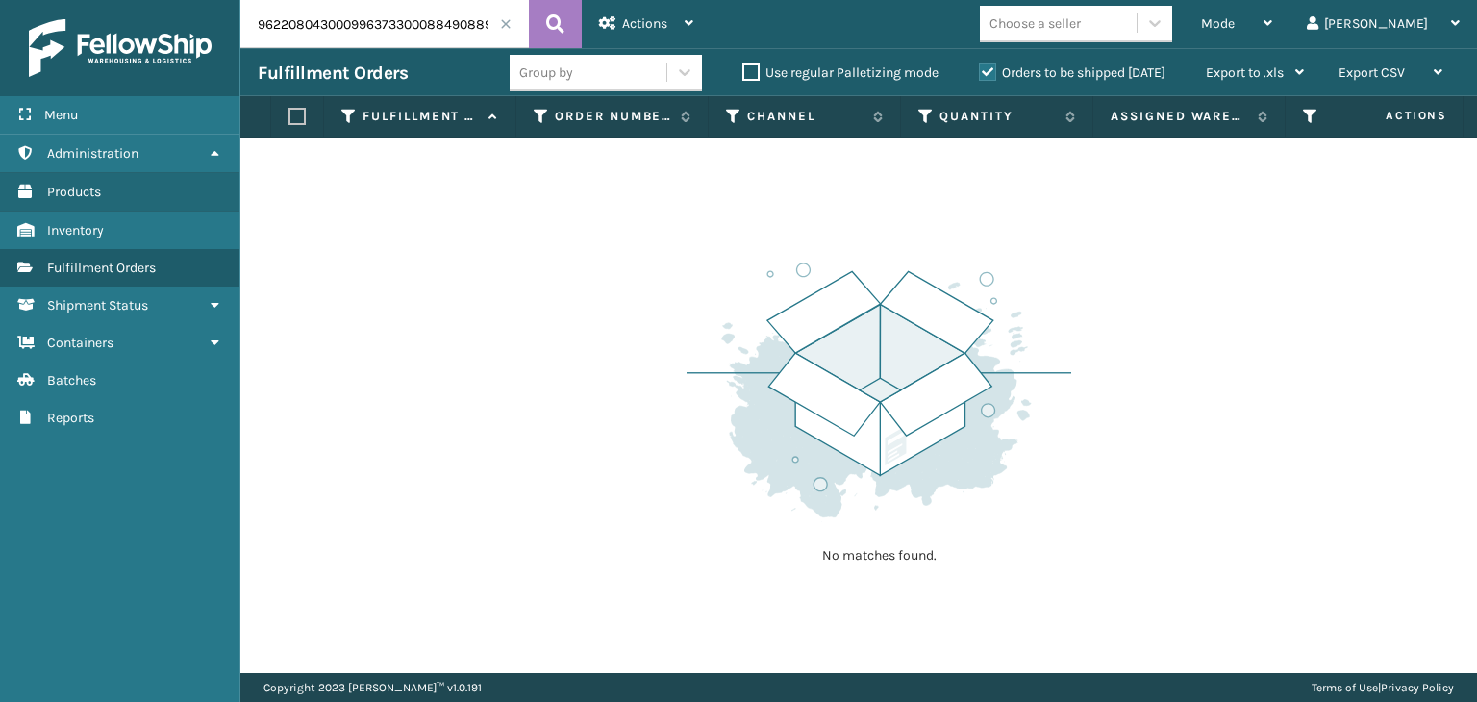
drag, startPoint x: 390, startPoint y: 23, endPoint x: 0, endPoint y: 11, distance: 390.6
click at [0, 0] on div "Menu Administration Products Inventory Fulfillment Orders Shipment Status Conta…" at bounding box center [738, 0] width 1477 height 0
type input "884908894598"
click at [1259, 26] on div "Mode Regular Mode Picking Mode Labeling Mode Exit Scan Mode" at bounding box center [1237, 24] width 106 height 48
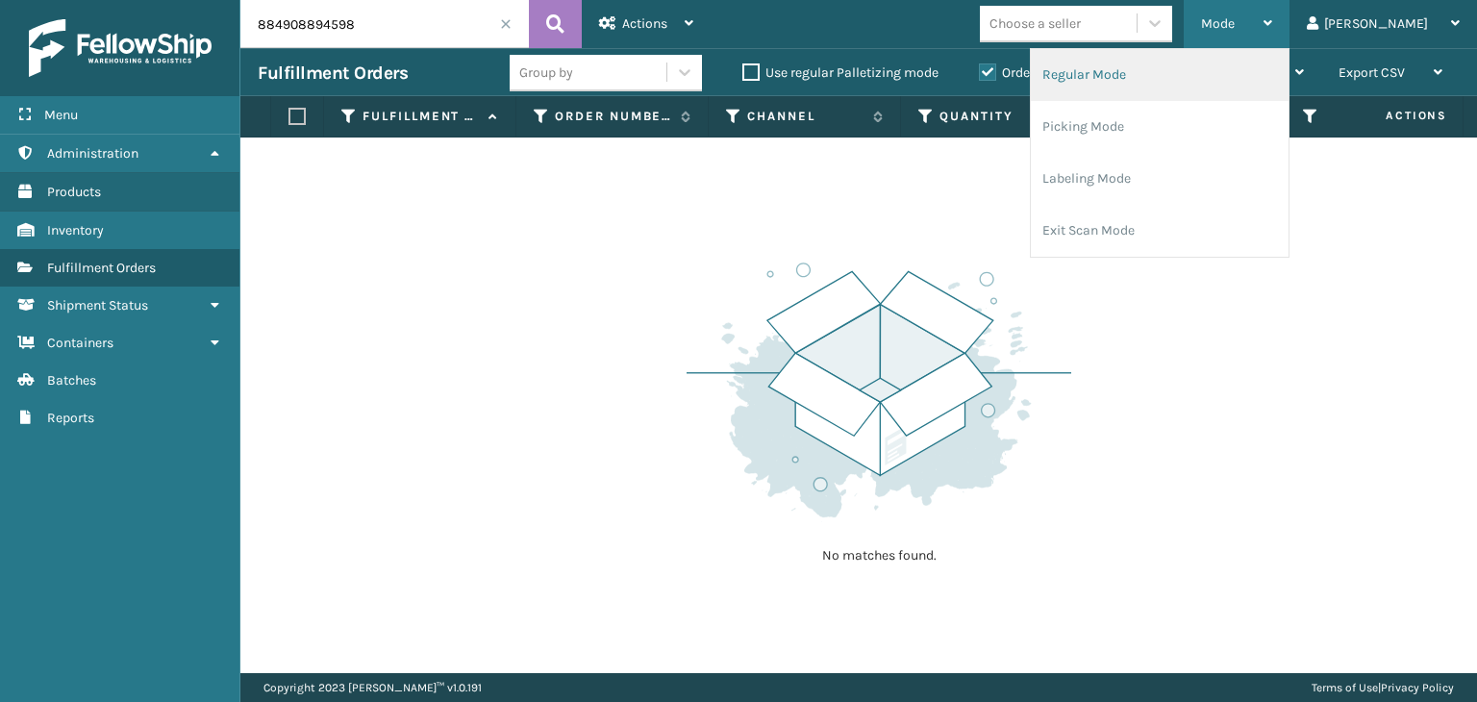
click at [1226, 79] on li "Regular Mode" at bounding box center [1160, 75] width 258 height 52
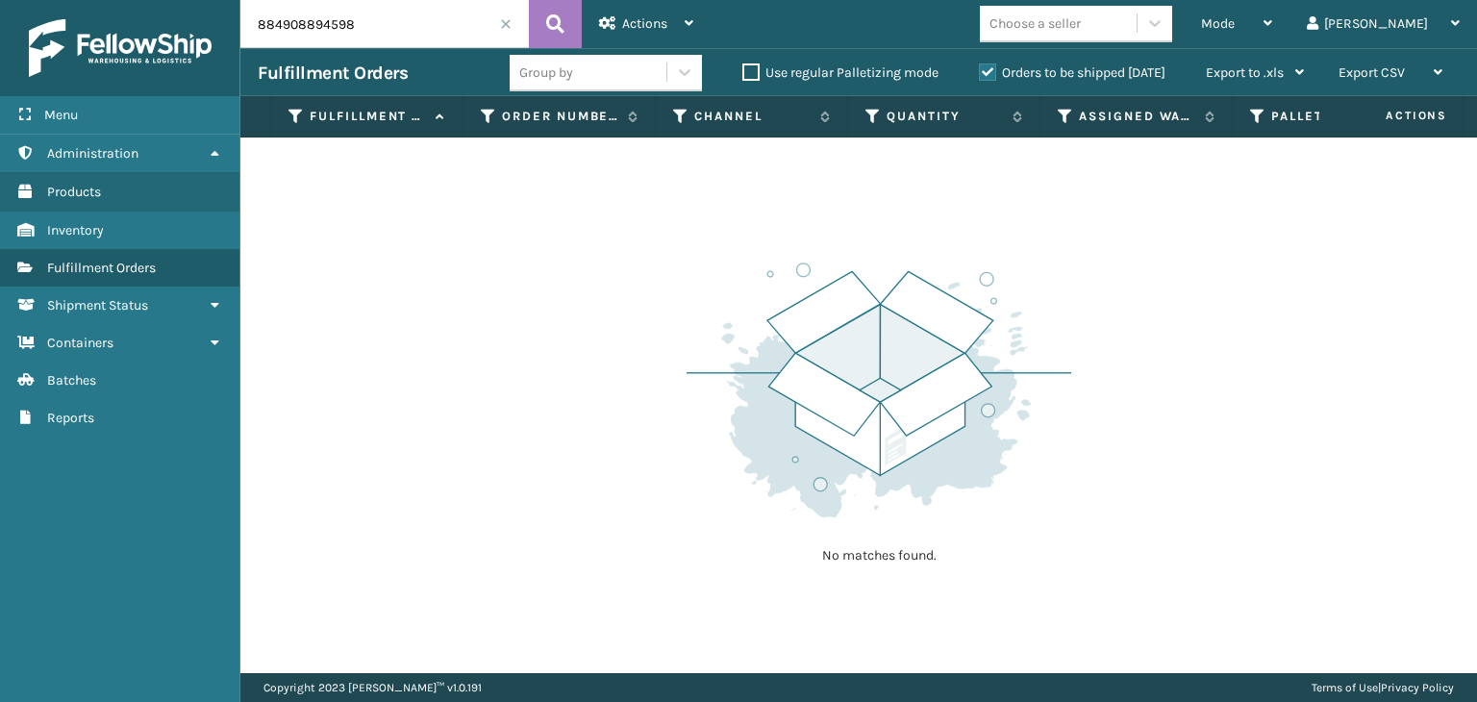
click at [1090, 67] on label "Orders to be shipped [DATE]" at bounding box center [1072, 72] width 187 height 16
click at [980, 67] on input "Orders to be shipped [DATE]" at bounding box center [979, 68] width 1 height 13
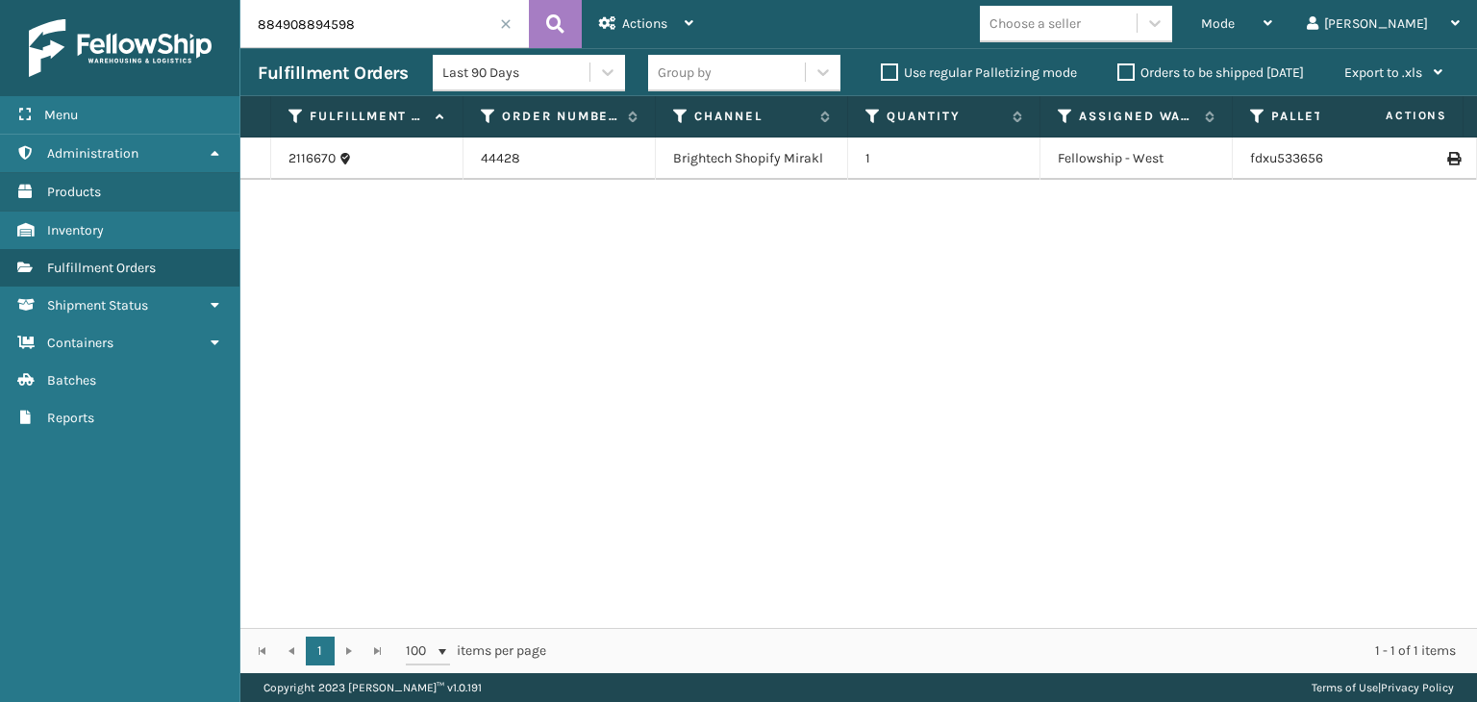
click at [749, 66] on div "Group by" at bounding box center [726, 73] width 157 height 32
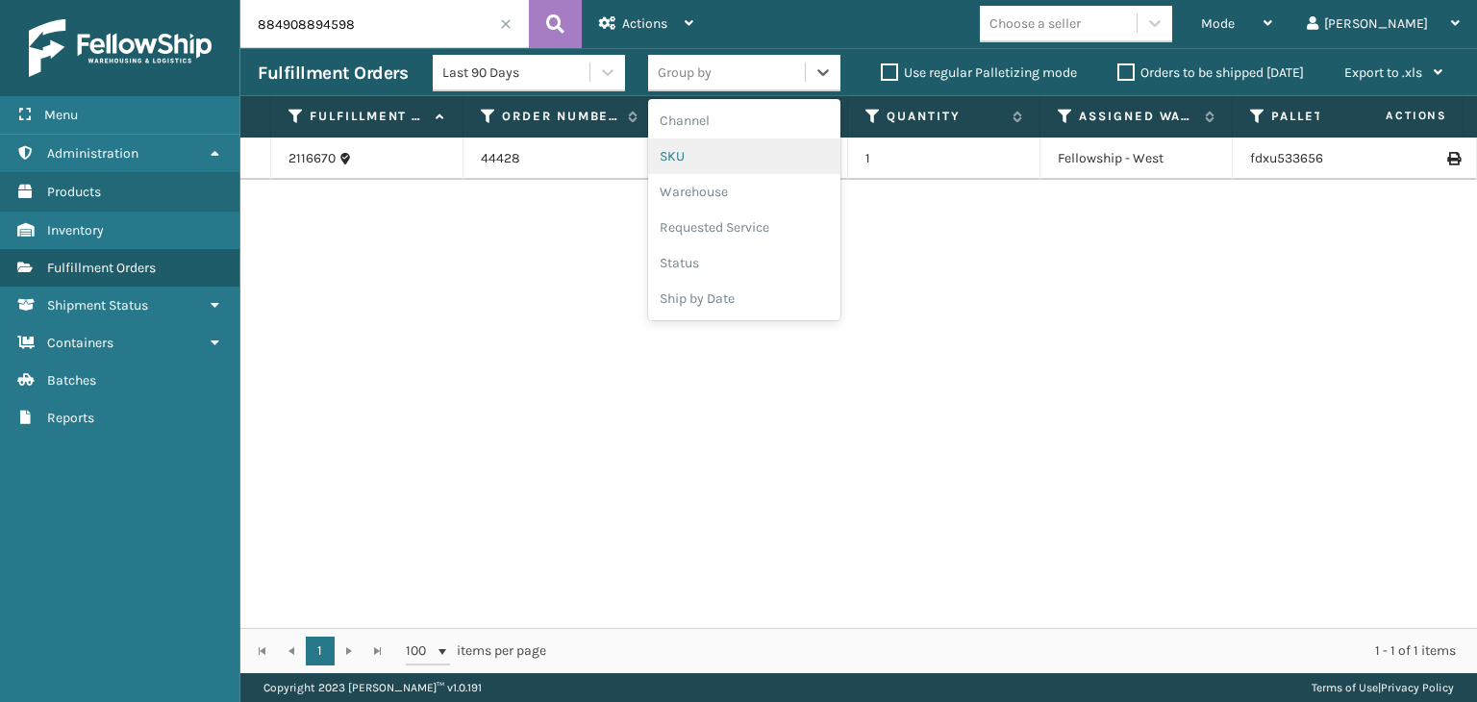
click at [769, 154] on div "SKU" at bounding box center [744, 156] width 192 height 36
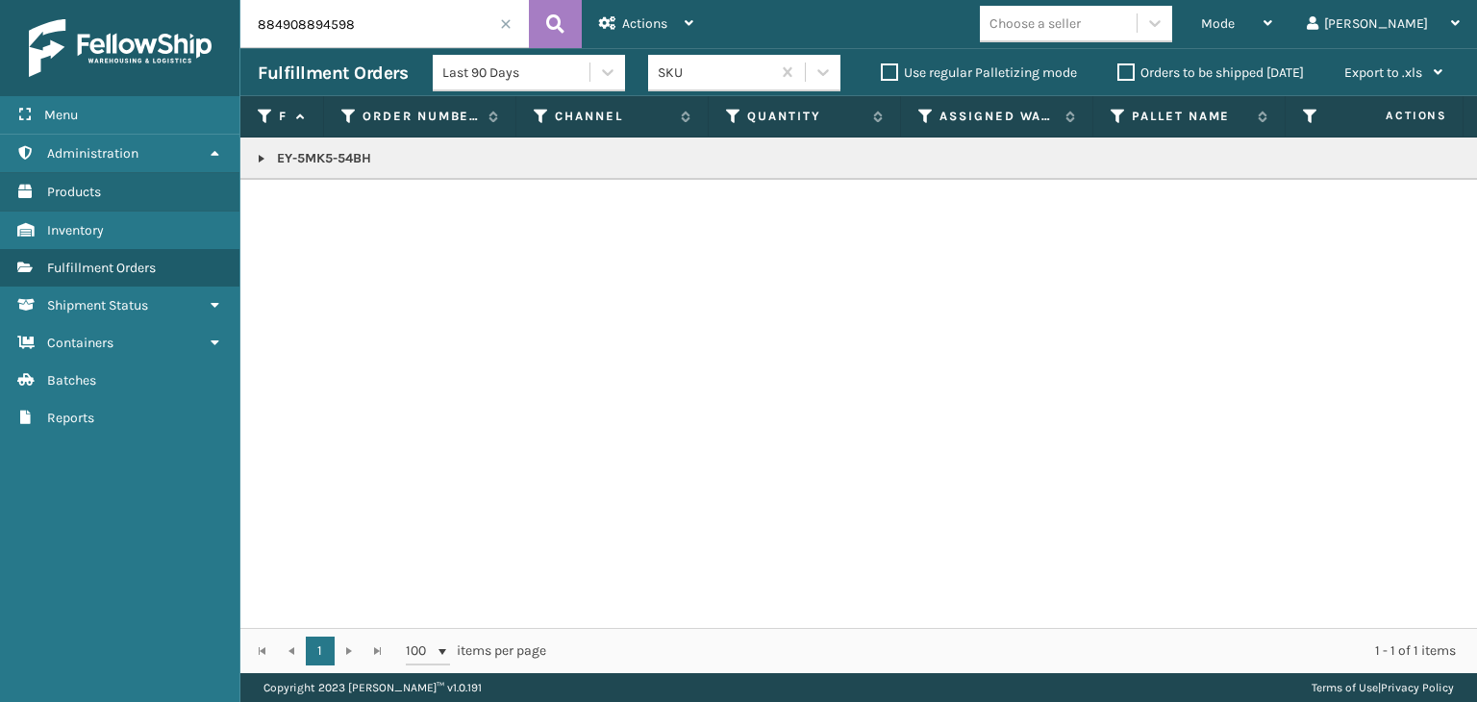
click at [269, 150] on p "EY-5MK5-54BH" at bounding box center [1482, 158] width 2448 height 19
click at [258, 151] on link at bounding box center [261, 158] width 15 height 15
click at [326, 199] on link "2116670" at bounding box center [311, 200] width 47 height 19
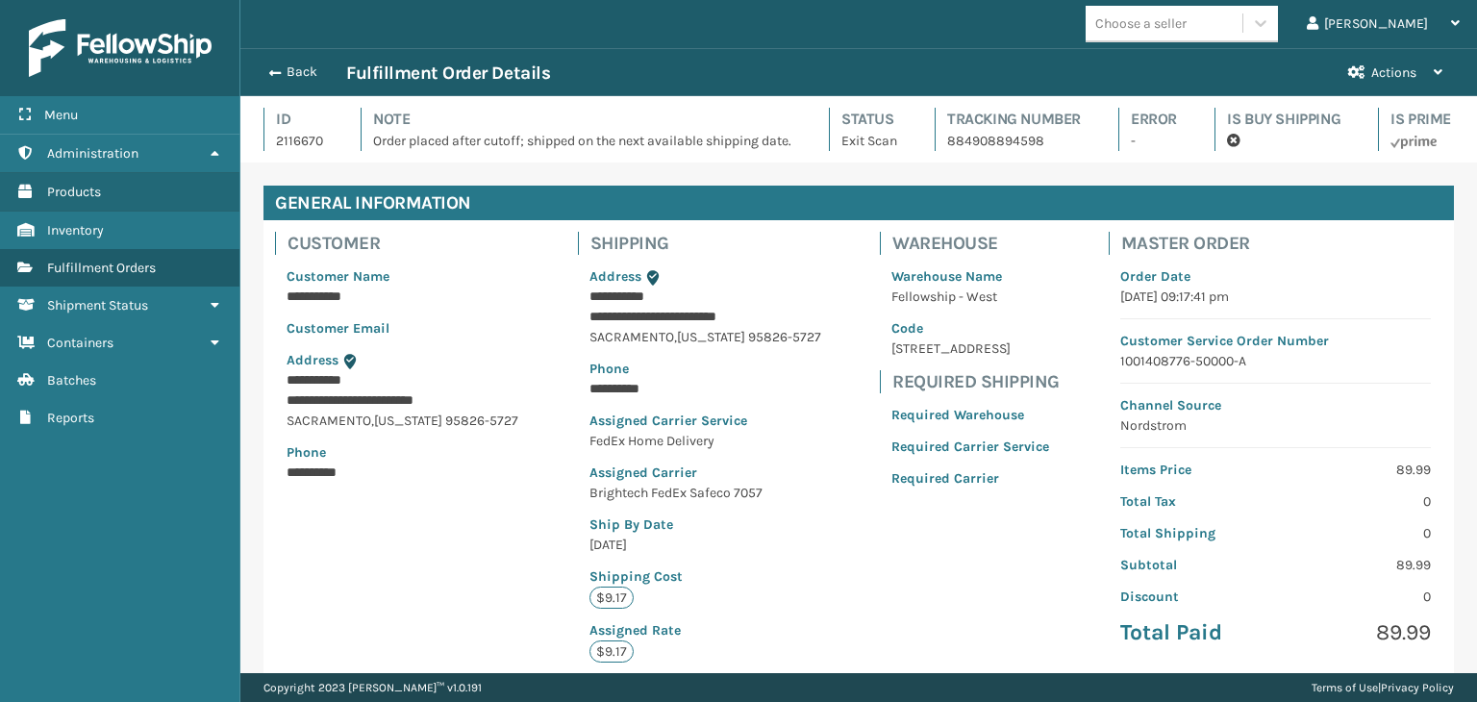
scroll to position [46, 1236]
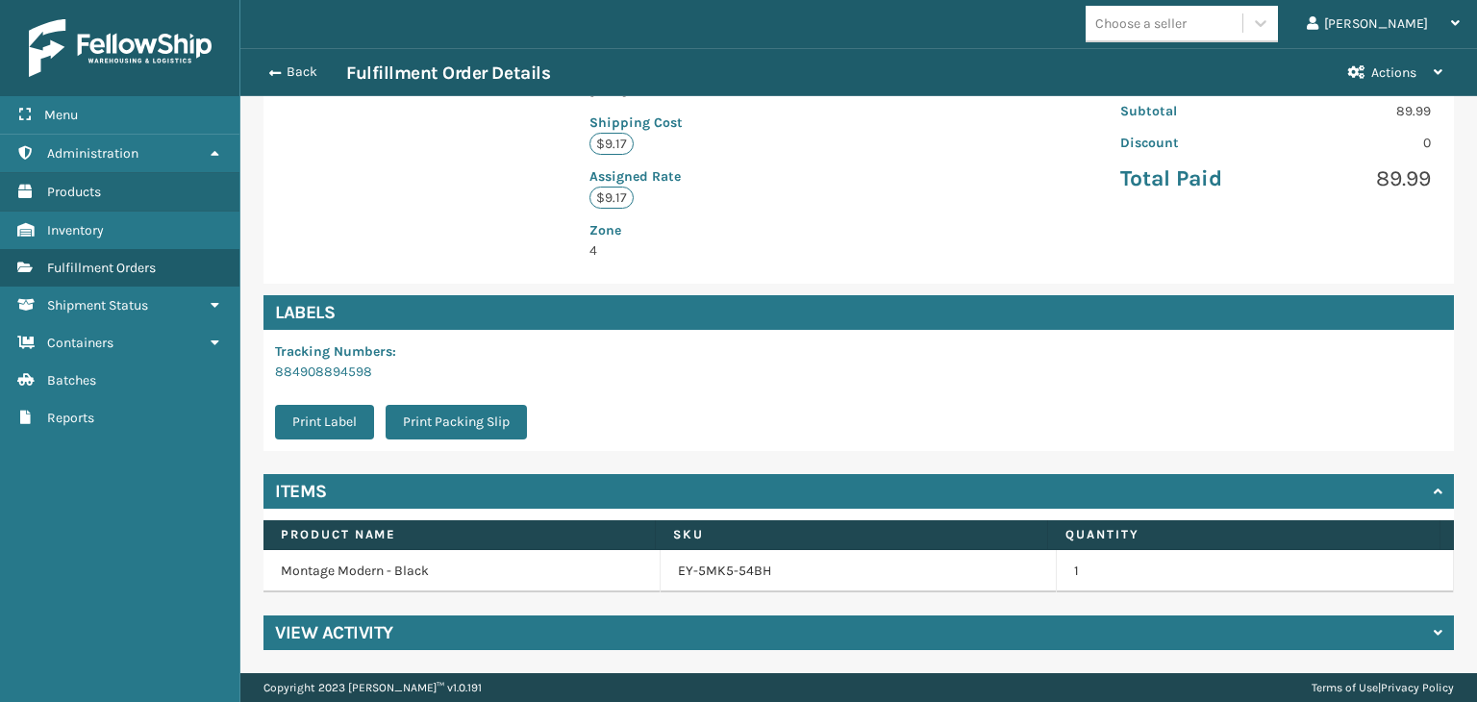
drag, startPoint x: 387, startPoint y: 624, endPoint x: 405, endPoint y: 594, distance: 35.0
click at [388, 624] on h4 "View Activity" at bounding box center [334, 632] width 118 height 23
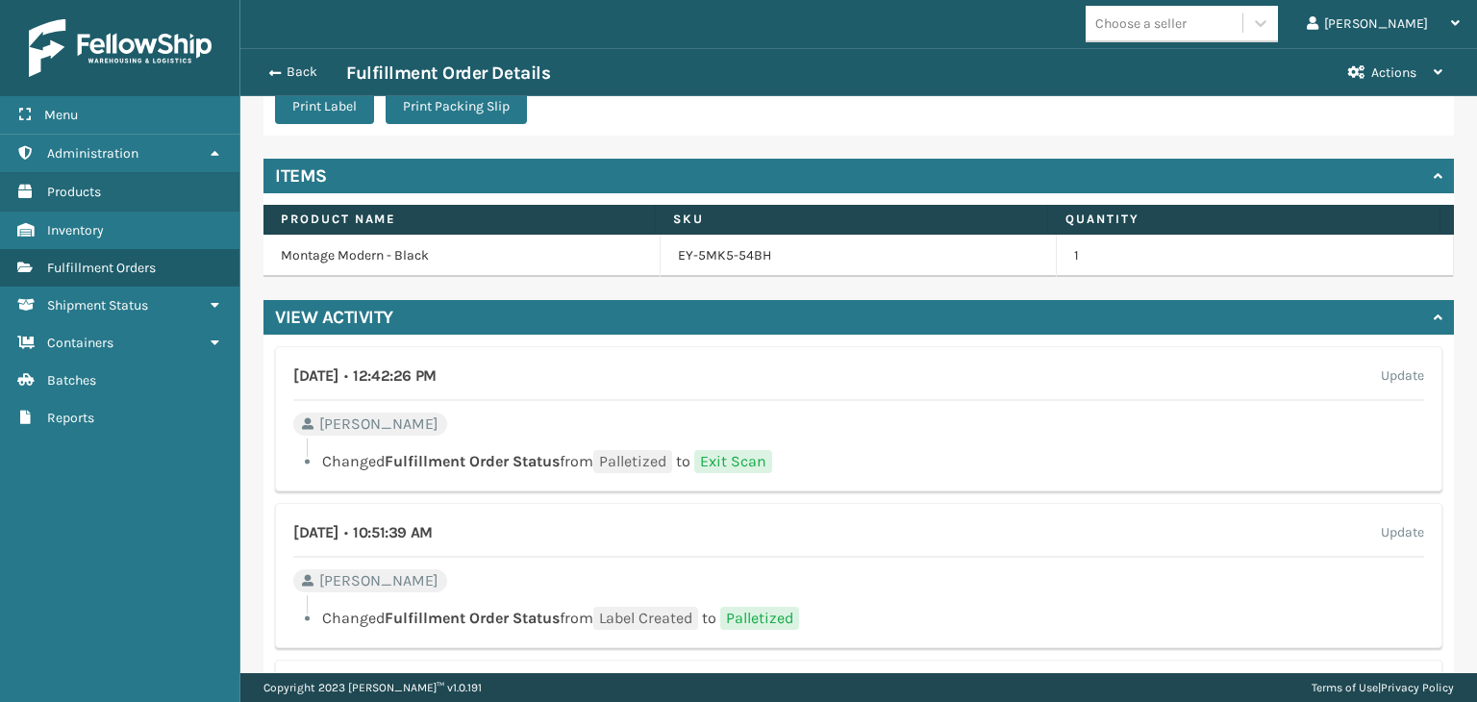
scroll to position [892, 0]
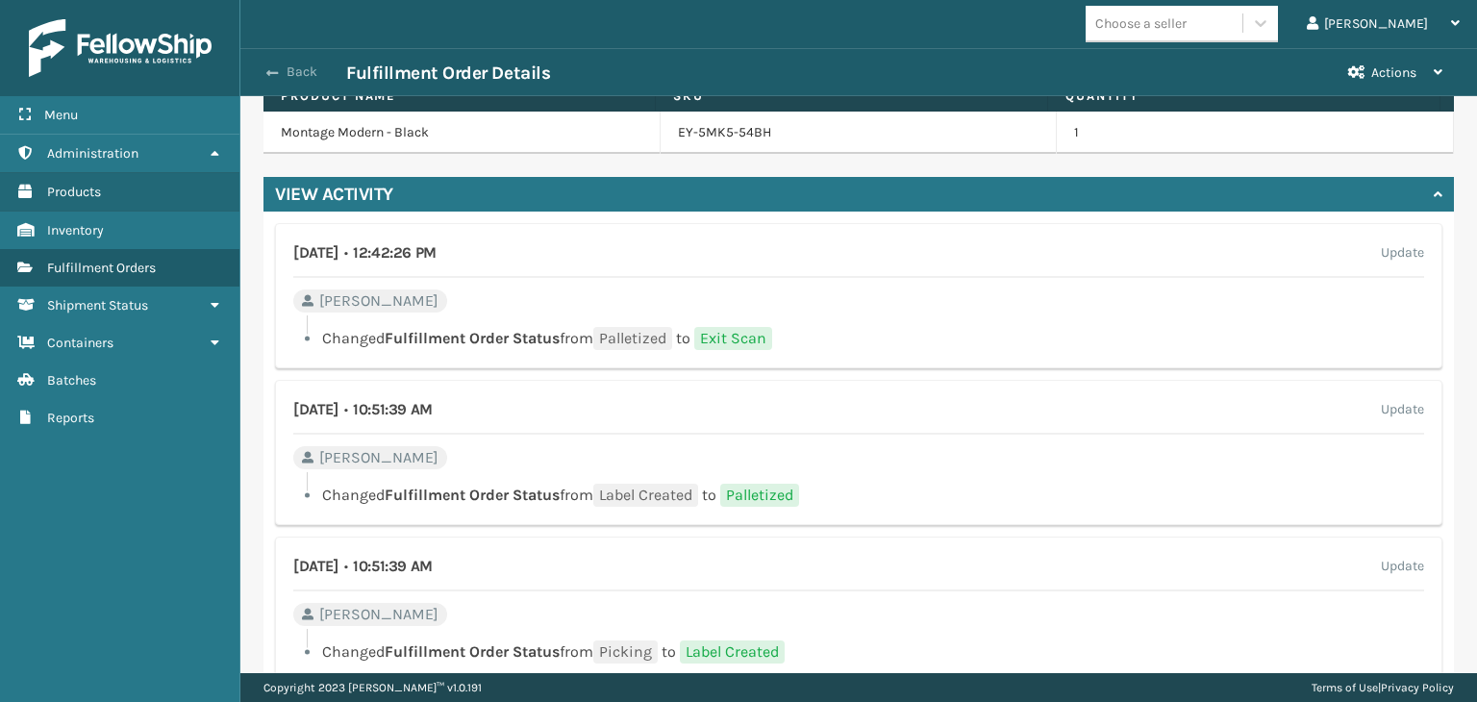
click at [301, 74] on button "Back" at bounding box center [302, 71] width 88 height 17
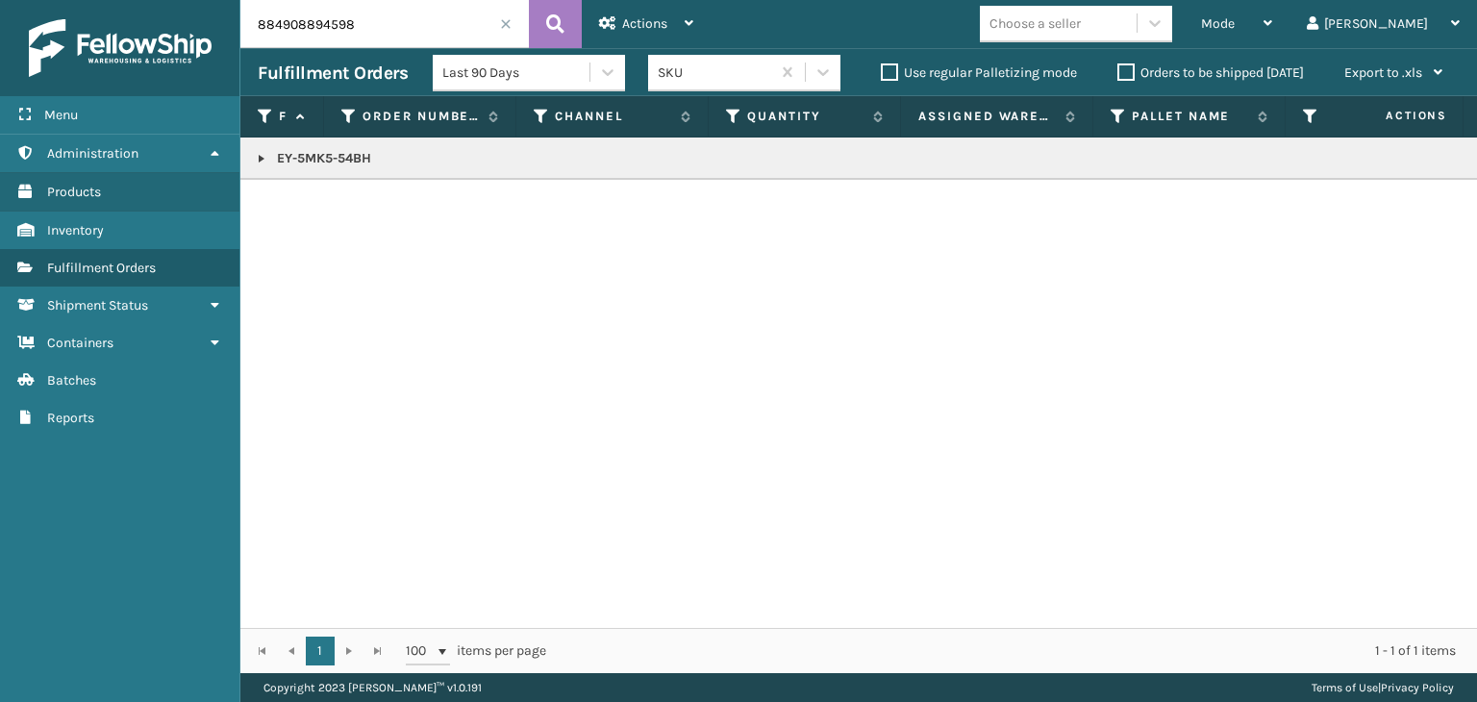
drag, startPoint x: 399, startPoint y: 17, endPoint x: 11, endPoint y: 89, distance: 395.1
click at [11, 0] on div "Menu Administration Products Inventory Fulfillment Orders Shipment Status Conta…" at bounding box center [738, 0] width 1477 height 0
paste input "7450"
type input "7450"
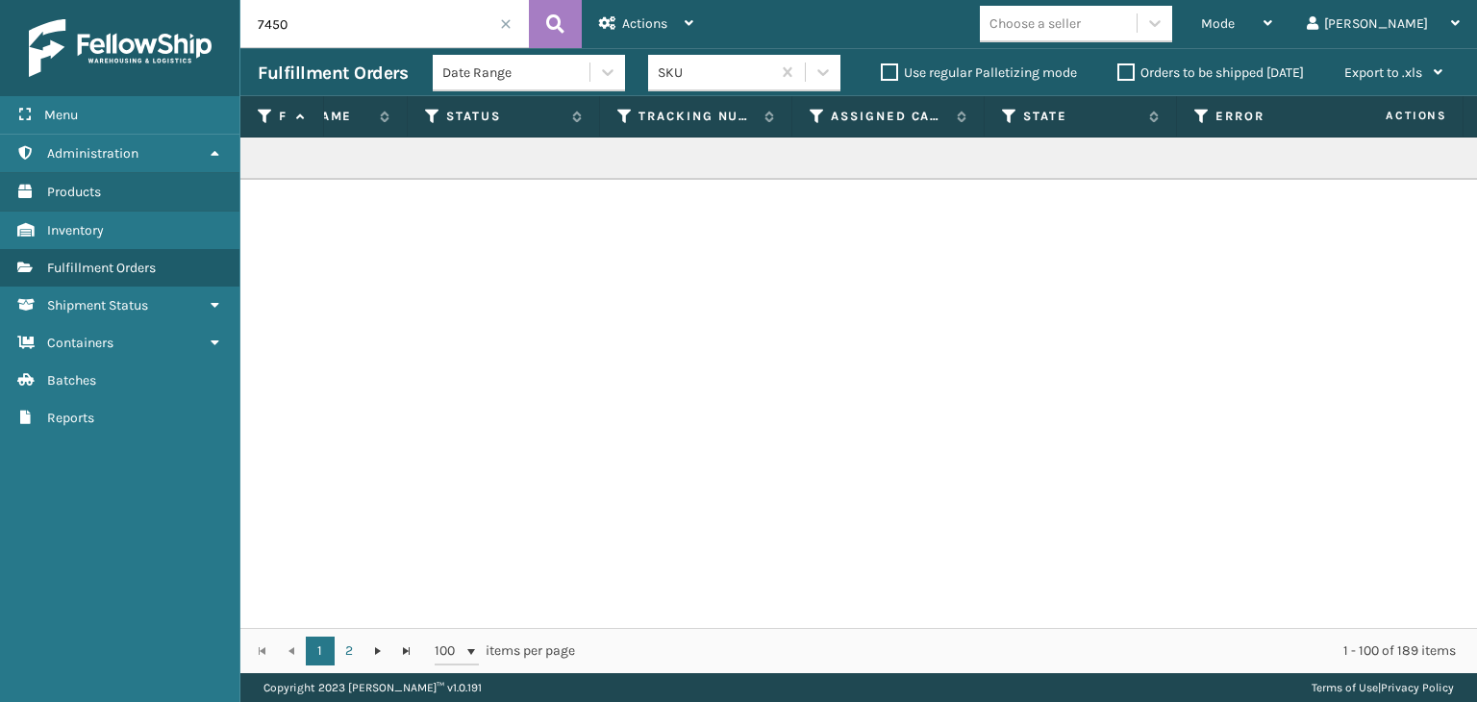
scroll to position [0, 883]
click at [422, 116] on icon at bounding box center [427, 116] width 15 height 17
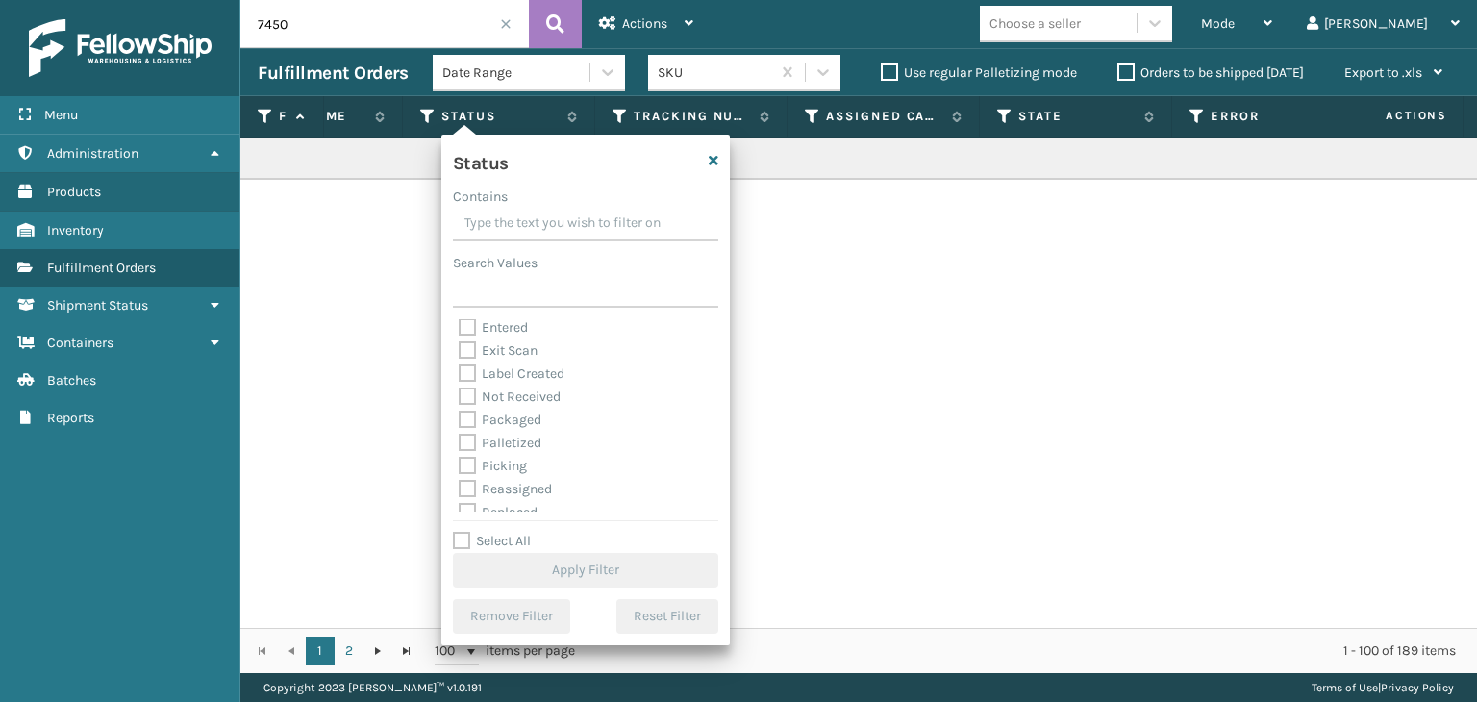
scroll to position [96, 0]
click at [510, 400] on label "Palletized" at bounding box center [500, 396] width 83 height 16
click at [460, 397] on input "Palletized" at bounding box center [459, 391] width 1 height 13
checkbox input "true"
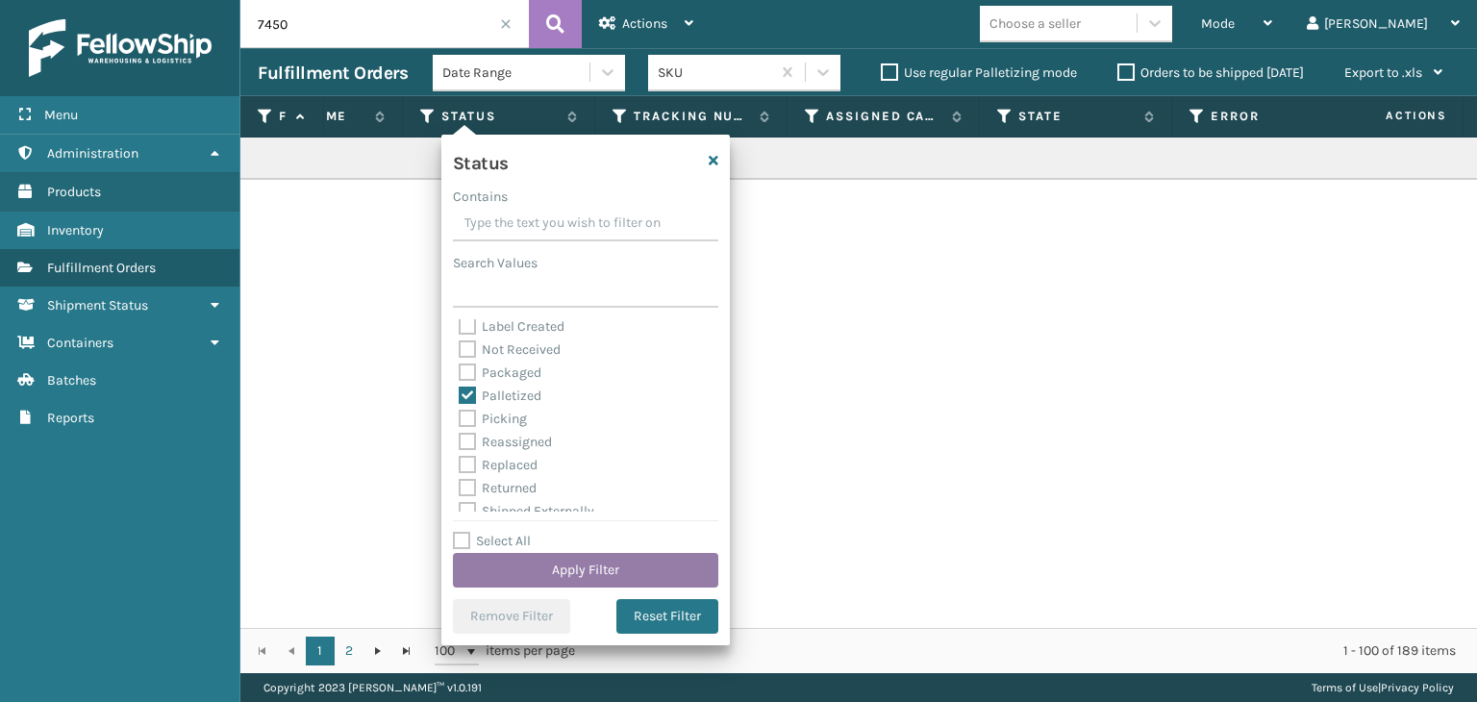
click at [619, 553] on button "Apply Filter" at bounding box center [585, 570] width 265 height 35
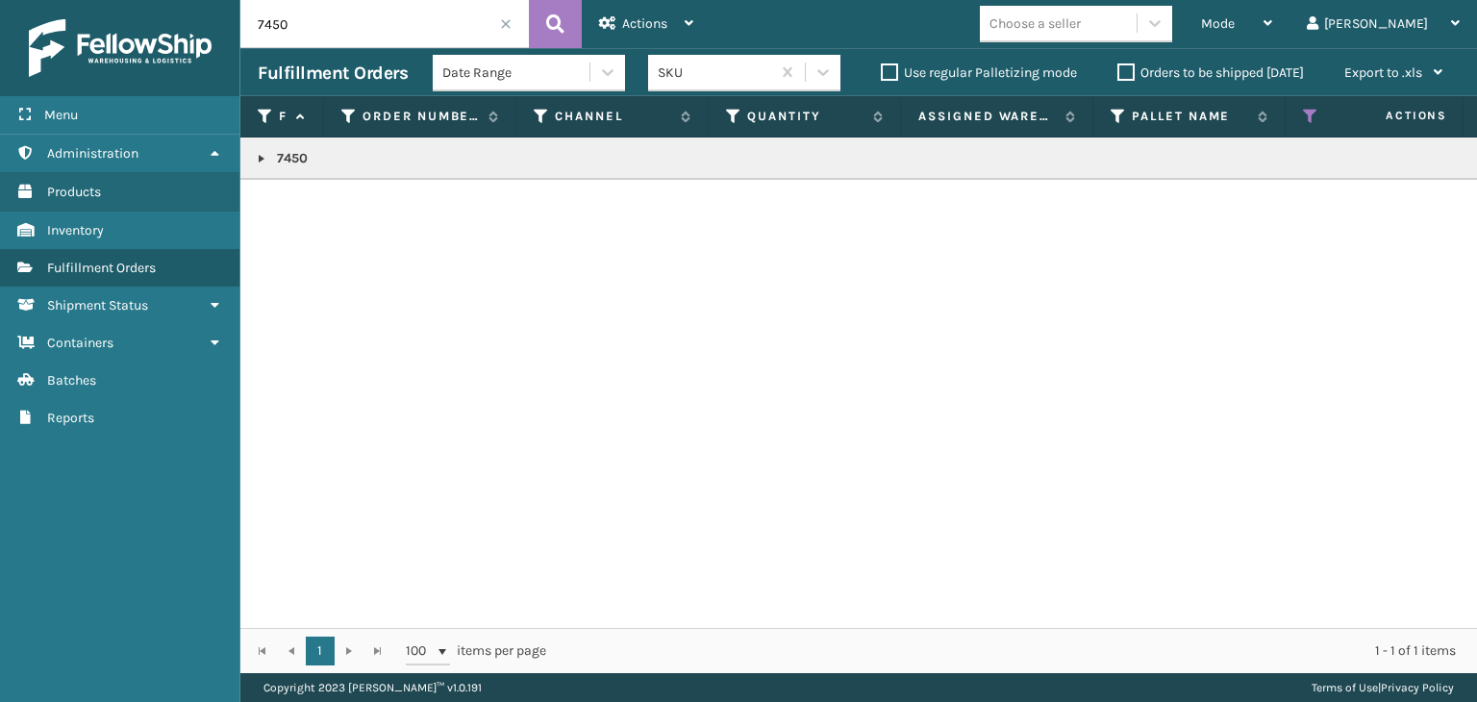
click at [264, 154] on link at bounding box center [261, 158] width 15 height 15
click at [303, 203] on link "2120124" at bounding box center [312, 210] width 48 height 19
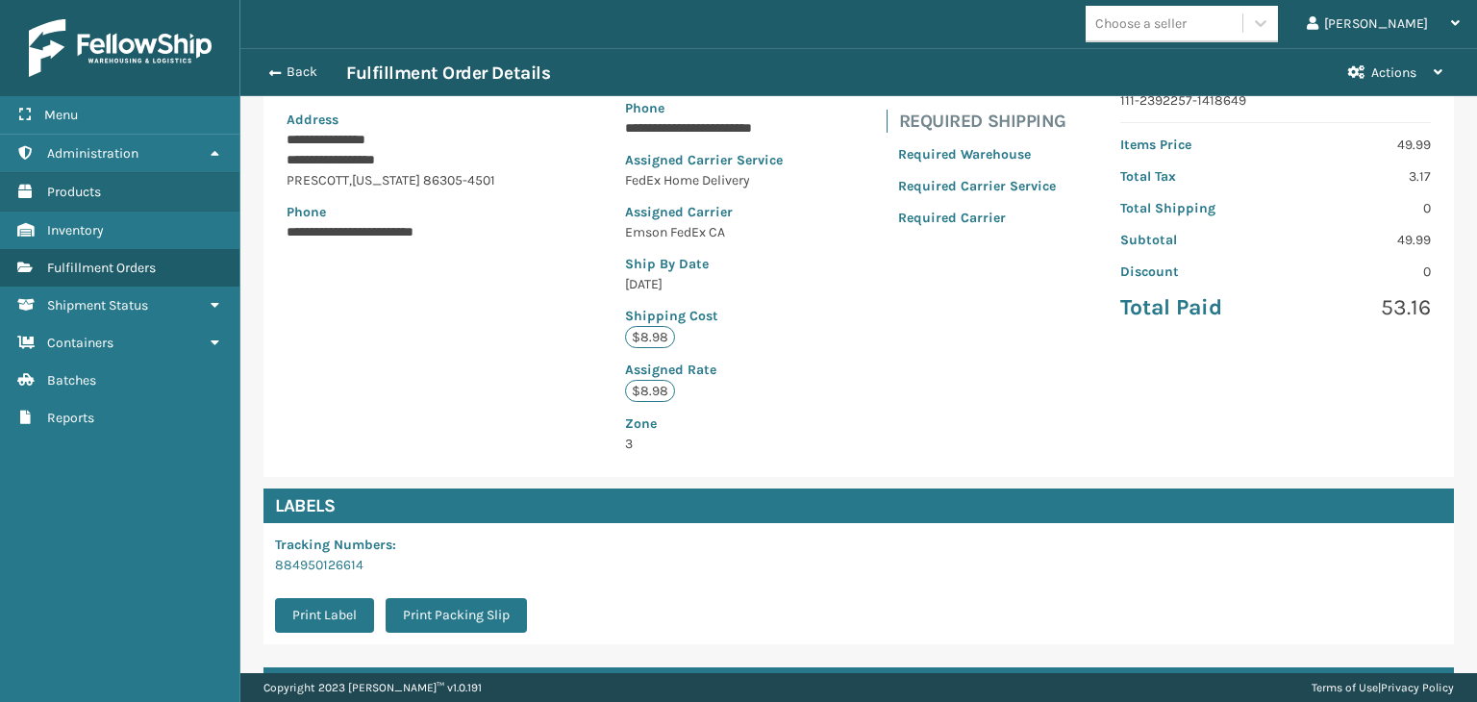
scroll to position [454, 0]
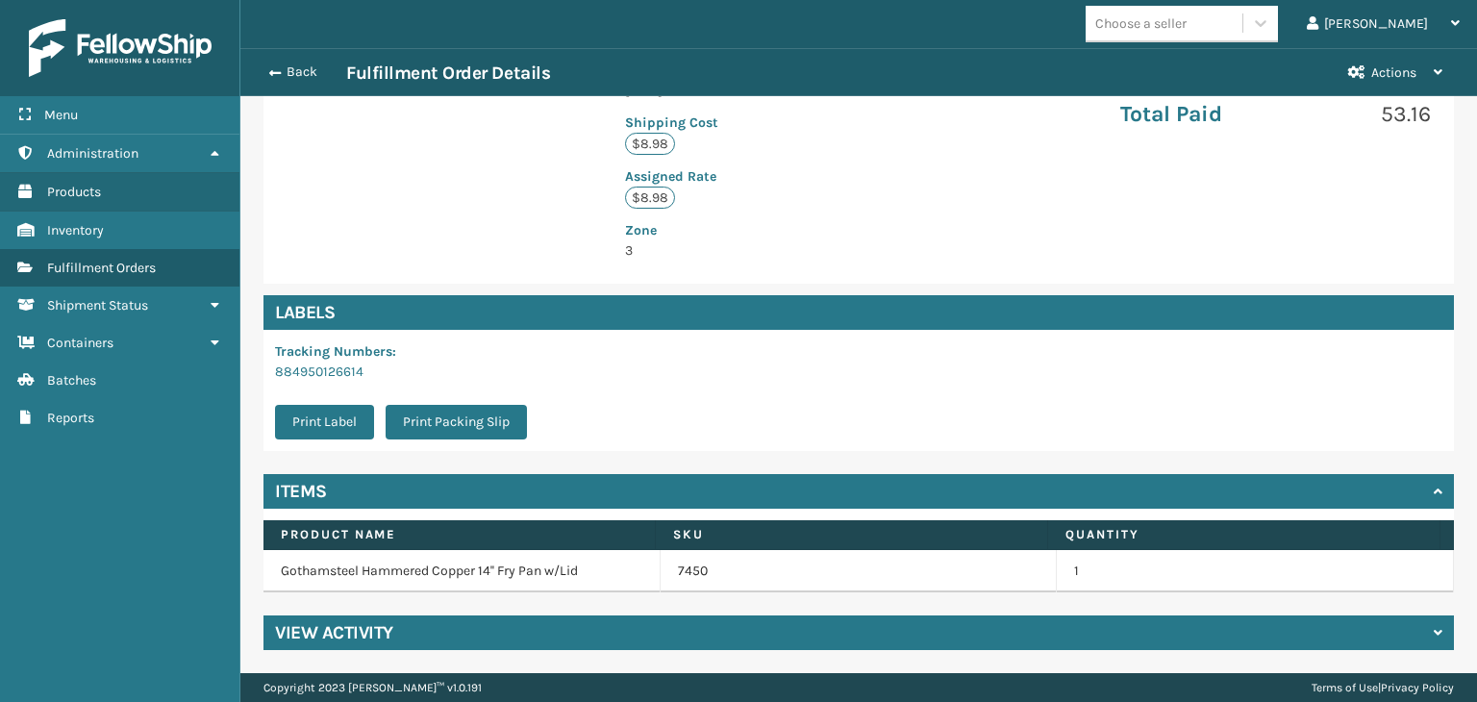
click at [550, 628] on div "View Activity" at bounding box center [858, 632] width 1190 height 35
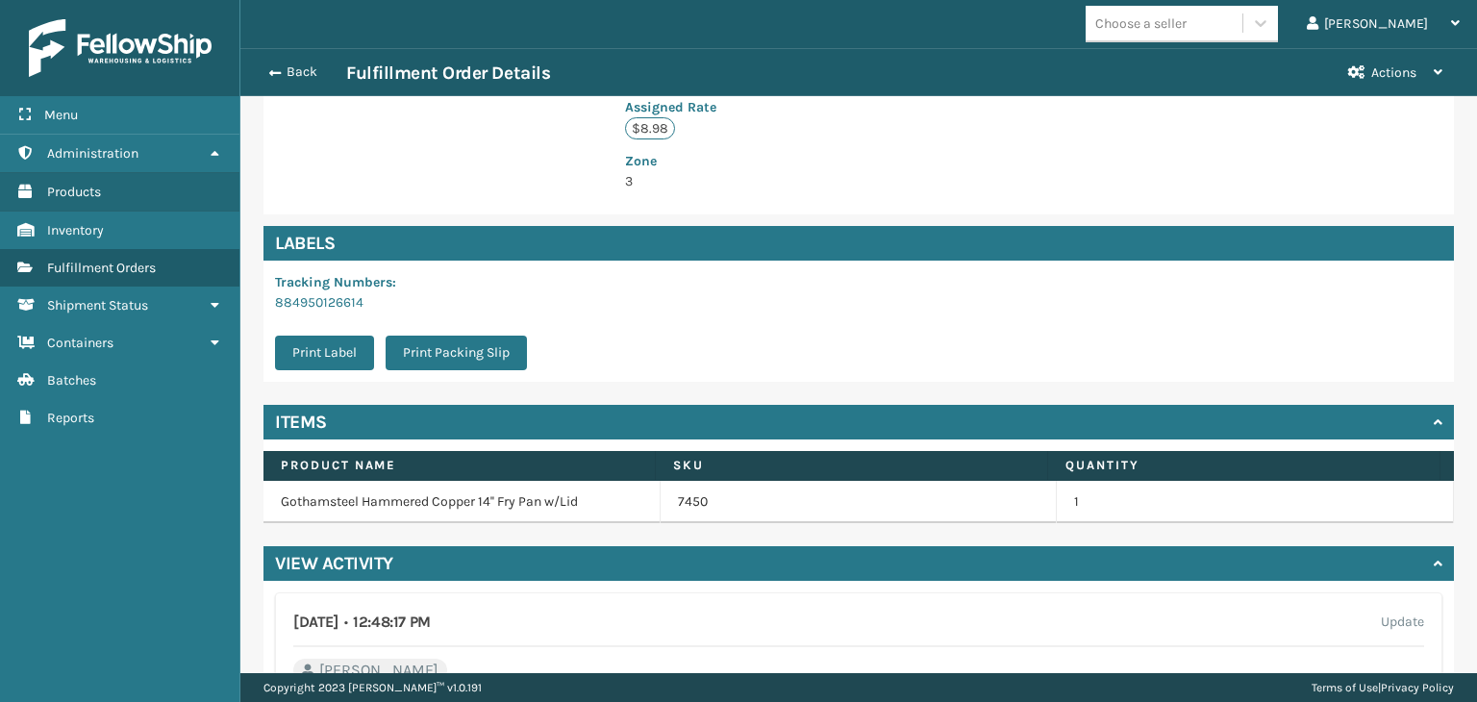
scroll to position [727, 0]
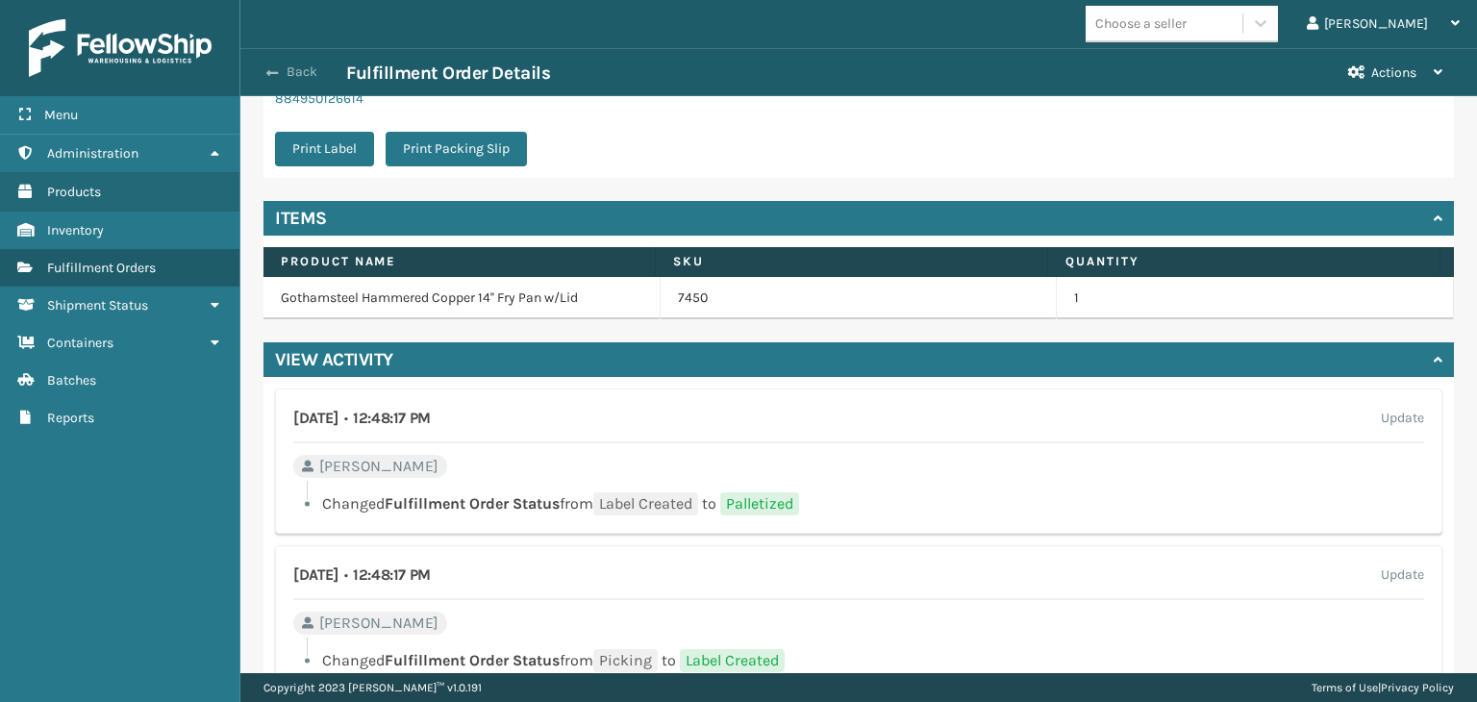
click at [310, 73] on button "Back" at bounding box center [302, 71] width 88 height 17
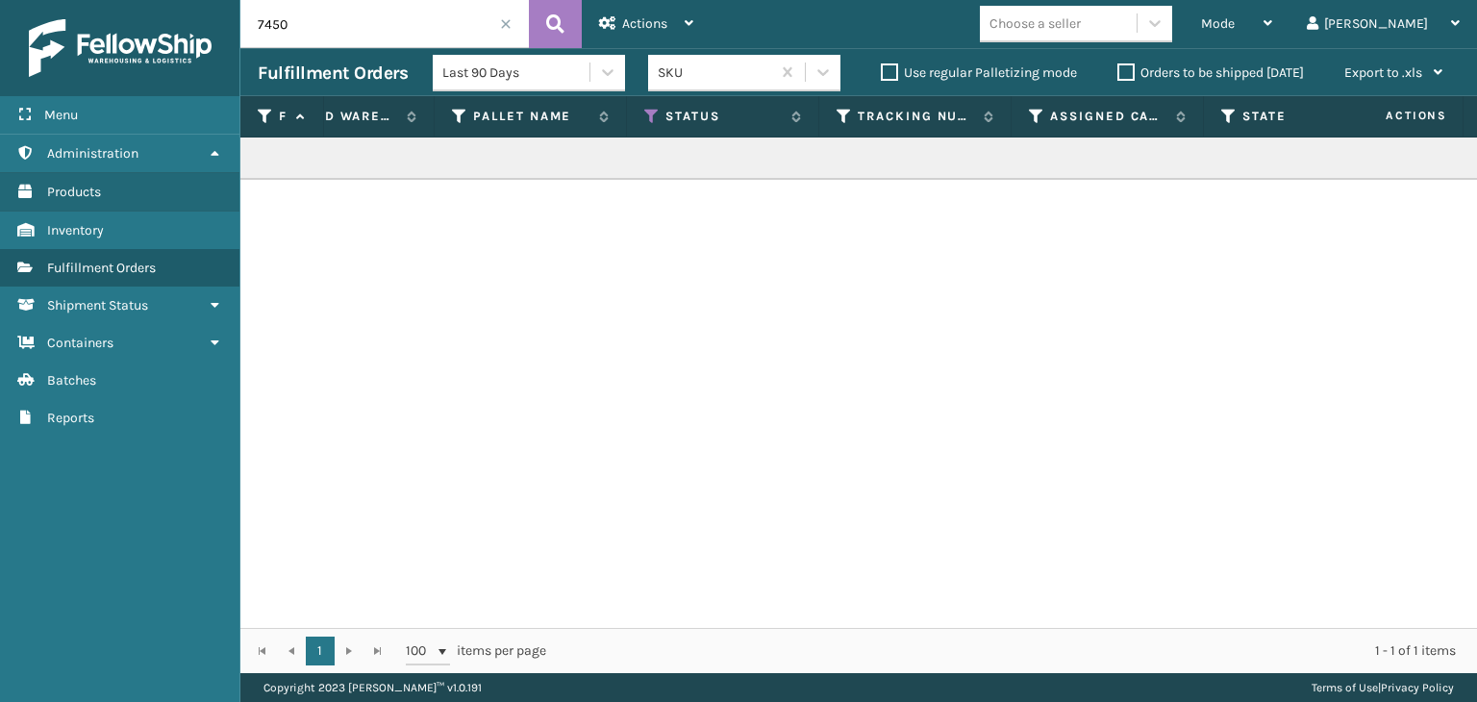
scroll to position [0, 661]
click at [650, 117] on icon at bounding box center [649, 116] width 15 height 17
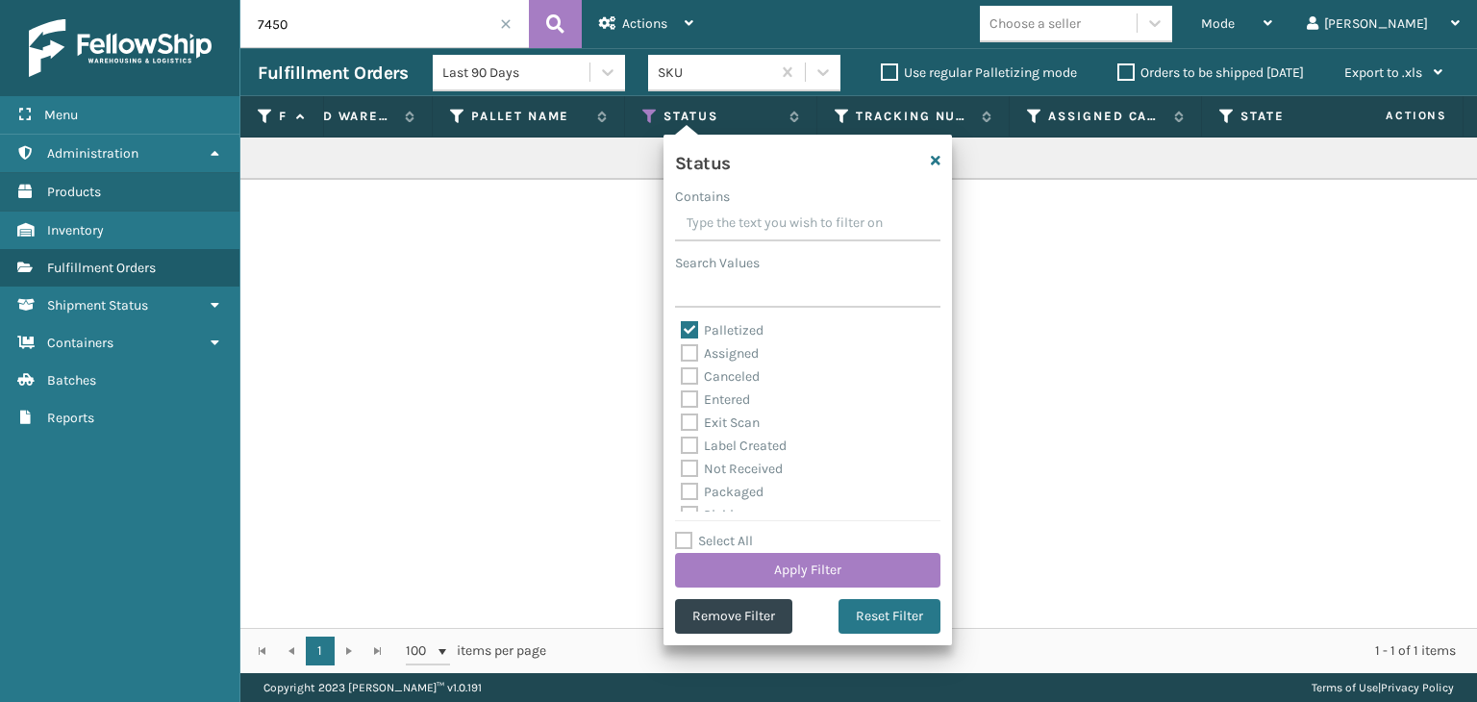
click at [739, 429] on label "Exit Scan" at bounding box center [720, 422] width 79 height 16
click at [682, 424] on input "Exit Scan" at bounding box center [681, 418] width 1 height 13
checkbox input "true"
drag, startPoint x: 831, startPoint y: 570, endPoint x: 841, endPoint y: 571, distance: 10.6
click at [841, 571] on button "Apply Filter" at bounding box center [807, 570] width 265 height 35
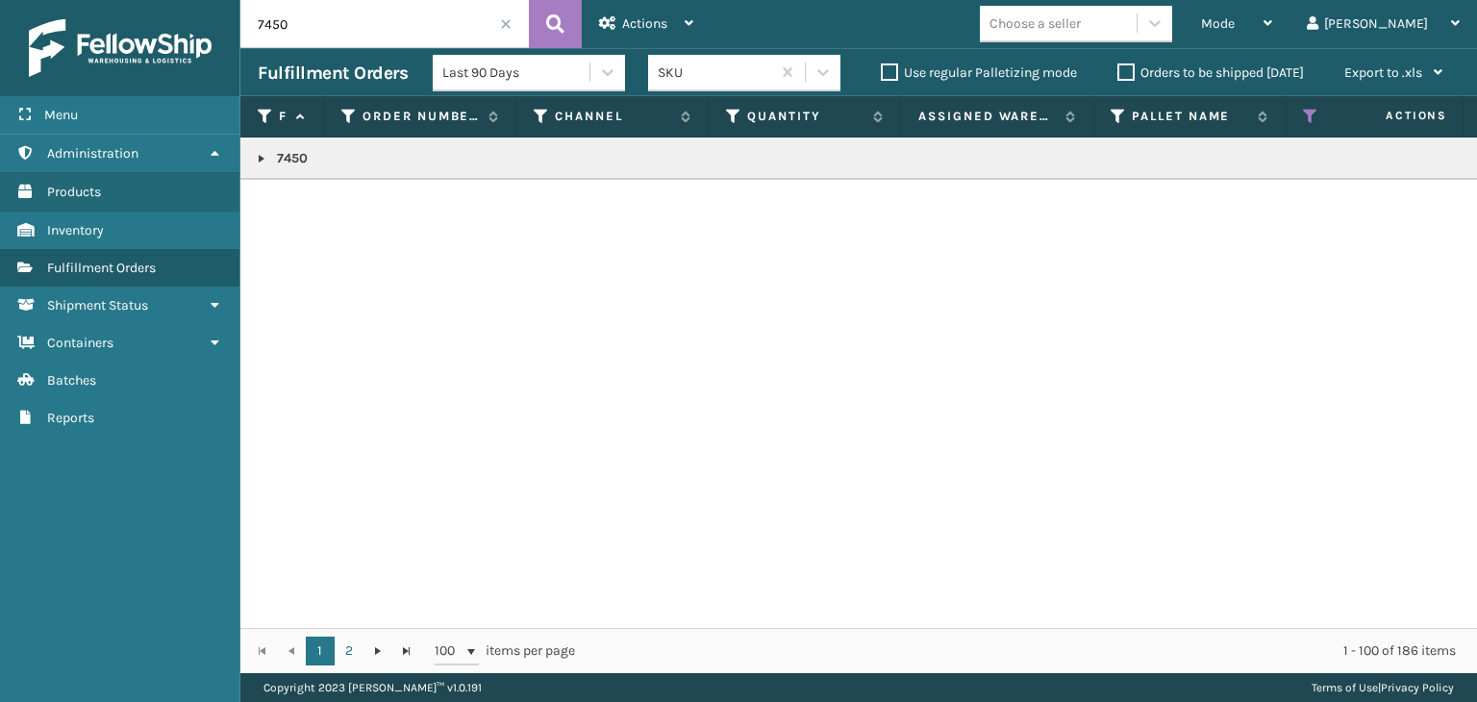
drag, startPoint x: 477, startPoint y: 83, endPoint x: 485, endPoint y: 93, distance: 13.1
click at [477, 83] on div "Last 90 Days" at bounding box center [529, 73] width 192 height 37
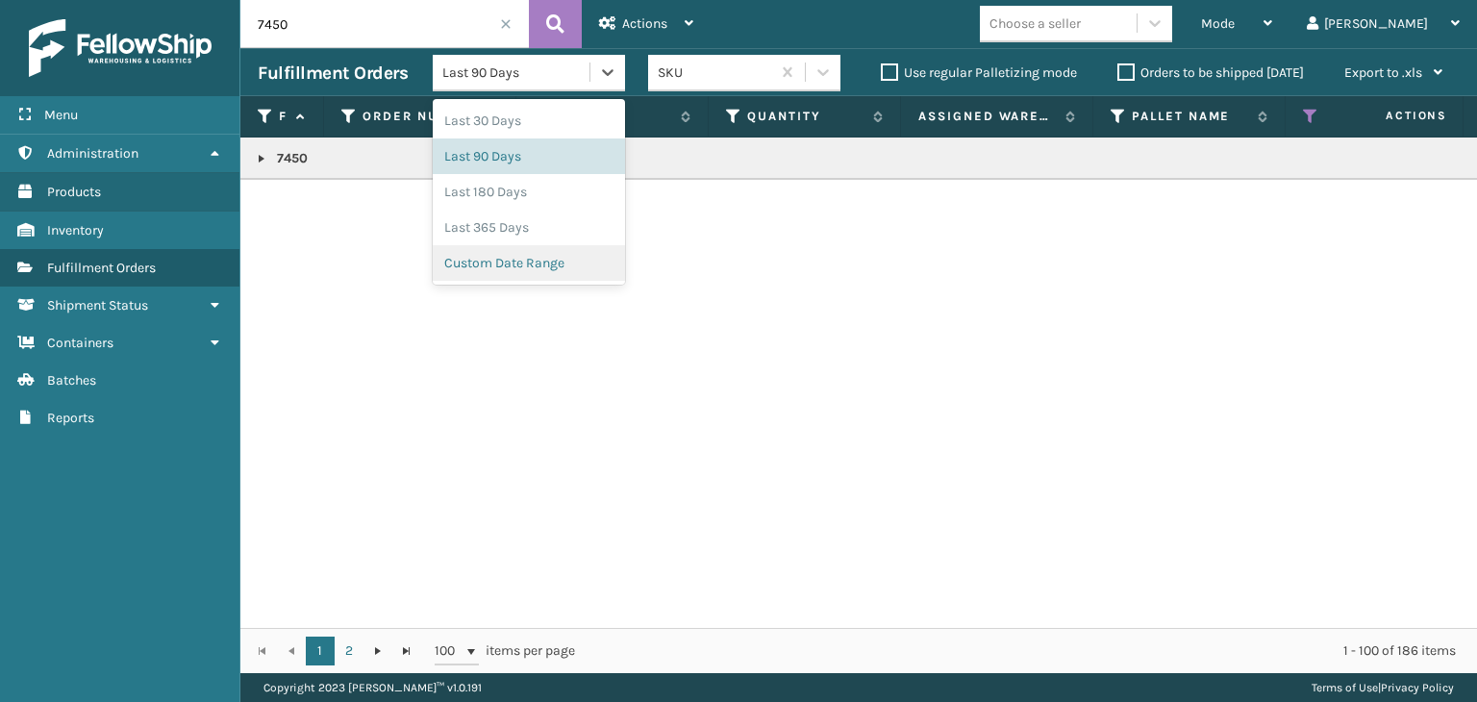
click at [519, 257] on div "Custom Date Range" at bounding box center [529, 263] width 192 height 36
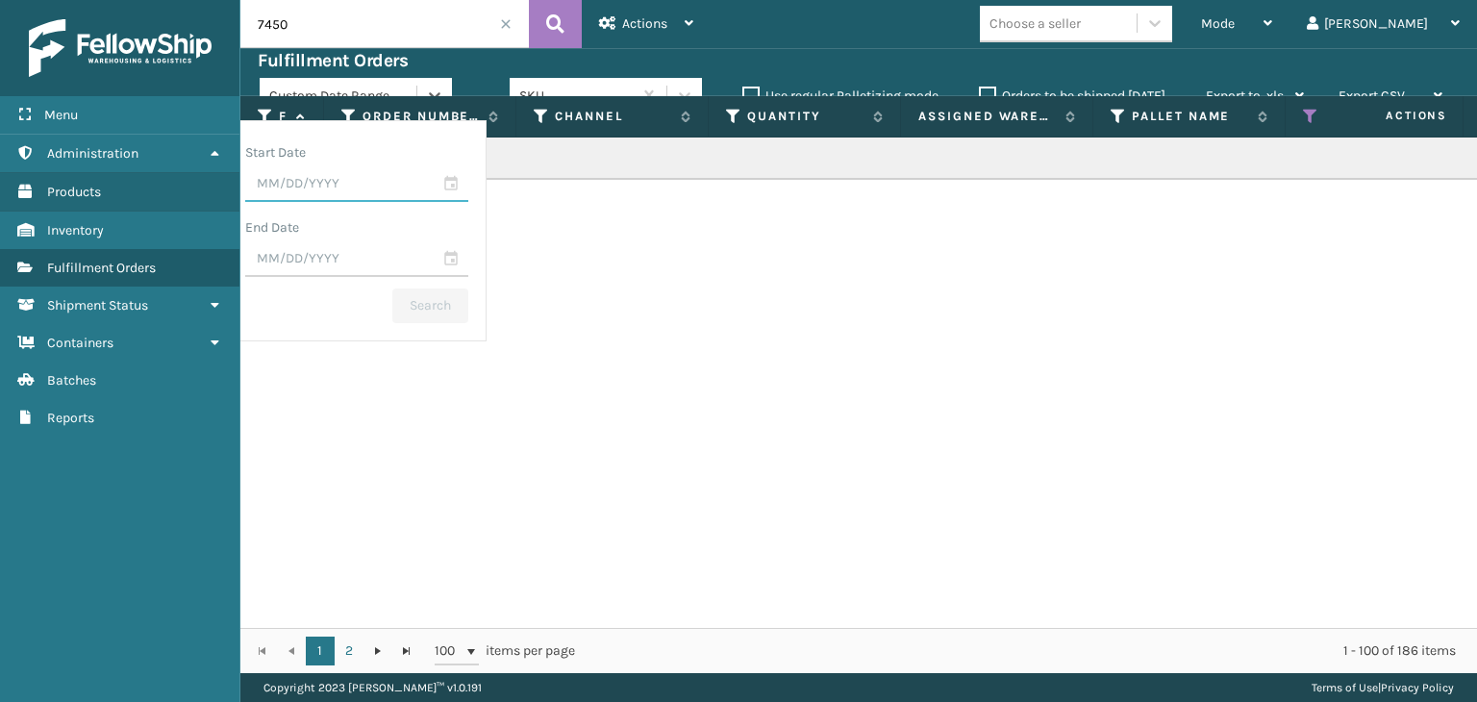
click at [462, 180] on input "text" at bounding box center [356, 184] width 223 height 35
click at [325, 337] on div "7" at bounding box center [310, 337] width 29 height 29
type input "[DATE]"
click at [448, 252] on input "text" at bounding box center [356, 259] width 223 height 35
click at [391, 412] on div "9" at bounding box center [377, 412] width 29 height 29
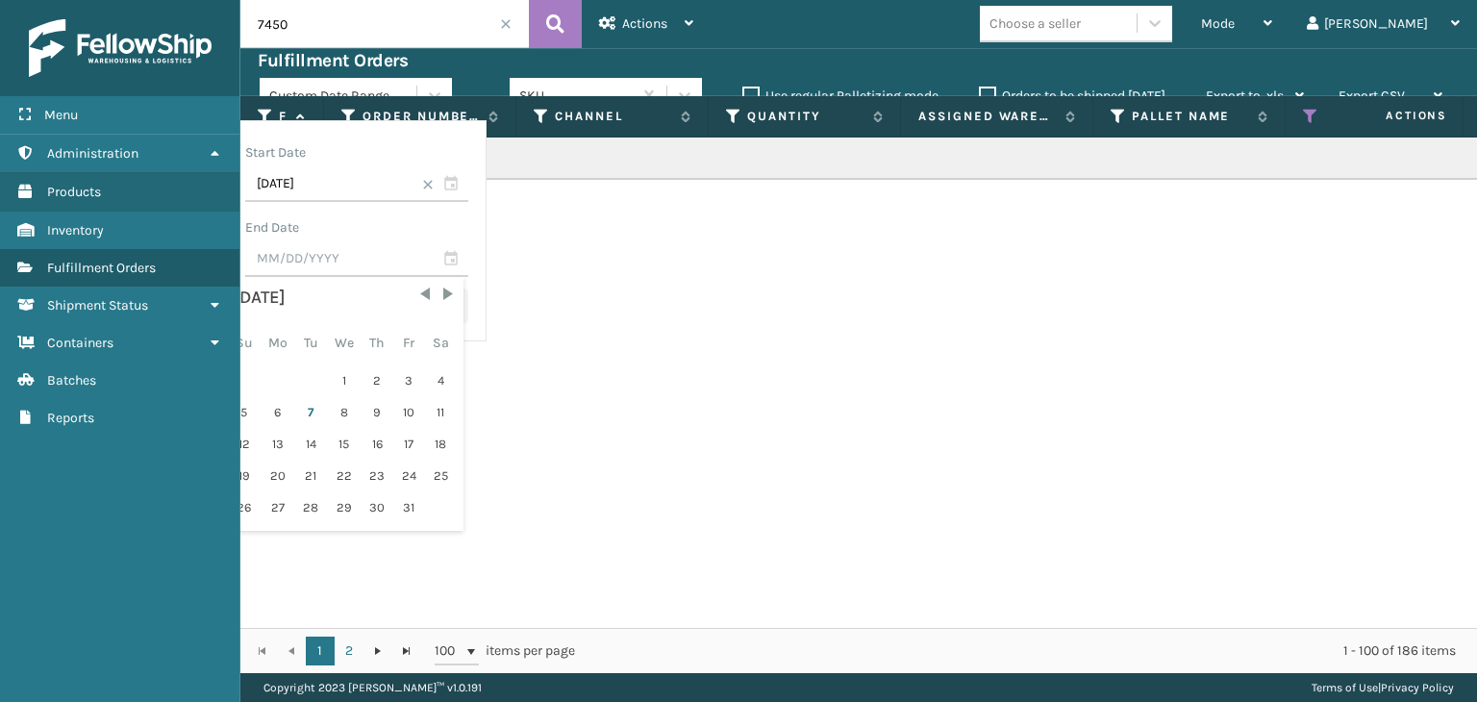
type input "[DATE]"
click at [468, 308] on button "Search" at bounding box center [430, 305] width 76 height 35
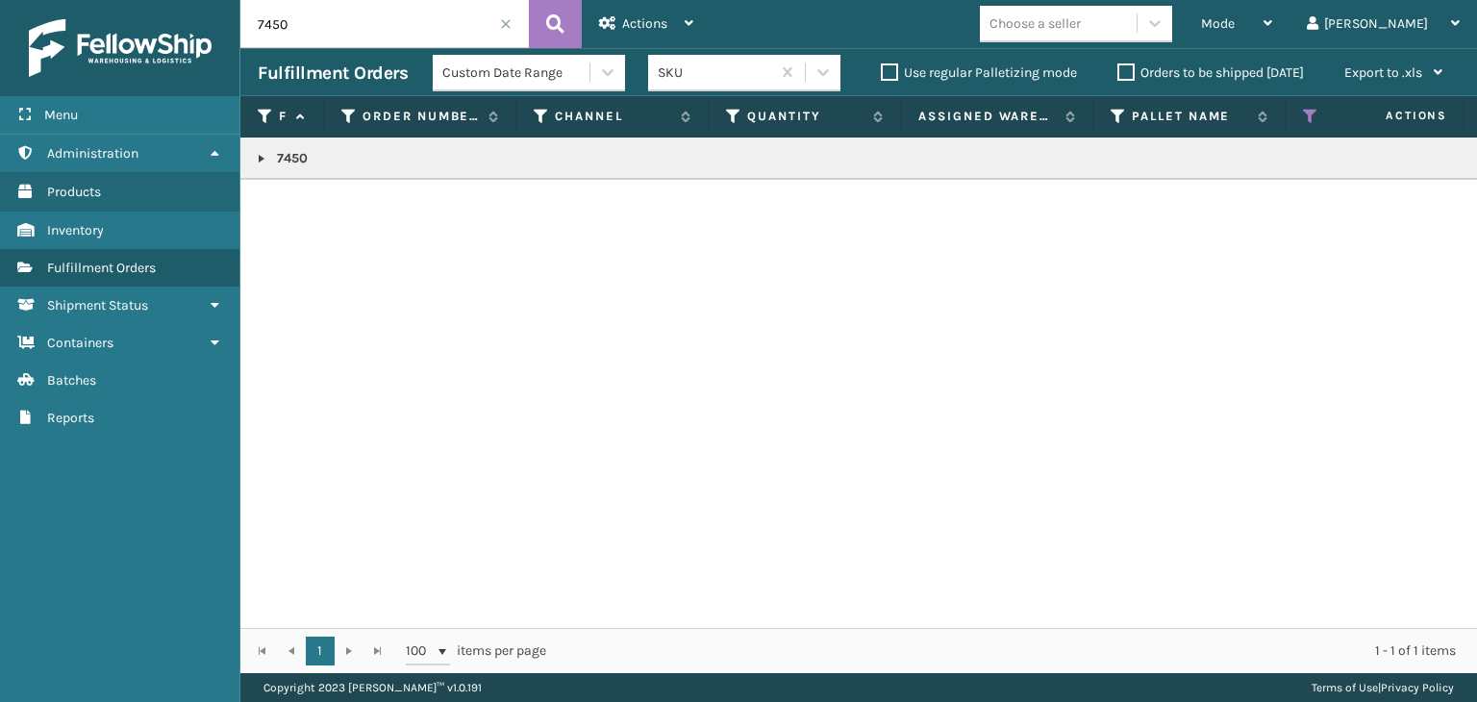
click at [265, 165] on link at bounding box center [261, 158] width 15 height 15
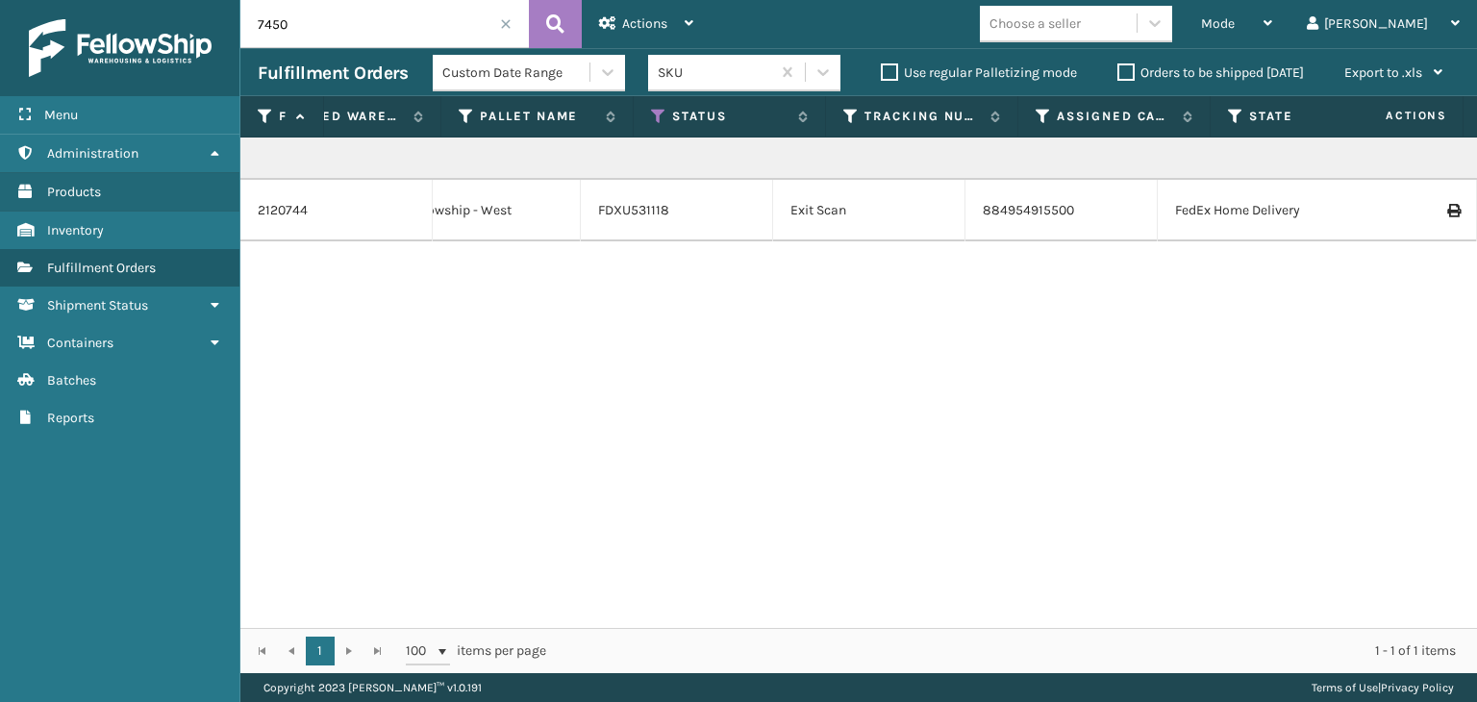
scroll to position [0, 718]
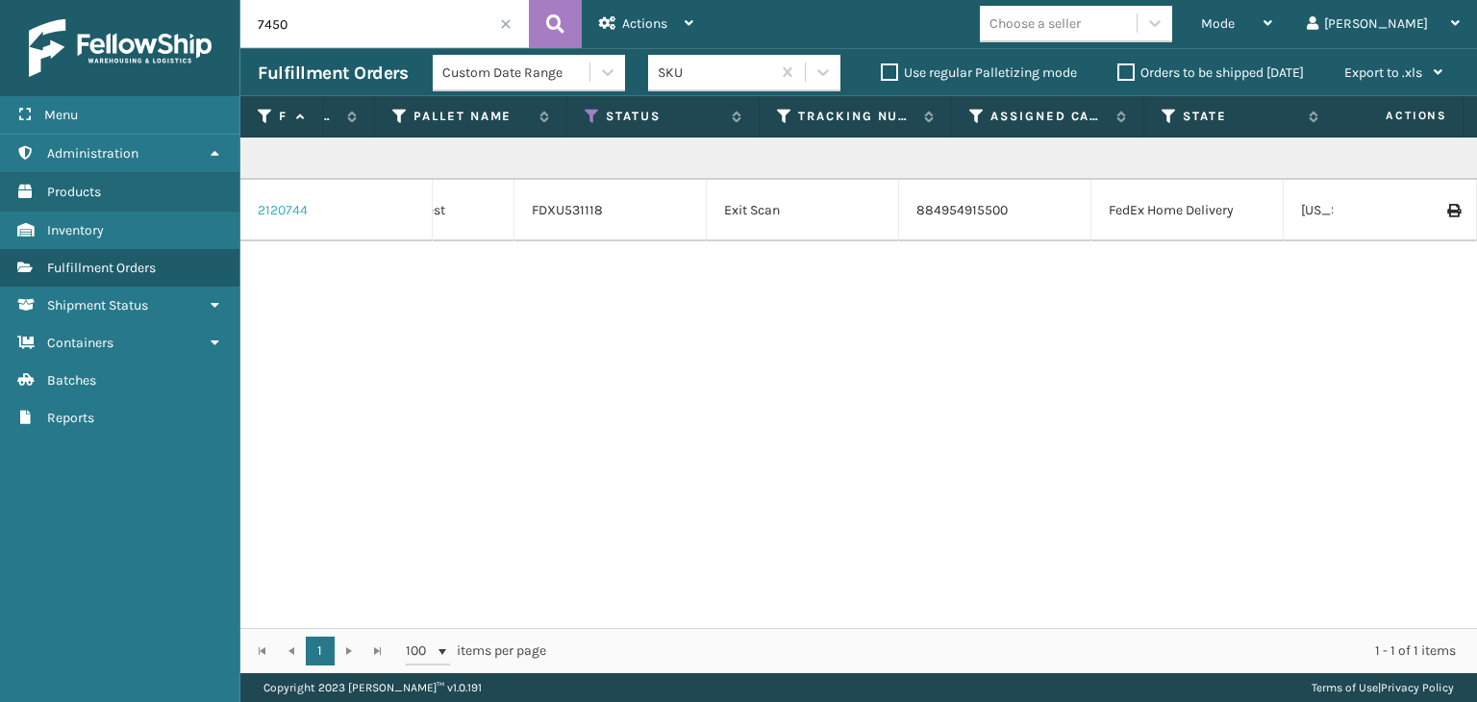
click at [296, 210] on link "2120744" at bounding box center [283, 210] width 50 height 19
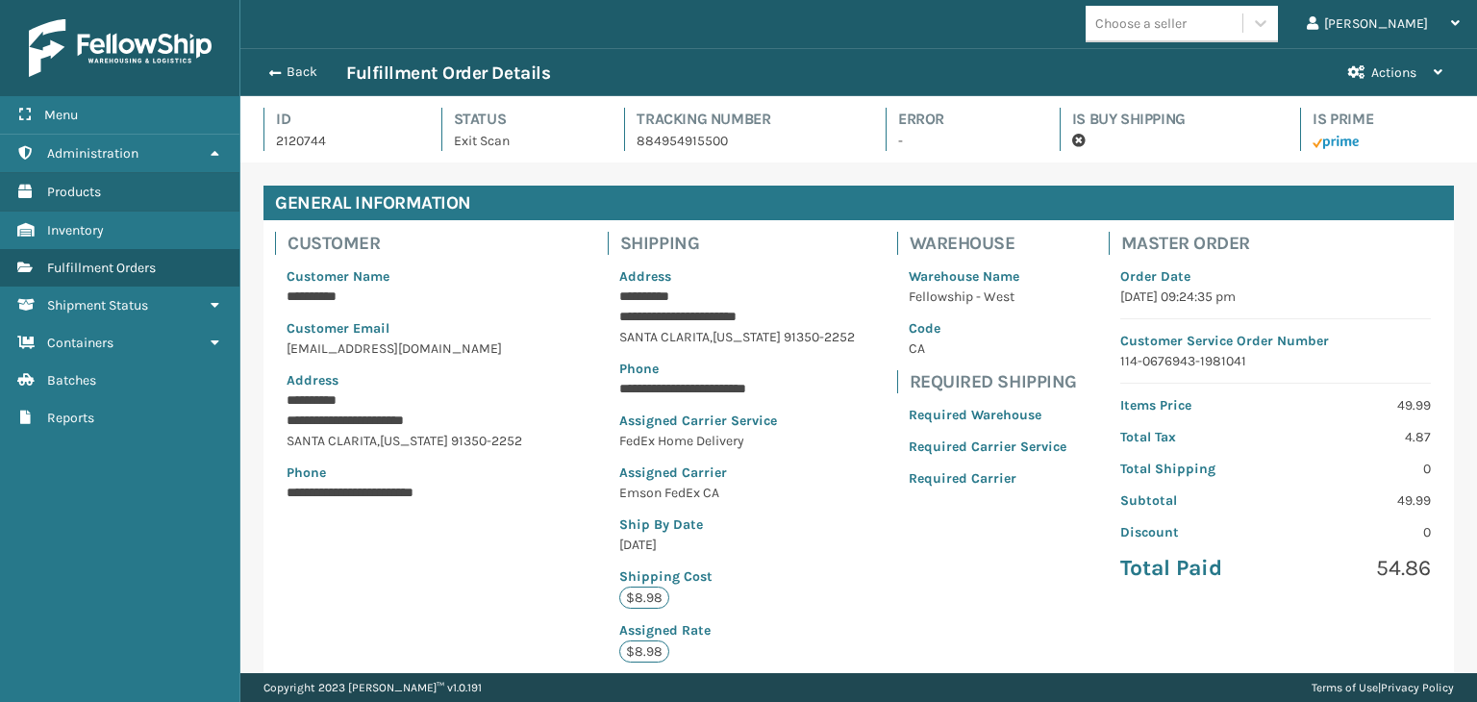
scroll to position [46, 1236]
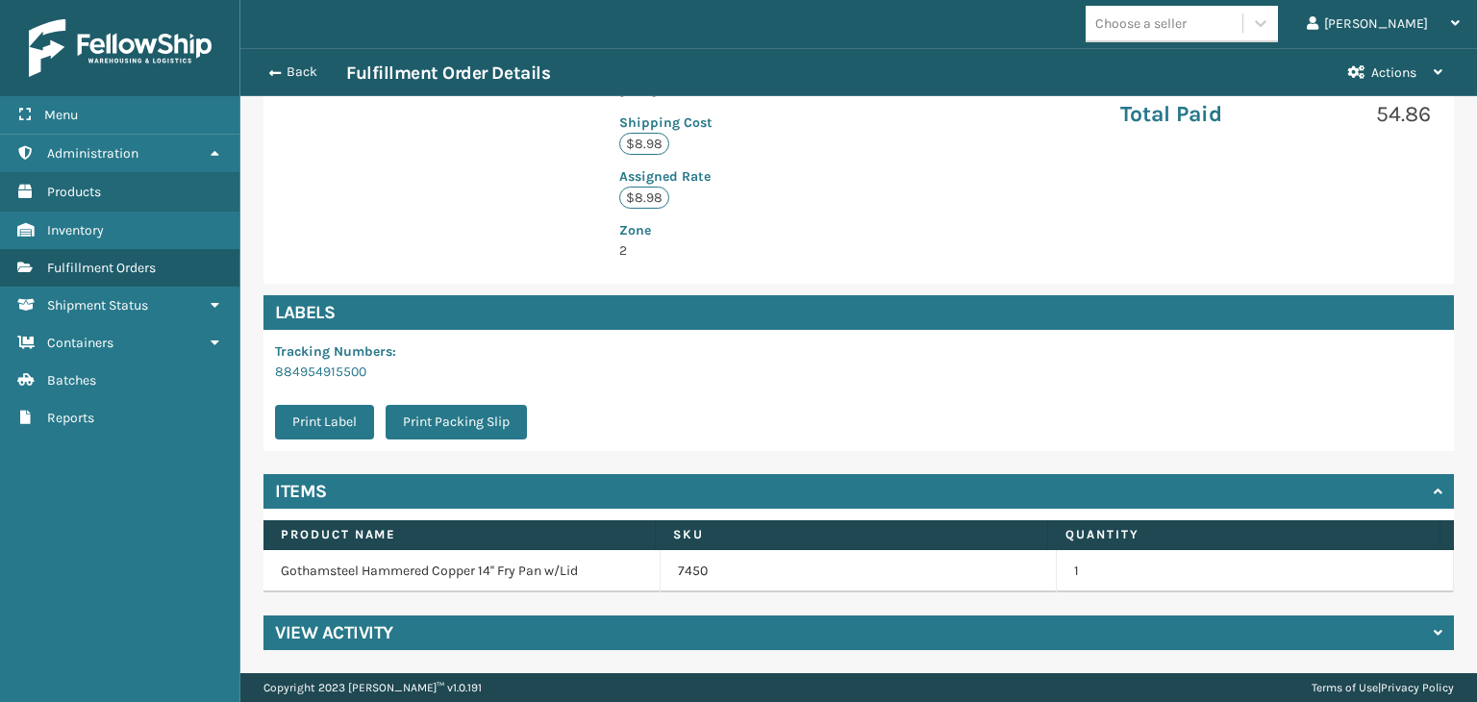
click at [453, 643] on div "View Activity" at bounding box center [858, 632] width 1190 height 35
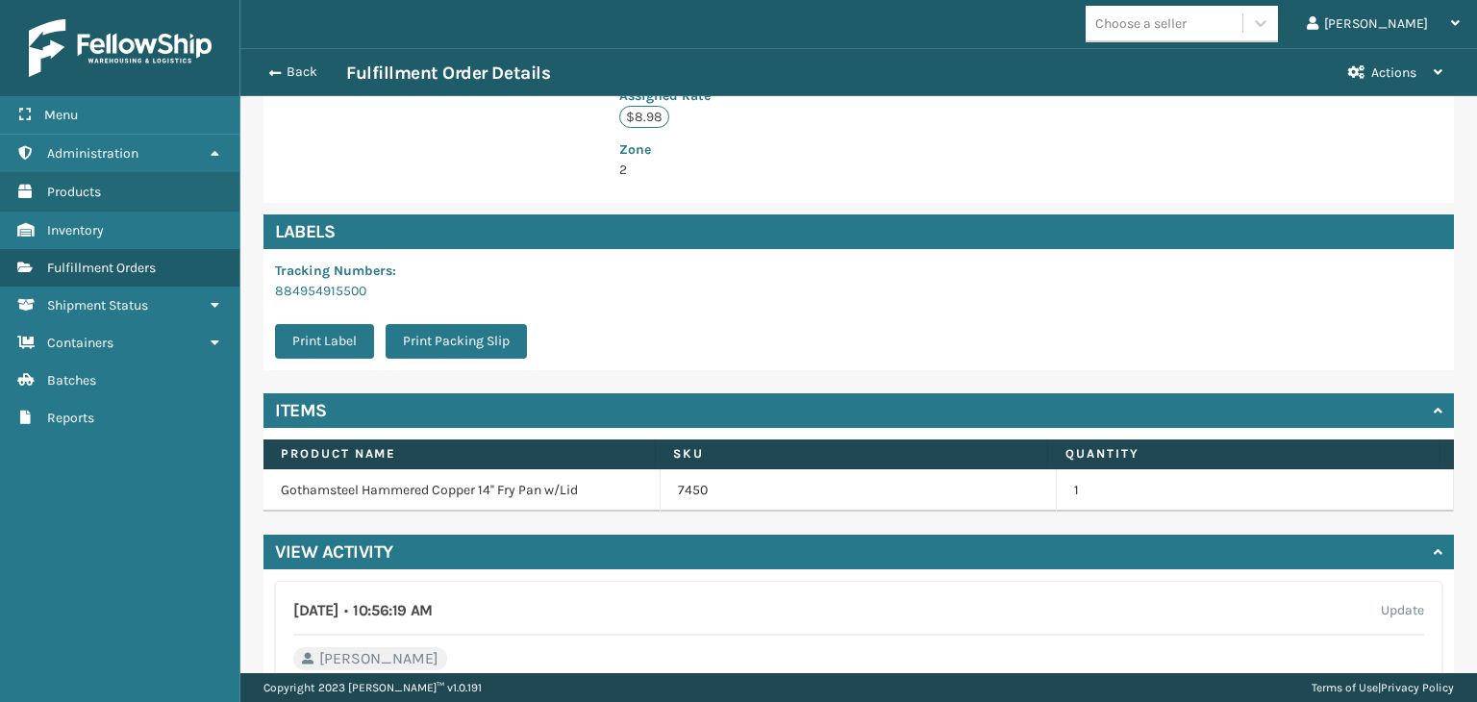
scroll to position [342, 0]
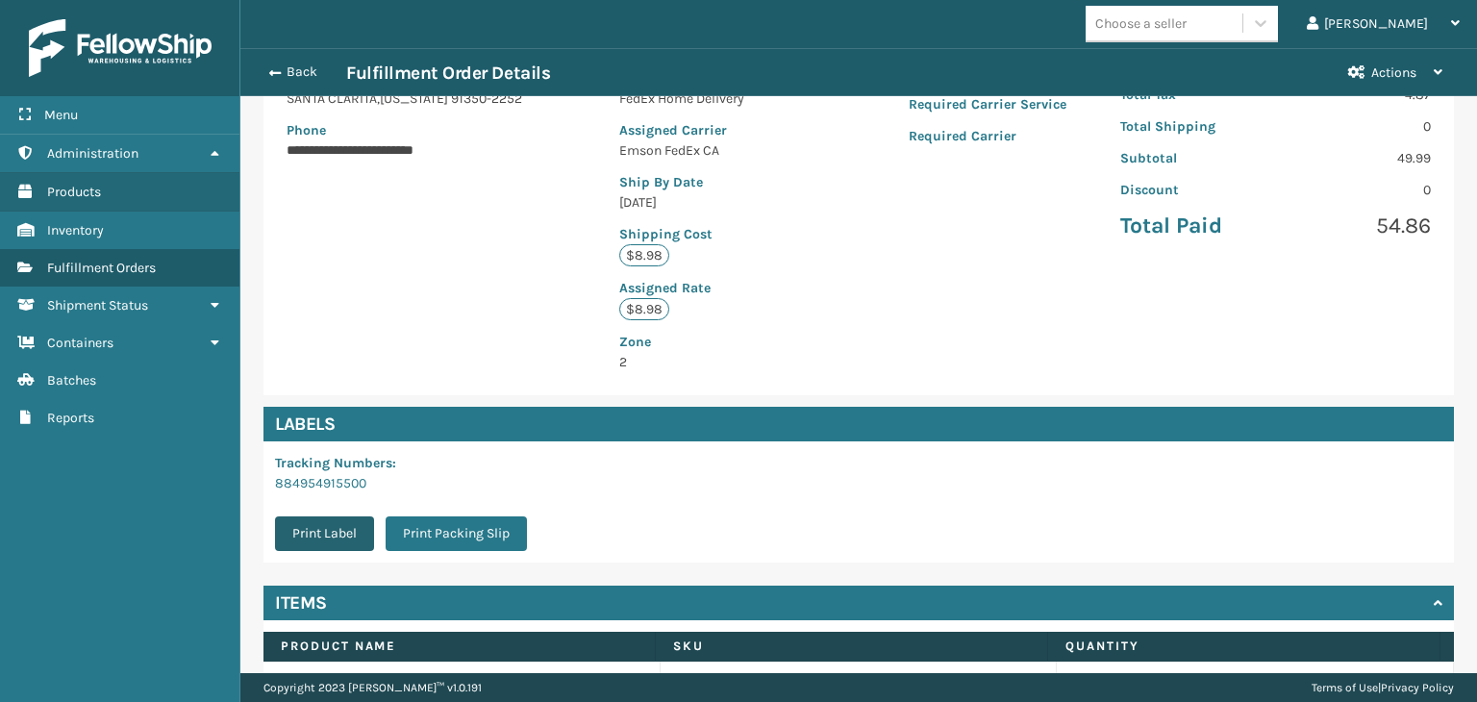
click at [334, 525] on button "Print Label" at bounding box center [324, 533] width 99 height 35
click at [295, 76] on button "Back" at bounding box center [302, 71] width 88 height 17
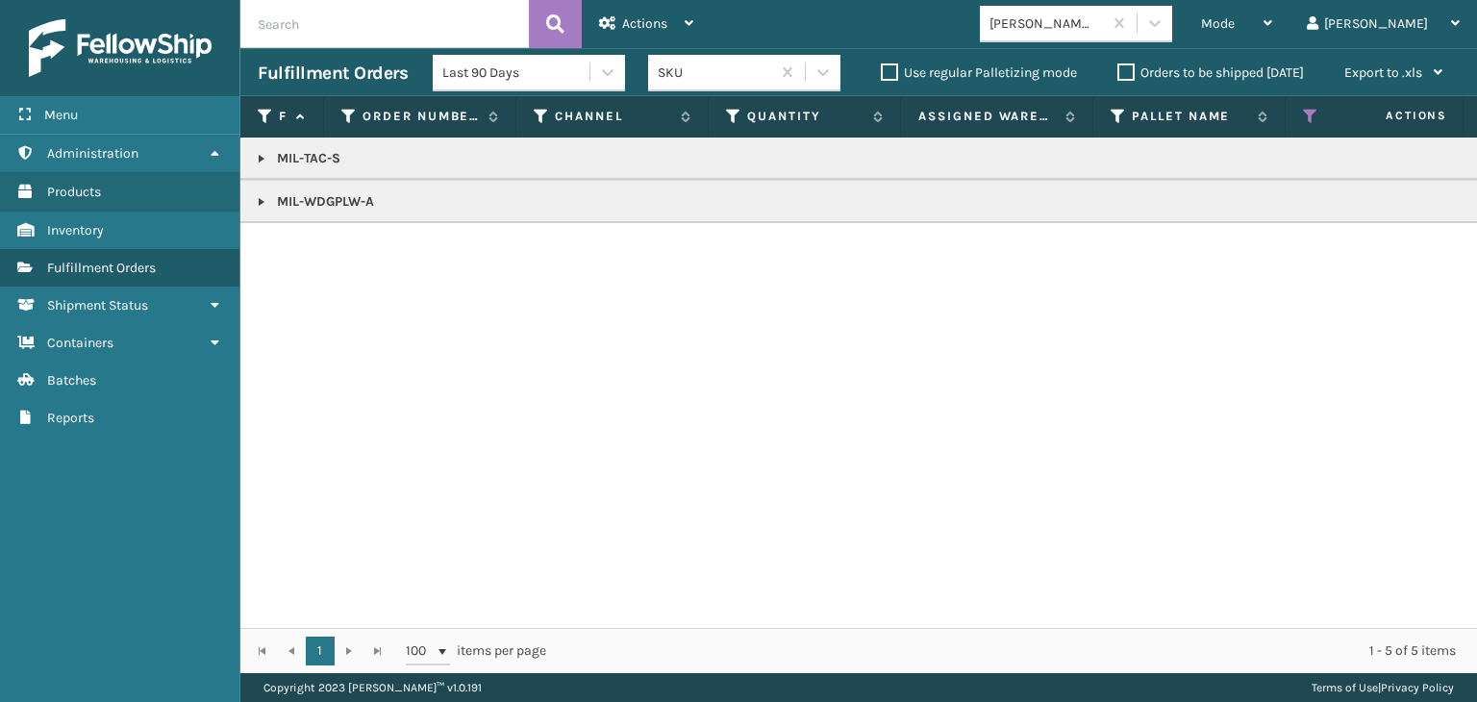
click at [328, 36] on input "text" at bounding box center [384, 24] width 288 height 48
paste input "MIL-SWM167-A"
type input "MIL-SWM167-A"
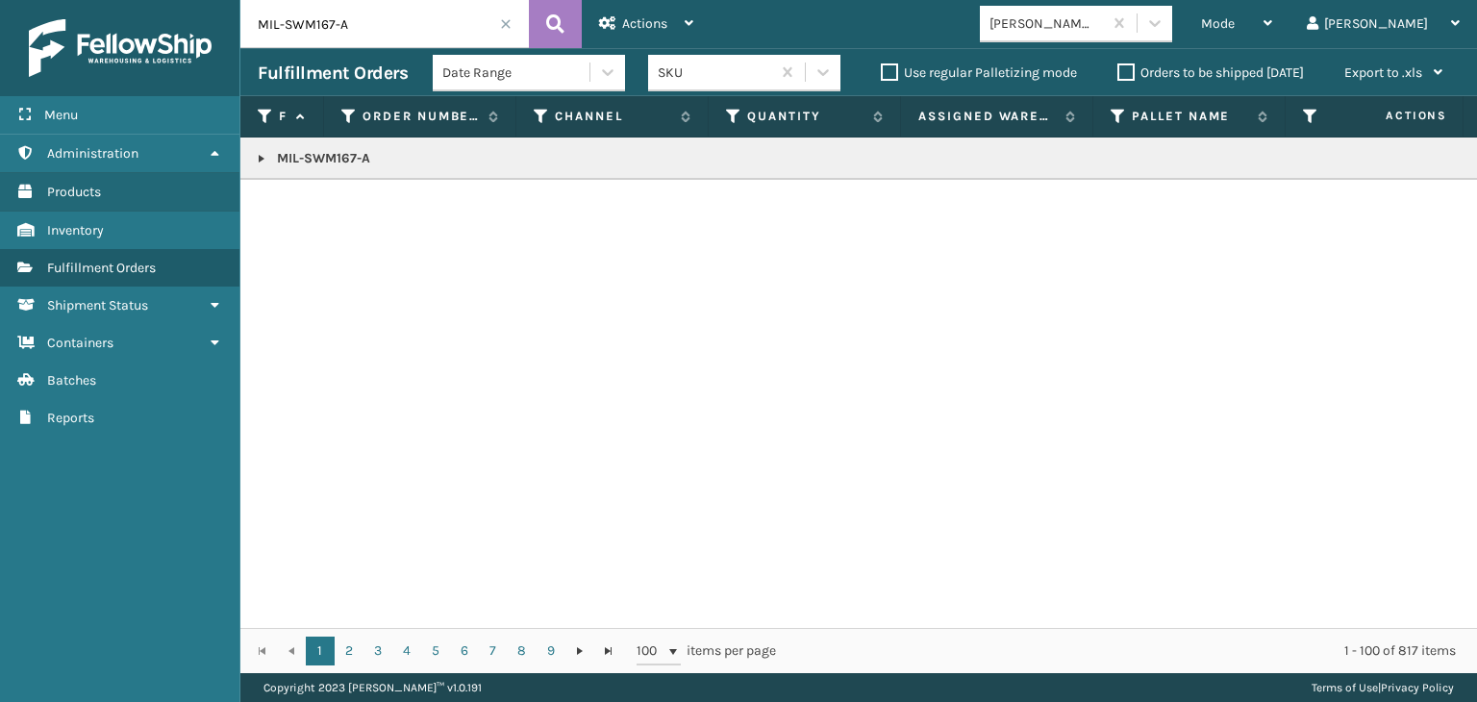
drag, startPoint x: 256, startPoint y: 155, endPoint x: 307, endPoint y: 166, distance: 52.3
click at [256, 155] on link at bounding box center [261, 158] width 15 height 15
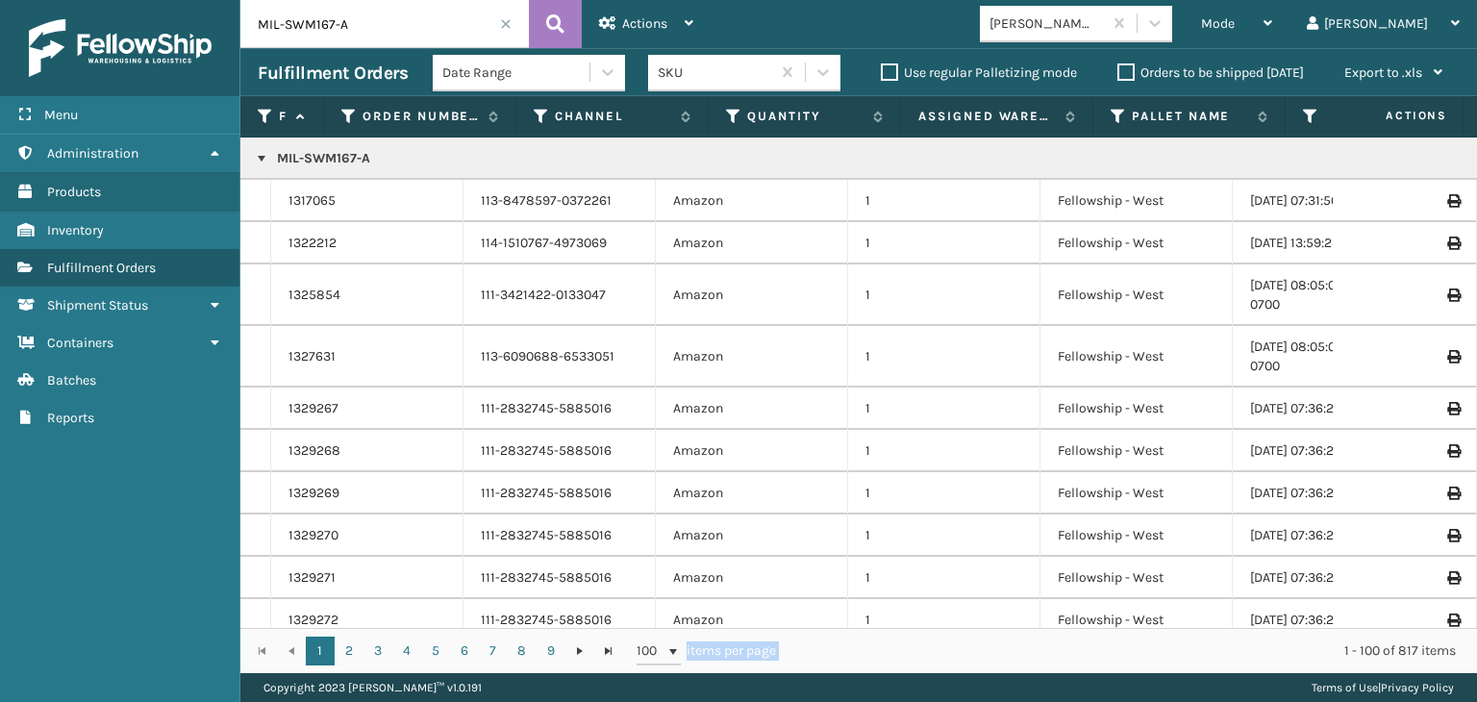
drag, startPoint x: 762, startPoint y: 628, endPoint x: 923, endPoint y: 643, distance: 162.3
click at [923, 643] on div "1 2 3 4 5 6 7 8 9 1 2 3 4 5 6 7 8 9 100 items per page 1 - 100 of 817 items" at bounding box center [858, 650] width 1237 height 45
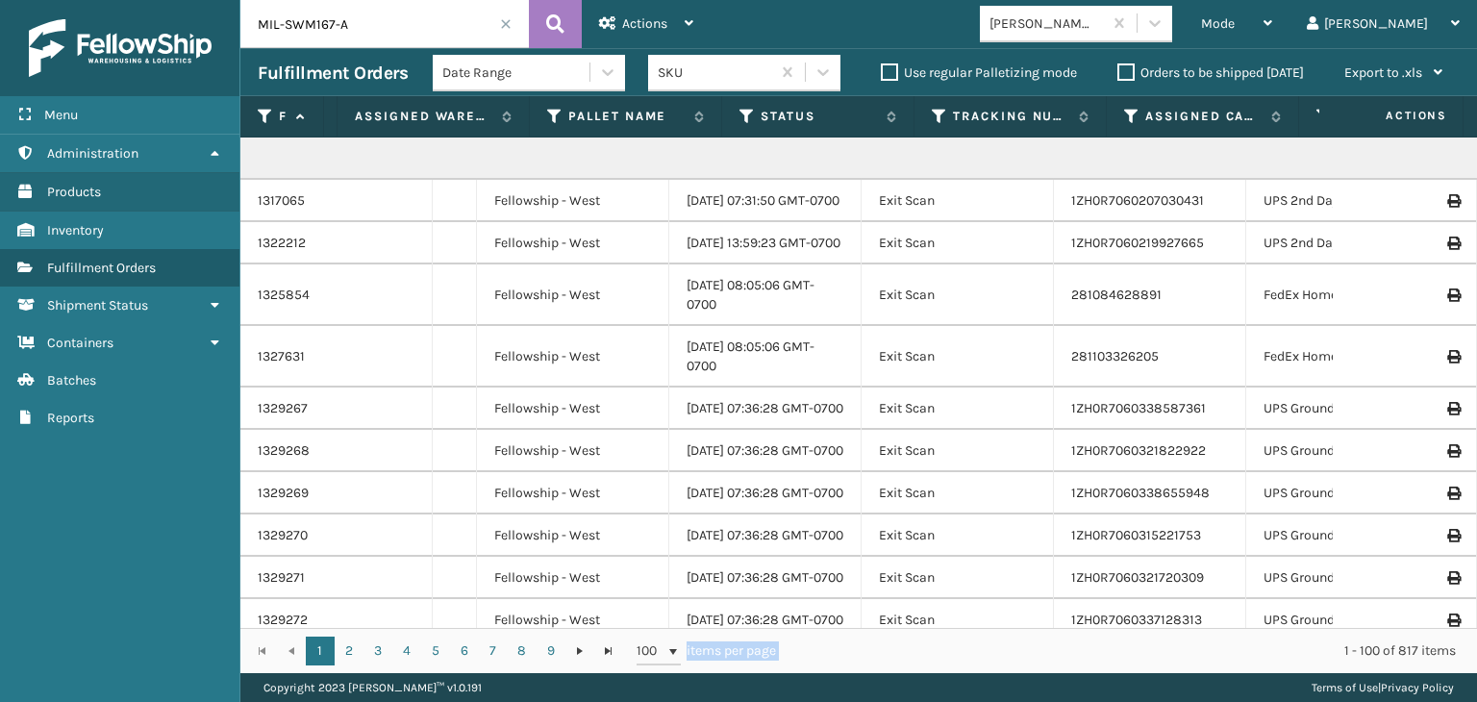
scroll to position [0, 611]
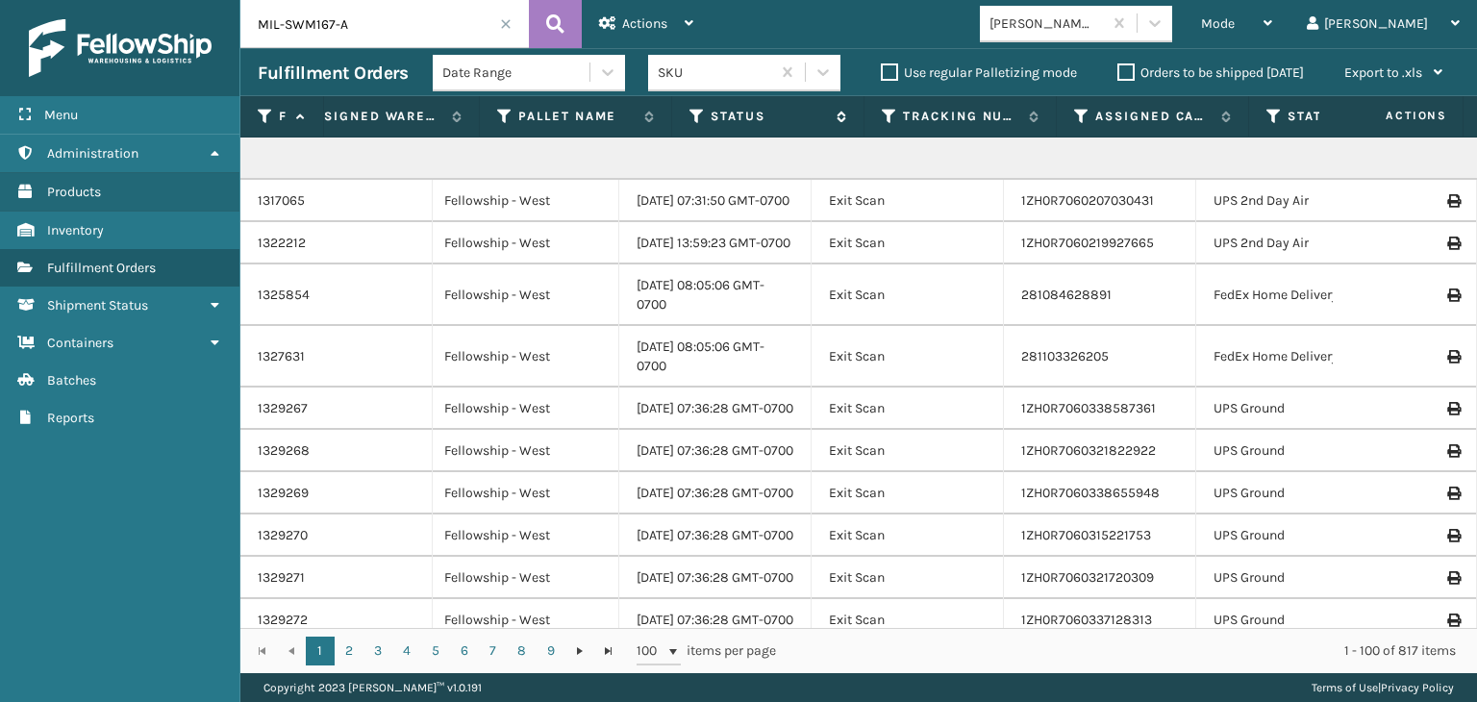
click at [696, 113] on icon at bounding box center [696, 116] width 15 height 17
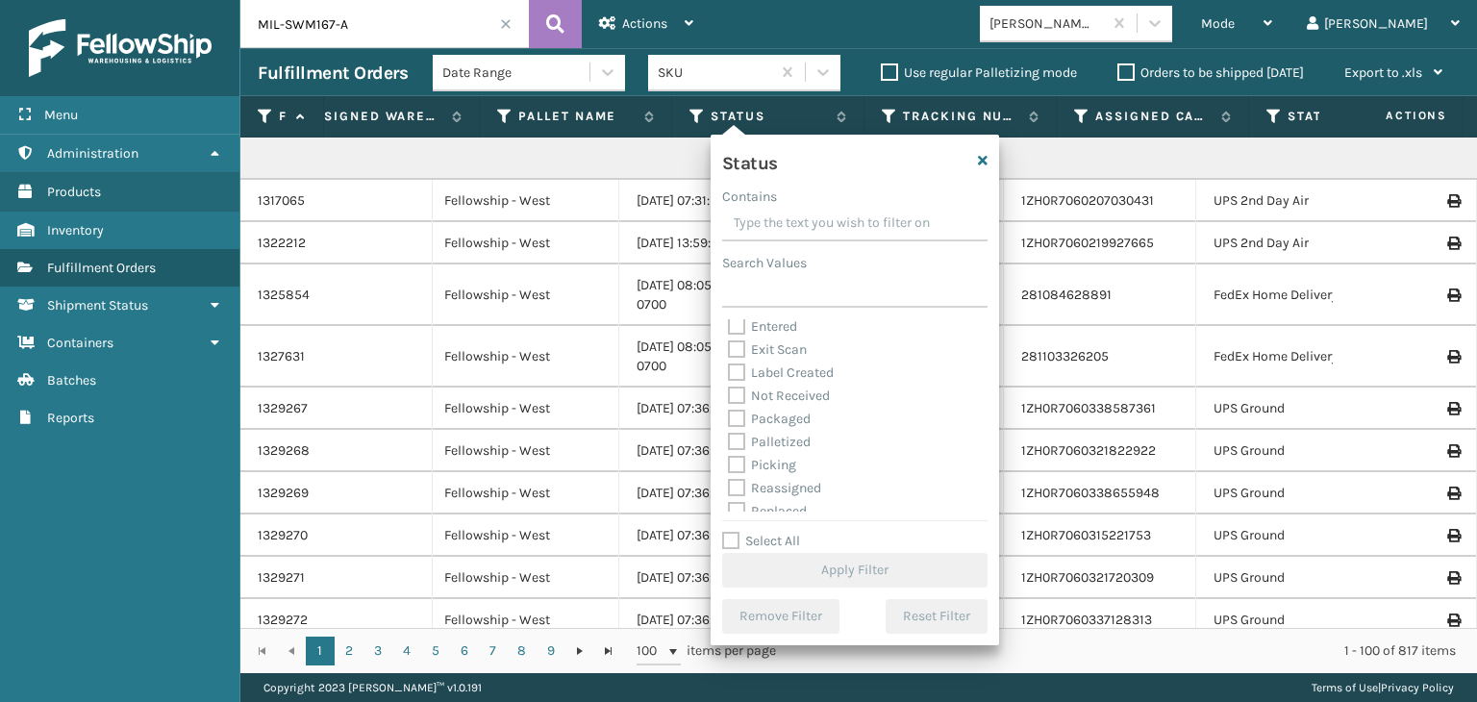
scroll to position [96, 0]
click at [793, 396] on label "Palletized" at bounding box center [769, 396] width 83 height 16
click at [729, 396] on input "Palletized" at bounding box center [728, 391] width 1 height 13
checkbox input "true"
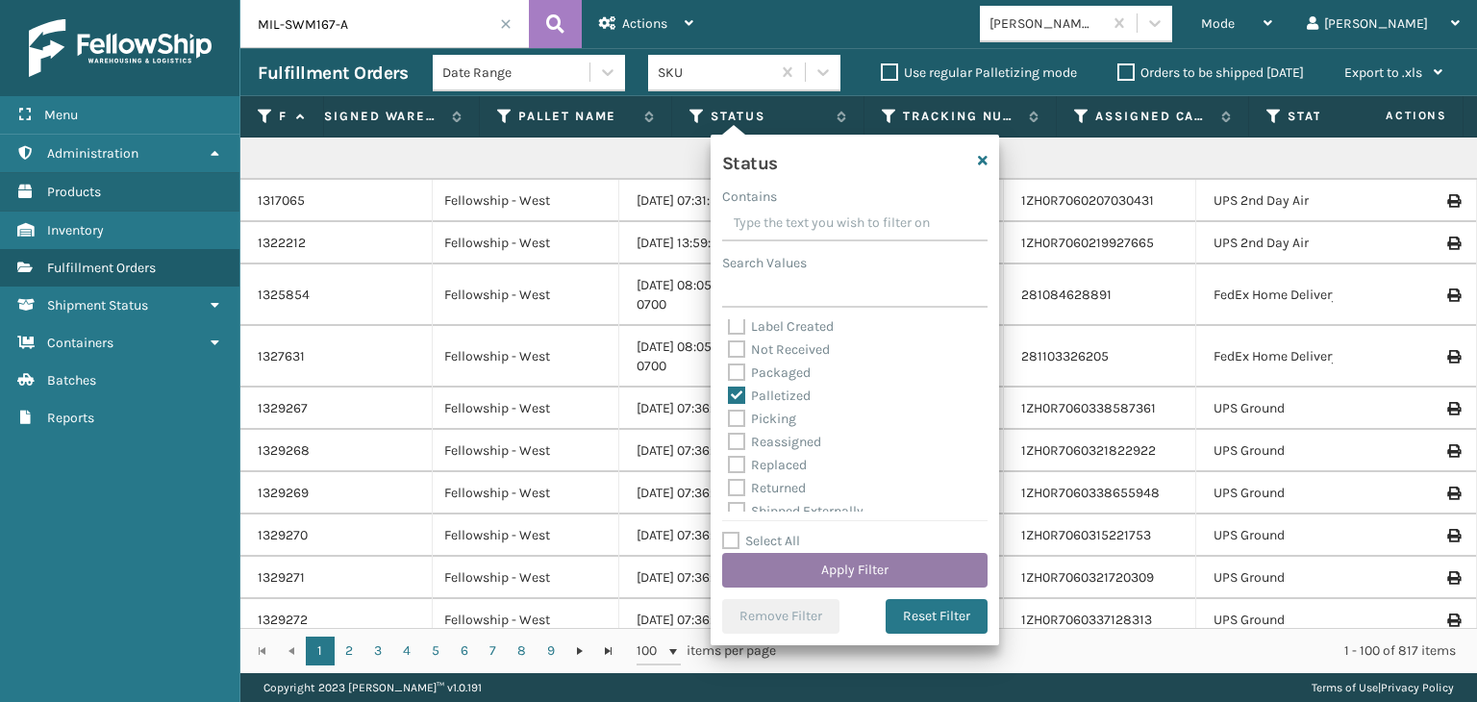
click at [881, 568] on button "Apply Filter" at bounding box center [854, 570] width 265 height 35
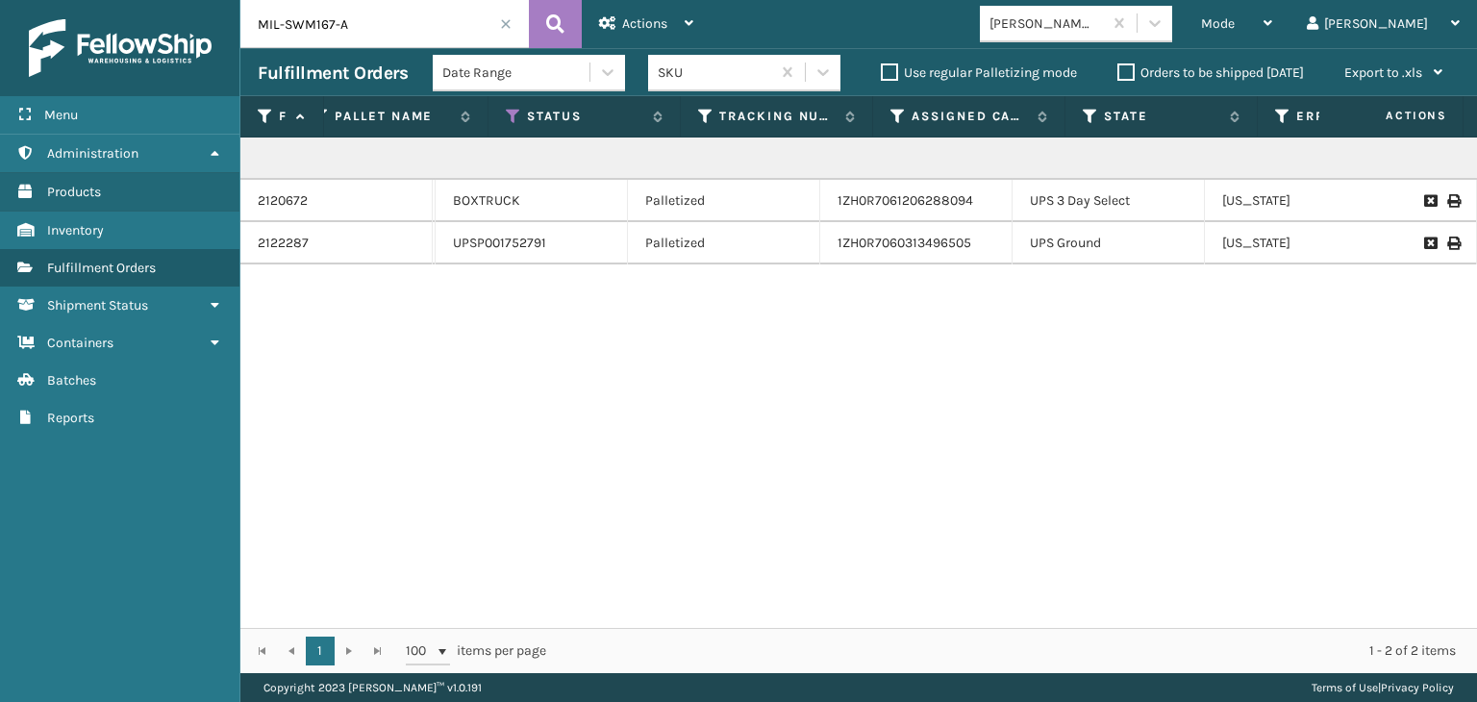
scroll to position [0, 800]
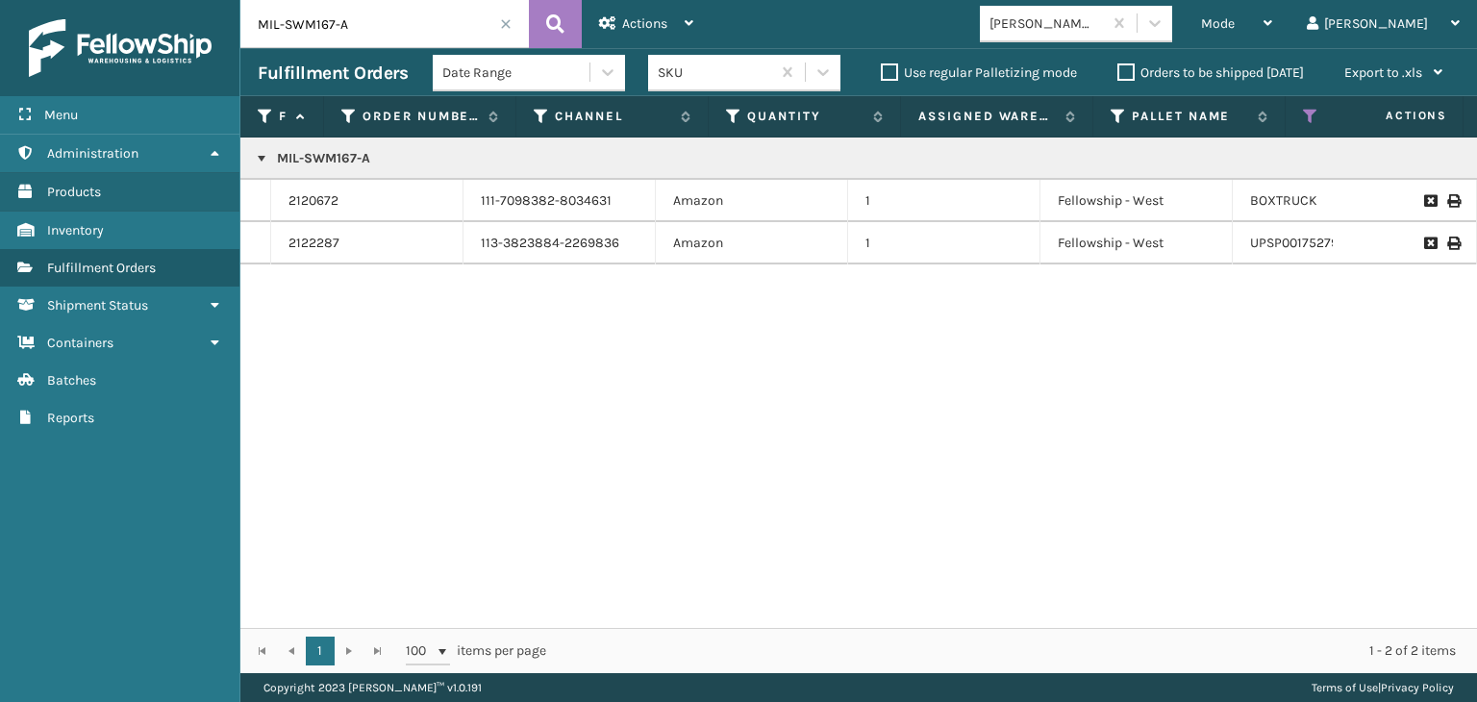
drag, startPoint x: 854, startPoint y: 617, endPoint x: 753, endPoint y: 561, distance: 115.8
click at [753, 561] on div "Fulfillment Order Id Order Number Channel Quantity Assigned Warehouse Pallet Na…" at bounding box center [858, 384] width 1237 height 577
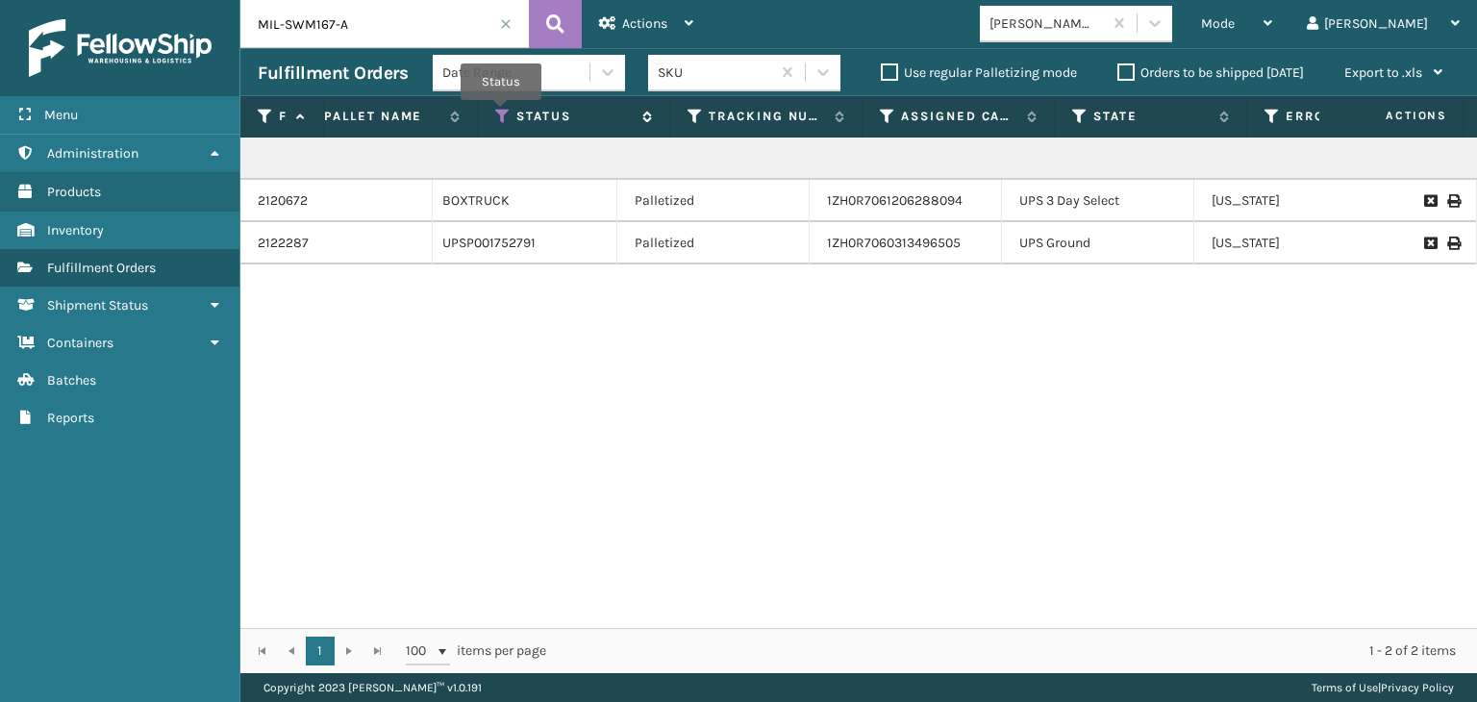
click at [501, 113] on icon at bounding box center [502, 116] width 15 height 17
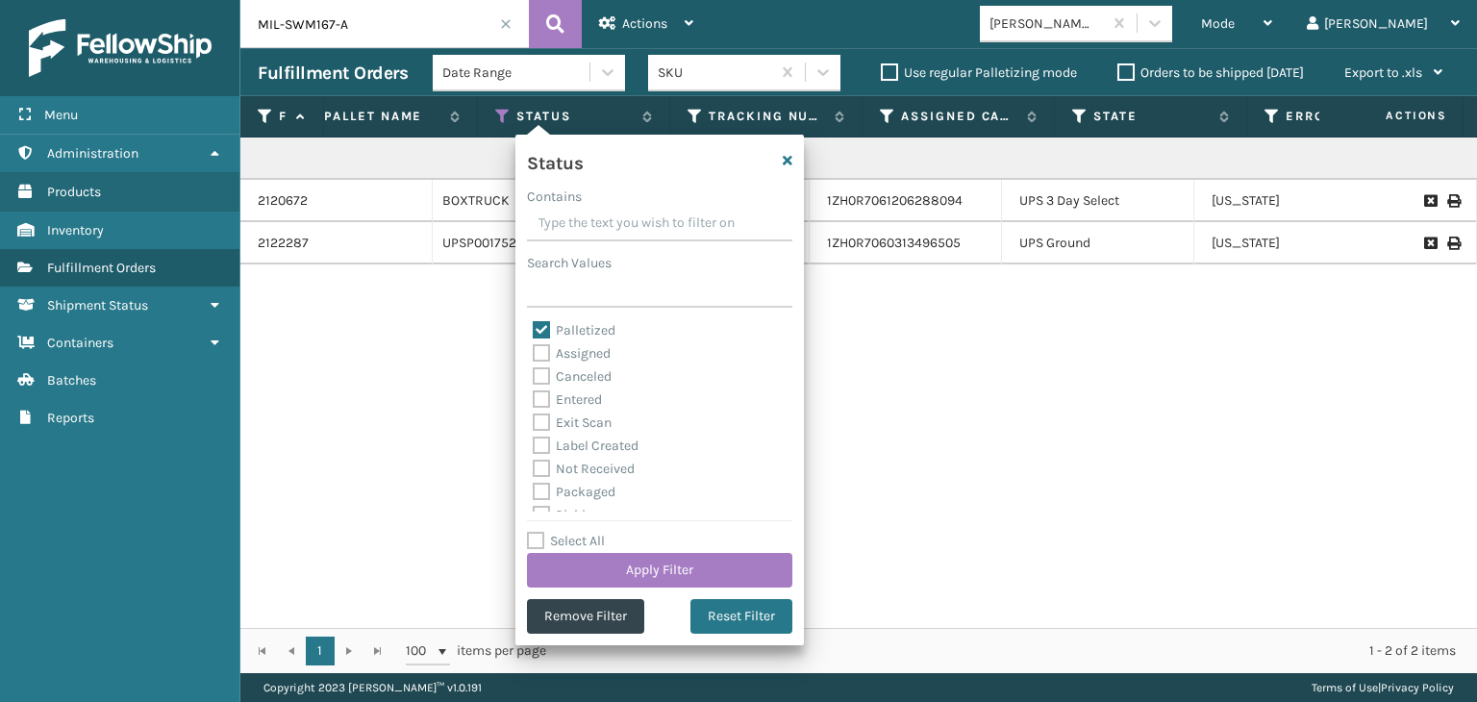
click at [608, 426] on label "Exit Scan" at bounding box center [572, 422] width 79 height 16
click at [534, 424] on input "Exit Scan" at bounding box center [533, 418] width 1 height 13
checkbox input "true"
click at [710, 582] on button "Apply Filter" at bounding box center [659, 570] width 265 height 35
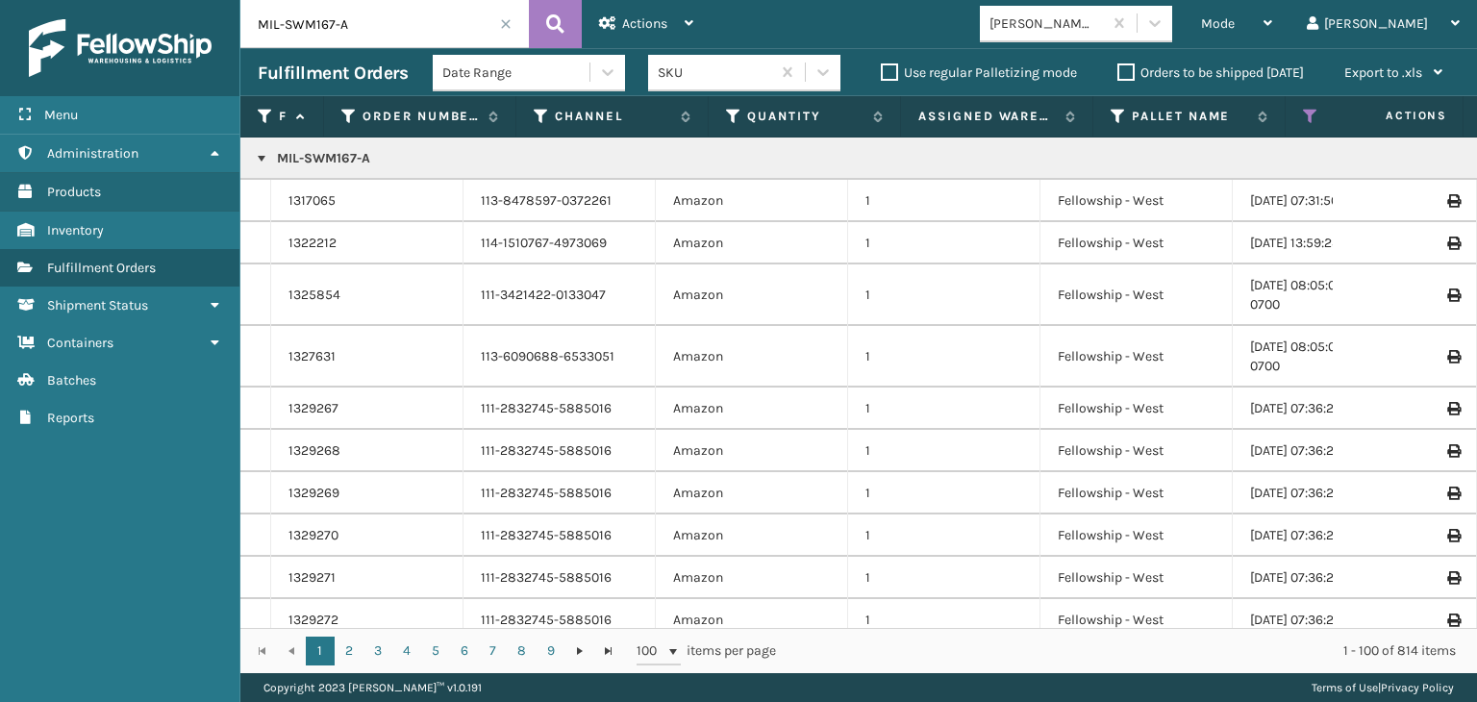
click at [497, 78] on div "Date Range" at bounding box center [516, 73] width 149 height 20
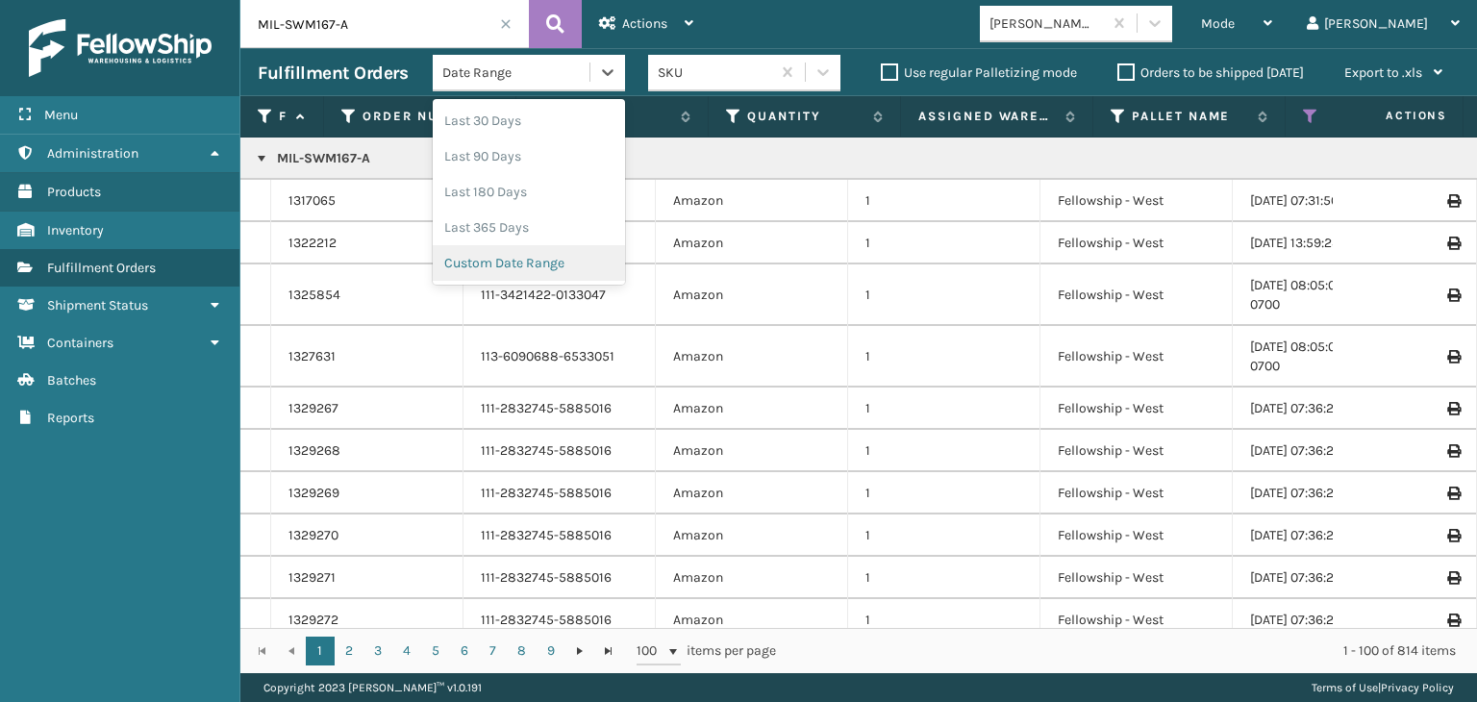
click at [511, 276] on div "Custom Date Range" at bounding box center [529, 263] width 192 height 36
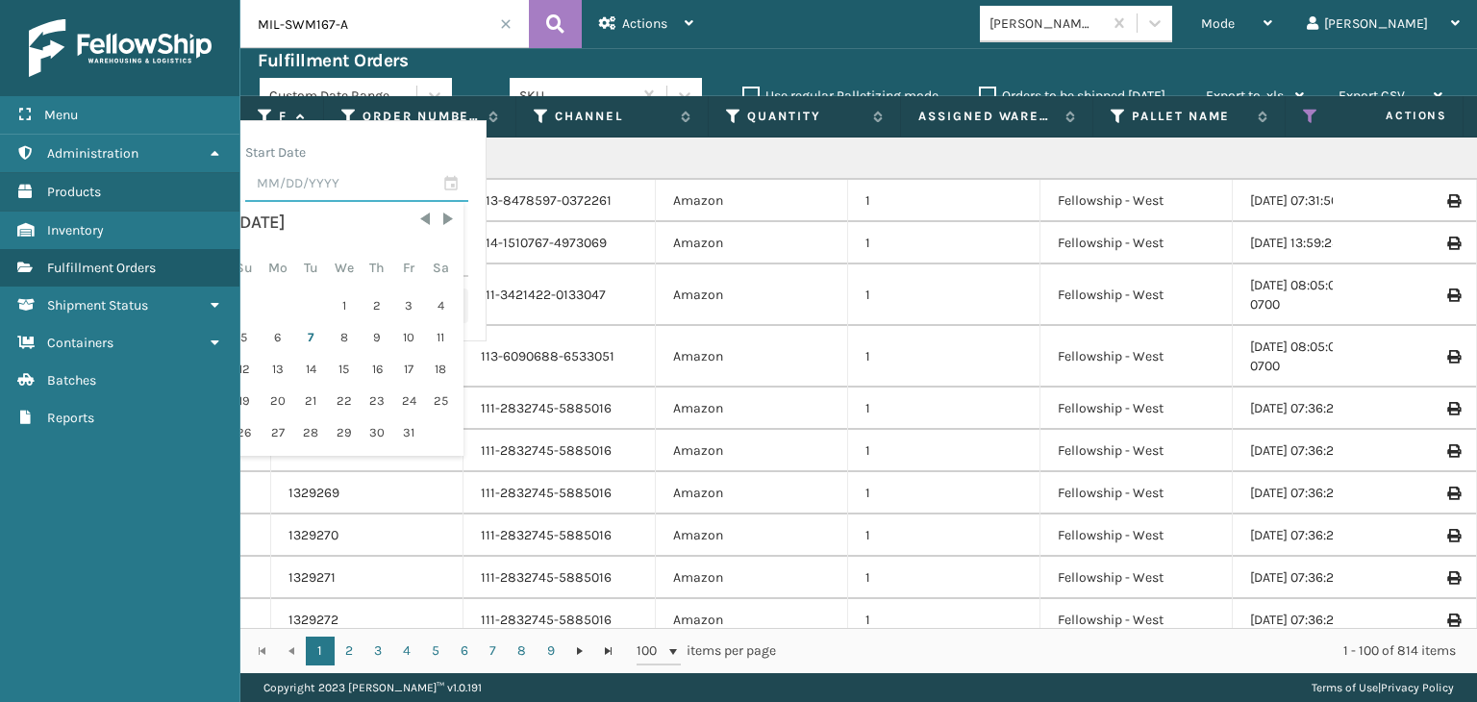
click at [455, 188] on input "text" at bounding box center [356, 184] width 223 height 35
click at [325, 332] on div "7" at bounding box center [310, 337] width 29 height 29
type input "[DATE]"
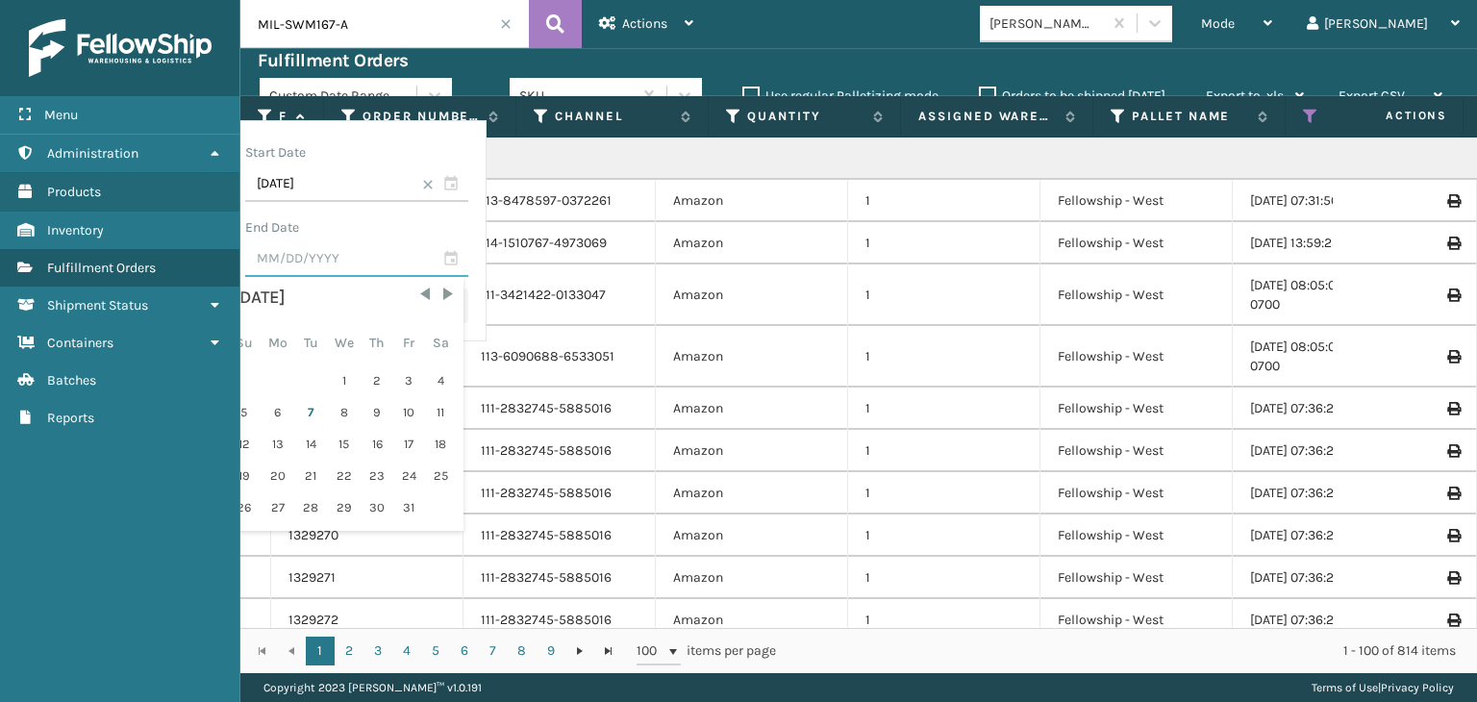
click at [434, 270] on input "text" at bounding box center [356, 259] width 223 height 35
click at [391, 412] on div "9" at bounding box center [377, 412] width 29 height 29
type input "[DATE]"
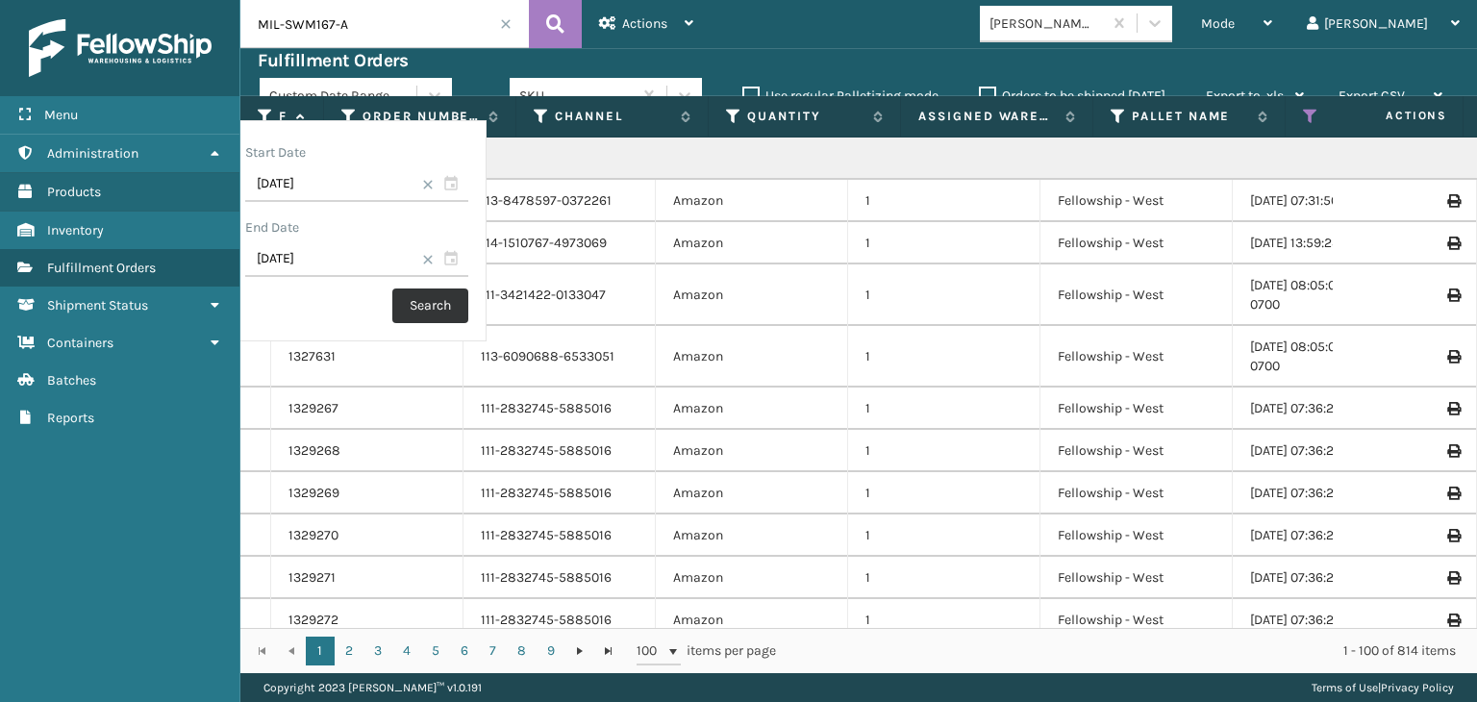
click at [468, 302] on button "Search" at bounding box center [430, 305] width 76 height 35
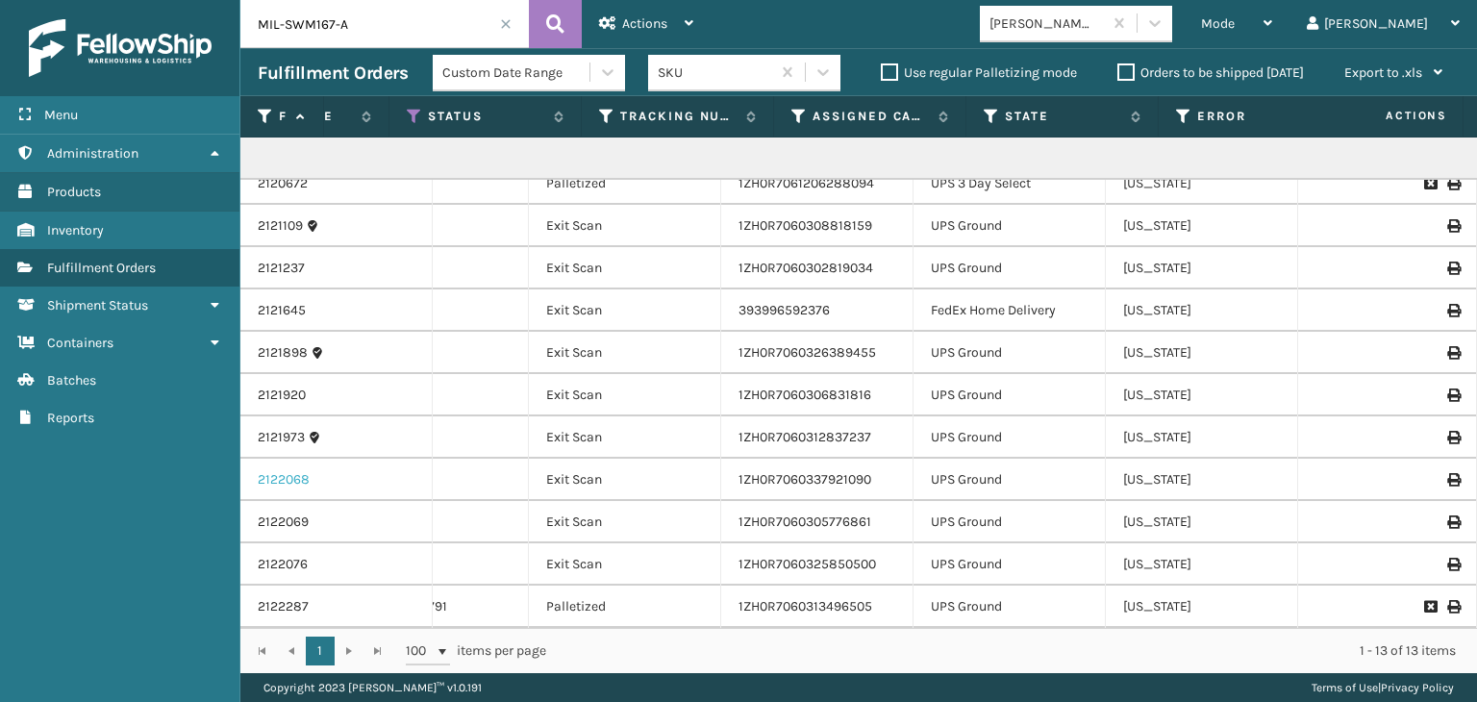
click at [281, 470] on link "2122068" at bounding box center [284, 479] width 52 height 19
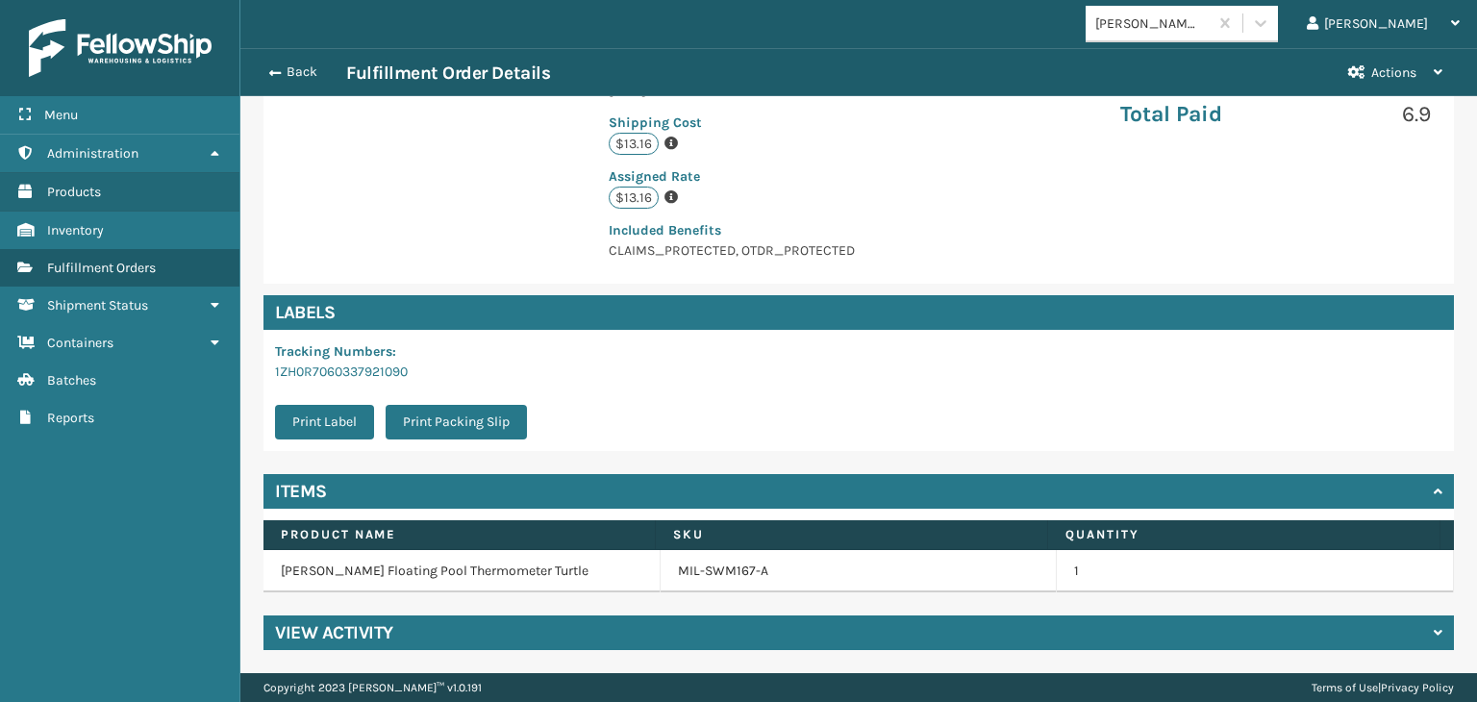
click at [387, 633] on h4 "View Activity" at bounding box center [334, 632] width 118 height 23
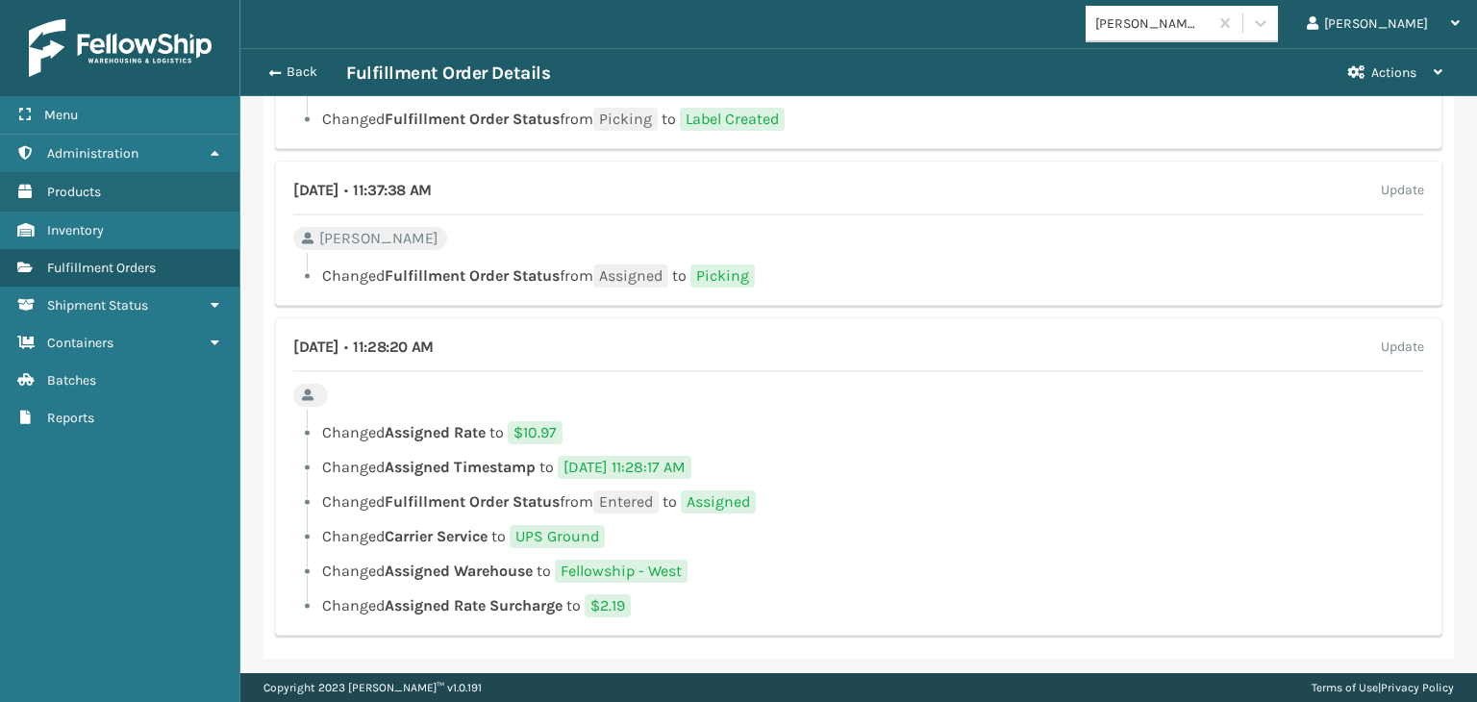
scroll to position [1429, 0]
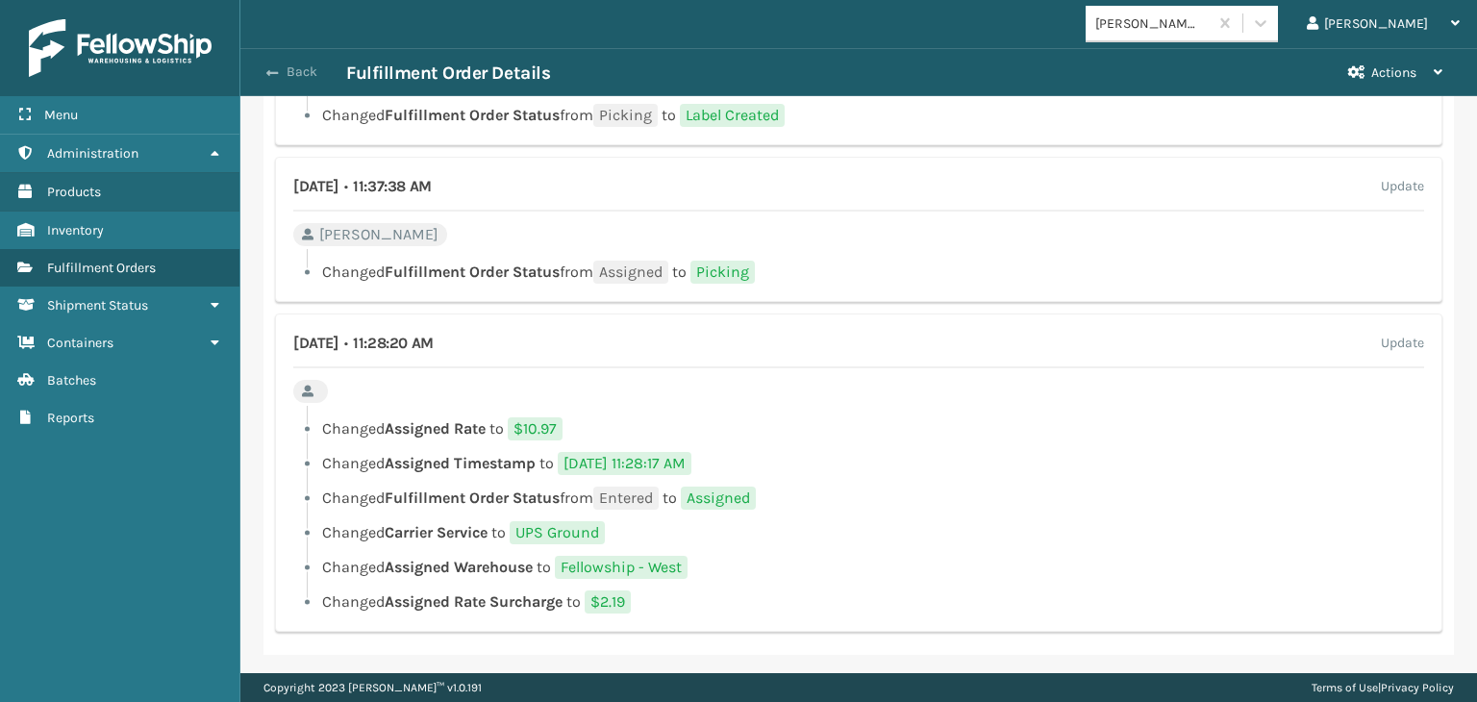
click at [319, 68] on button "Back" at bounding box center [302, 71] width 88 height 17
